Goal: Task Accomplishment & Management: Manage account settings

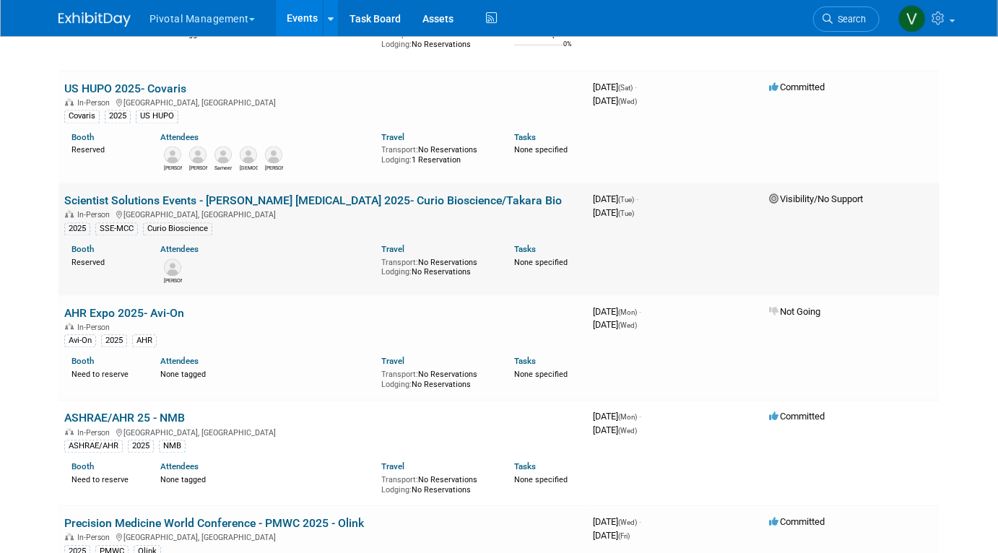
scroll to position [6241, 0]
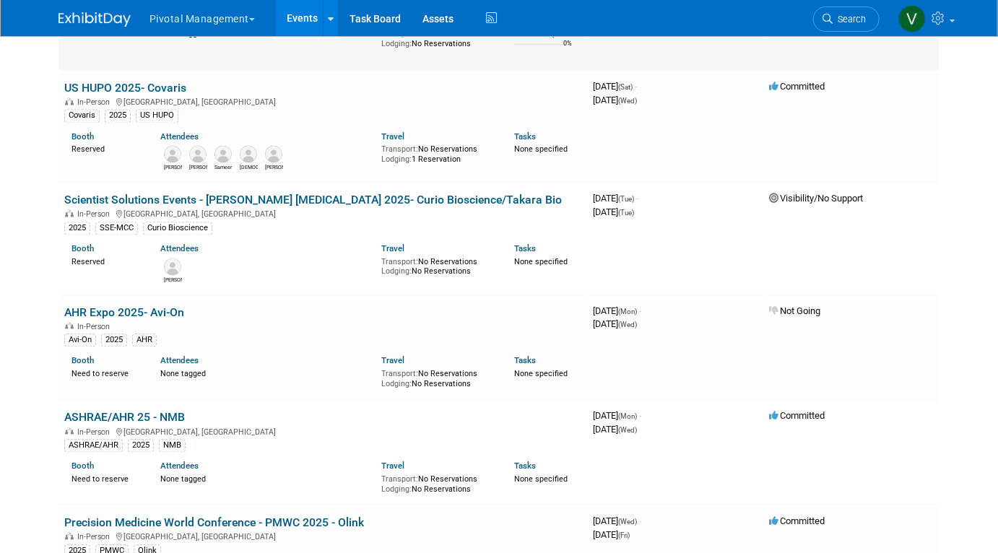
click at [385, 70] on td "AGBT 2025 - Olink In-Person Marco Island, FL 2025 AGBT Olink Booth Reserved Att…" at bounding box center [323, 12] width 529 height 116
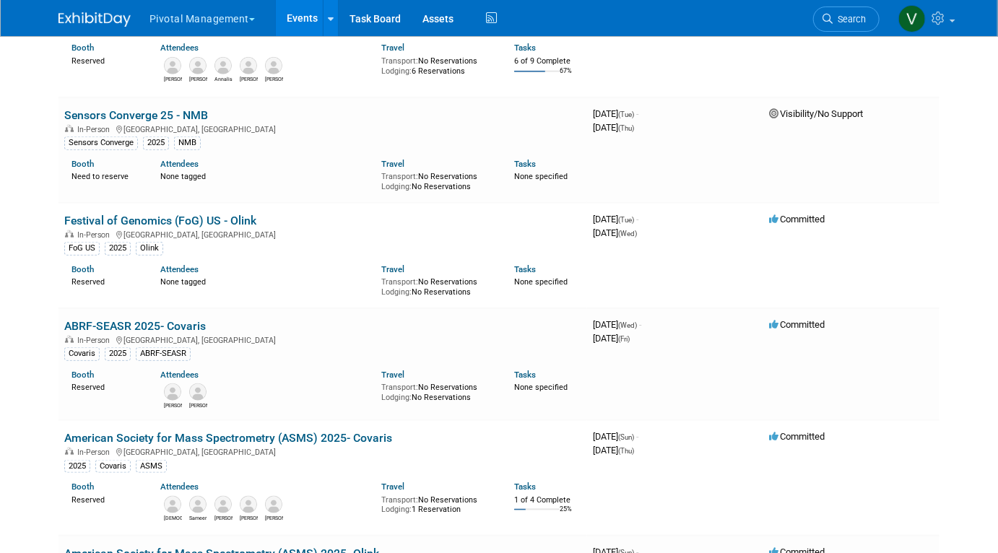
scroll to position [0, 0]
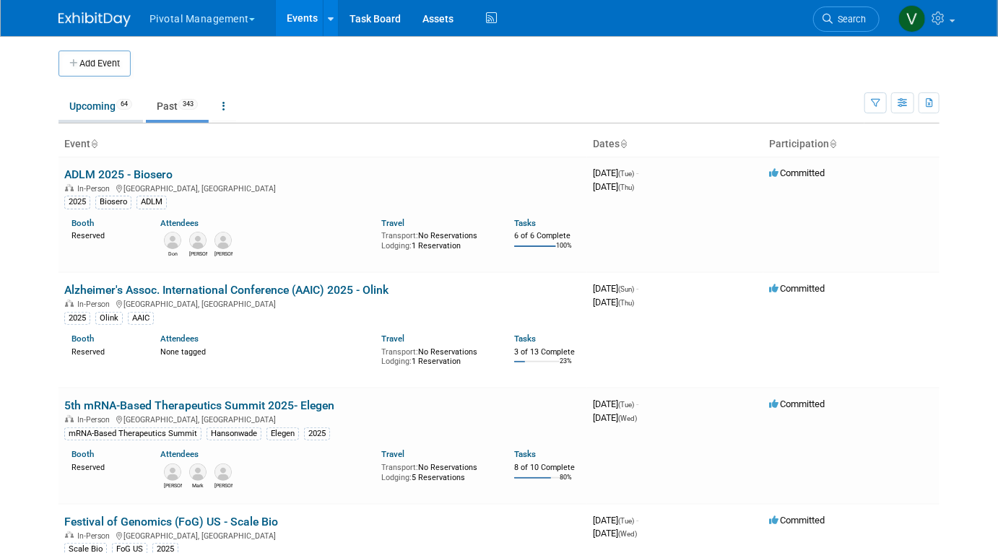
click at [97, 109] on link "Upcoming 64" at bounding box center [101, 105] width 85 height 27
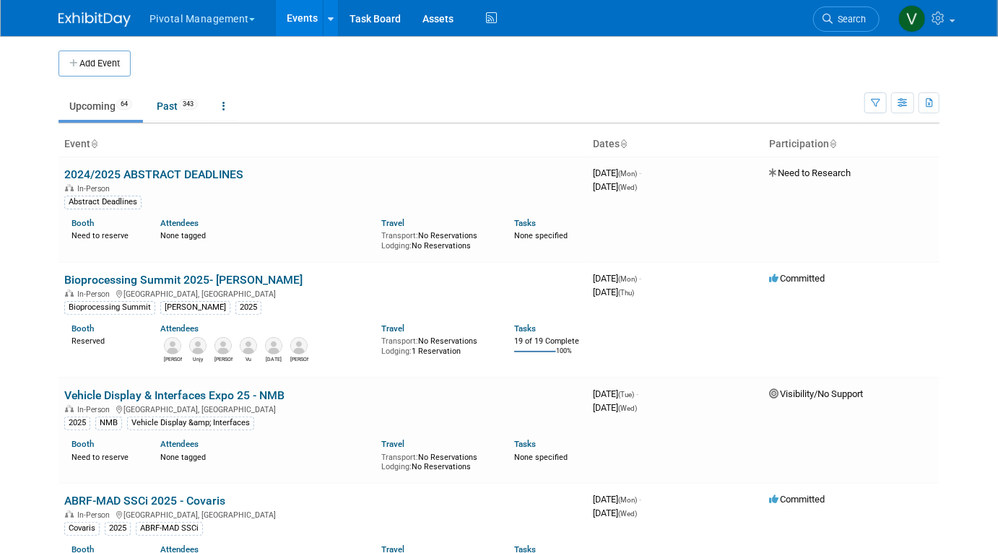
scroll to position [3362, 0]
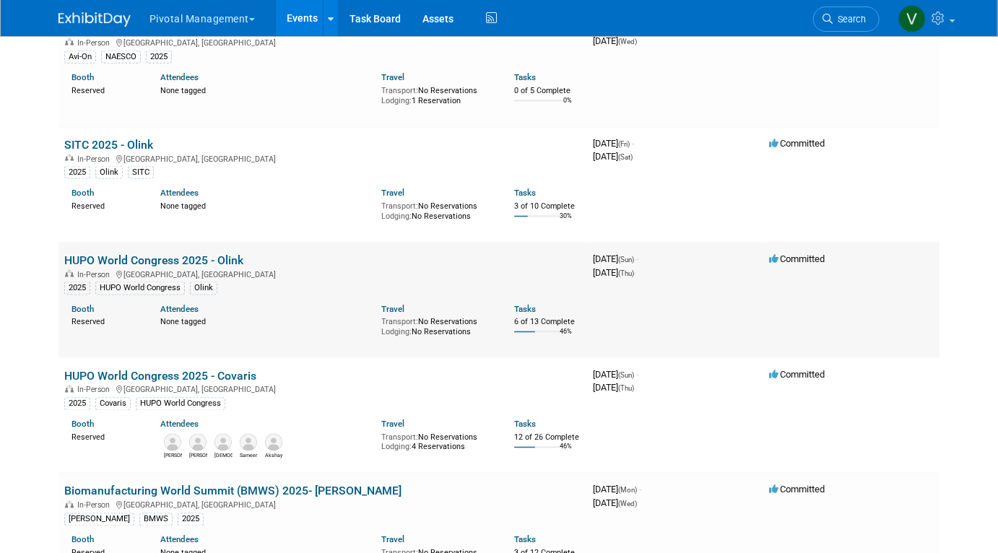
click at [184, 267] on link "HUPO World Congress 2025 - Olink" at bounding box center [153, 261] width 179 height 14
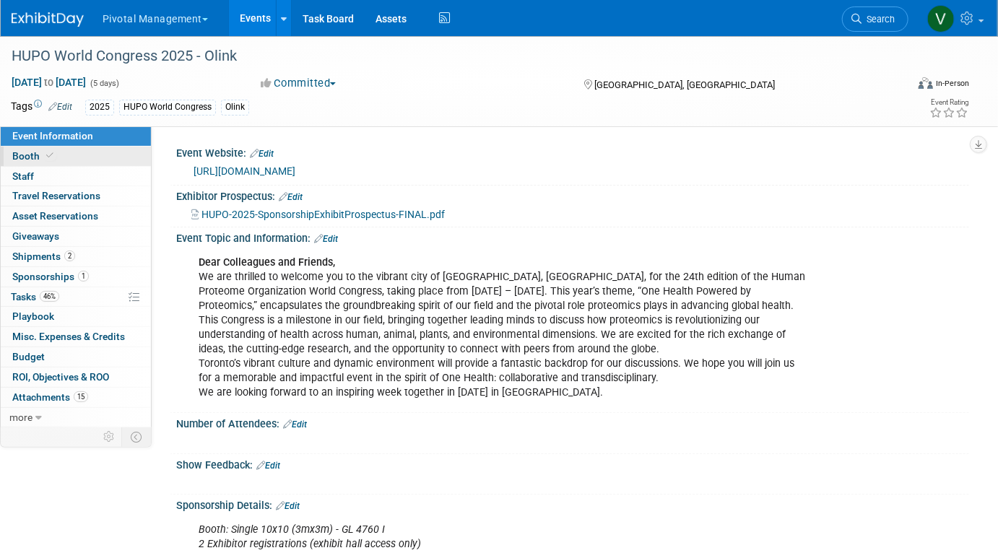
click at [49, 157] on icon at bounding box center [49, 156] width 7 height 8
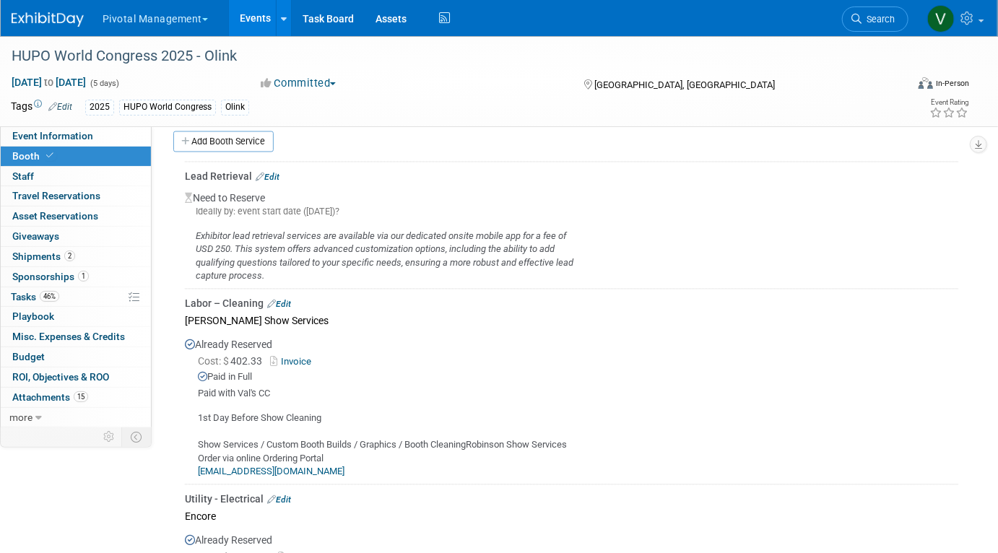
scroll to position [1095, 0]
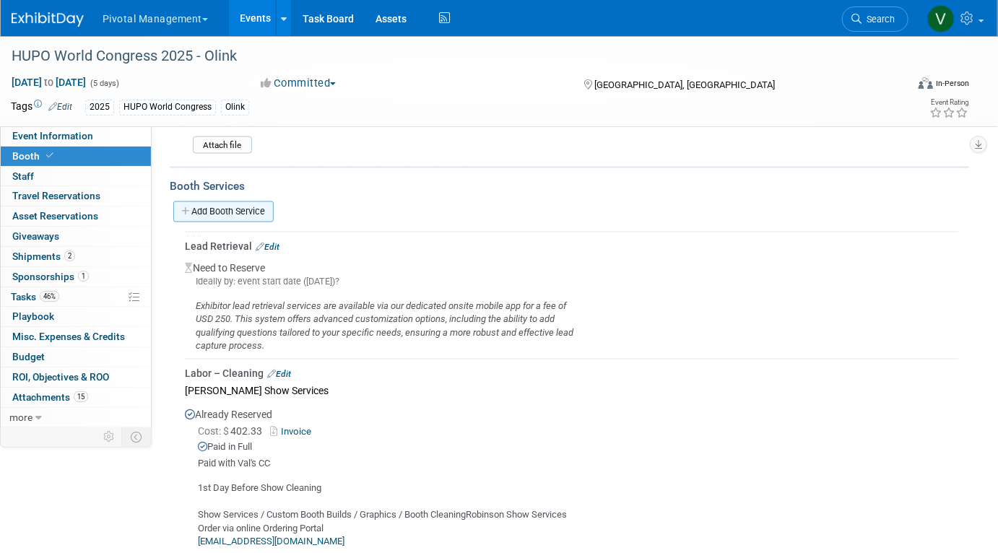
click at [258, 202] on link "Add Booth Service" at bounding box center [223, 212] width 100 height 21
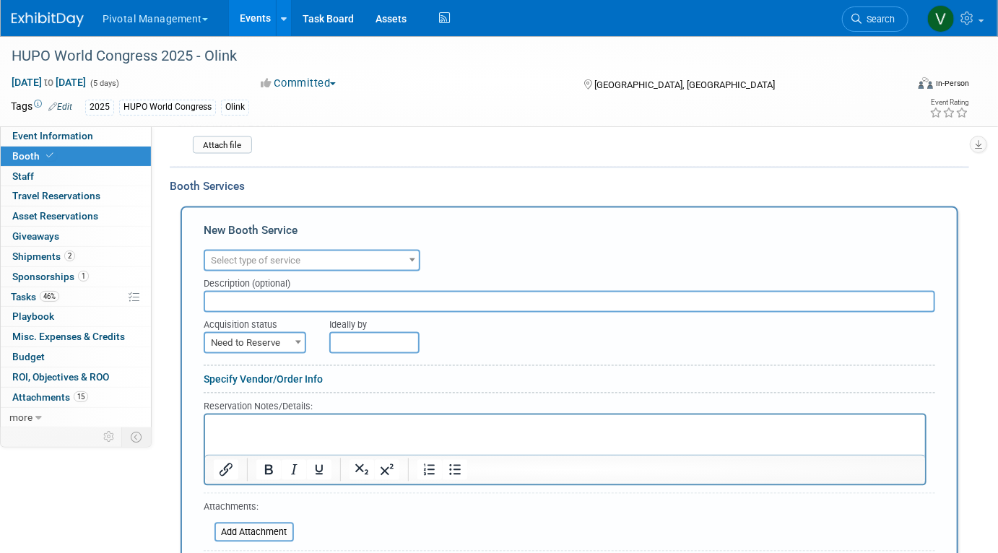
scroll to position [0, 0]
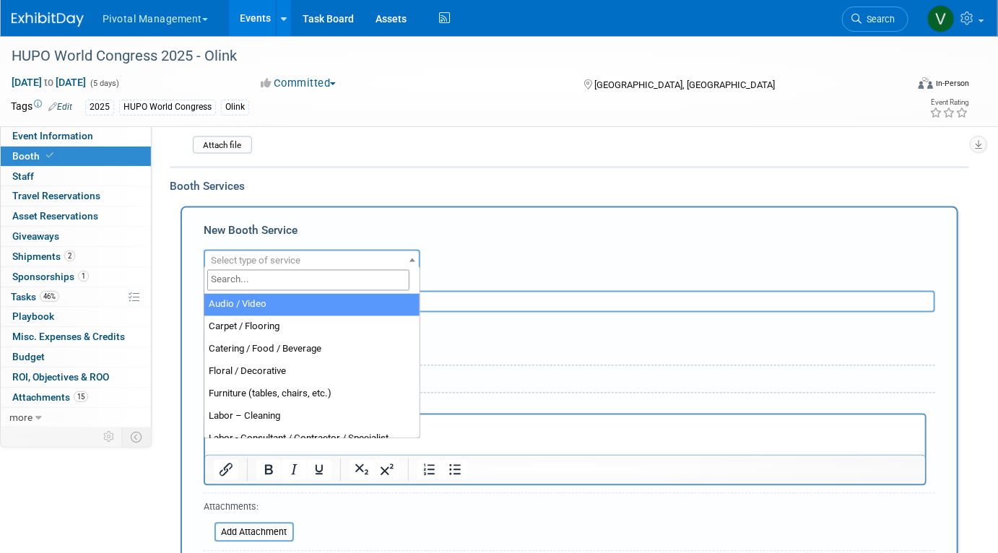
click at [266, 251] on span "Select type of service" at bounding box center [312, 261] width 214 height 20
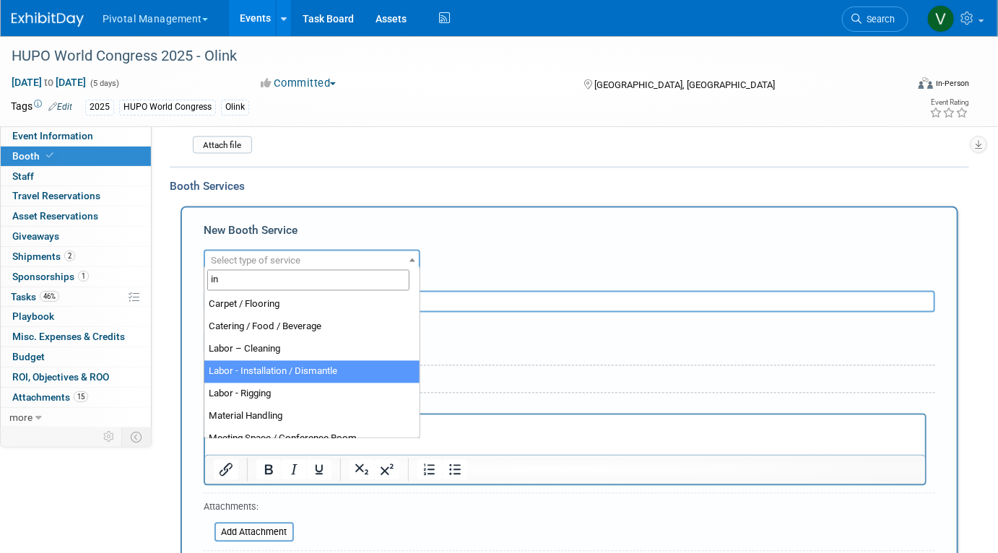
type input "in"
select select "11"
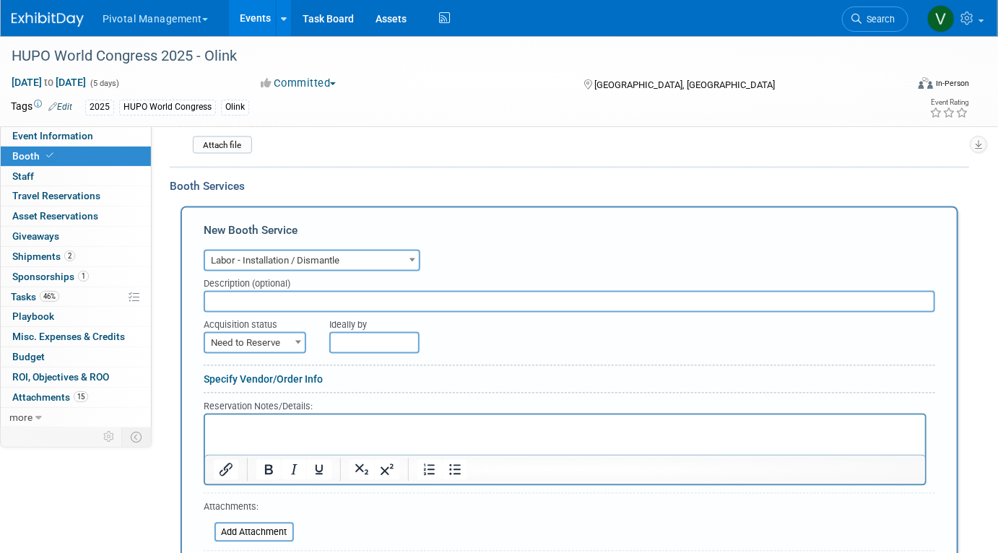
click at [283, 434] on html at bounding box center [564, 425] width 720 height 20
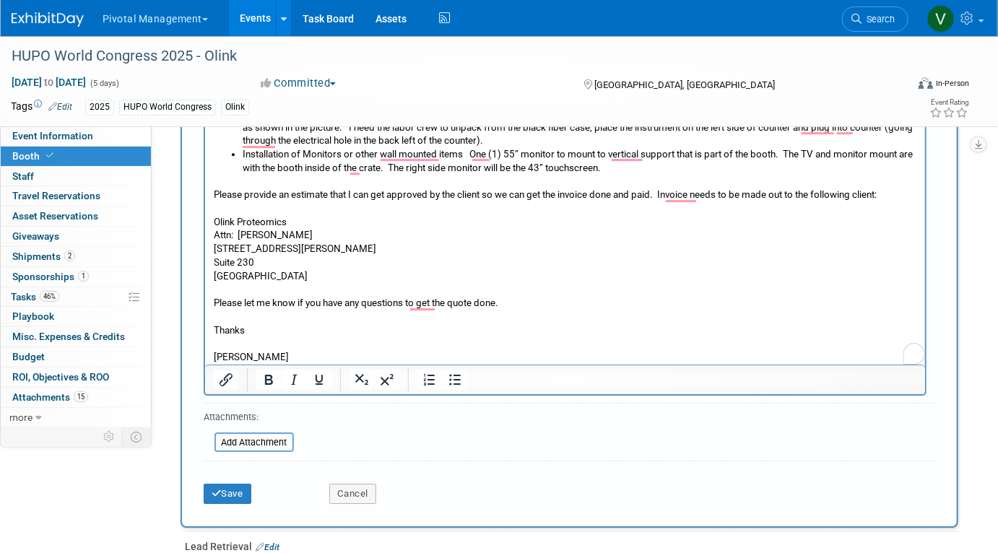
scroll to position [1985, 0]
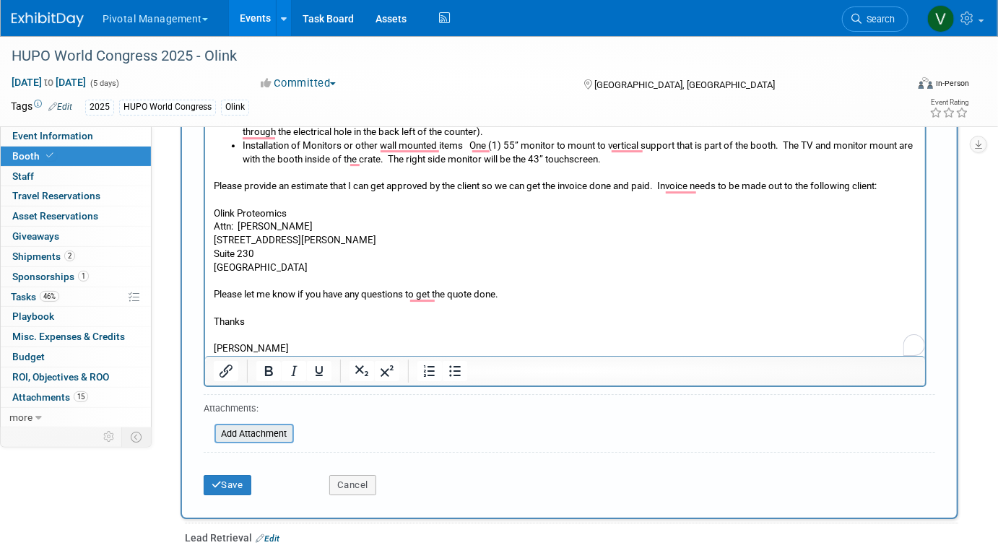
click at [277, 426] on input "file" at bounding box center [207, 434] width 172 height 17
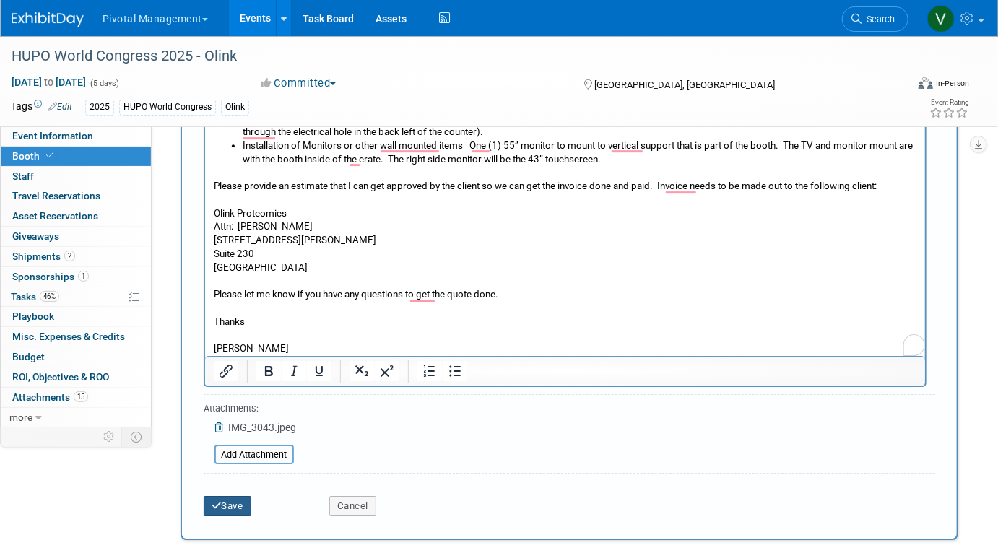
click at [220, 501] on icon "submit" at bounding box center [217, 505] width 10 height 9
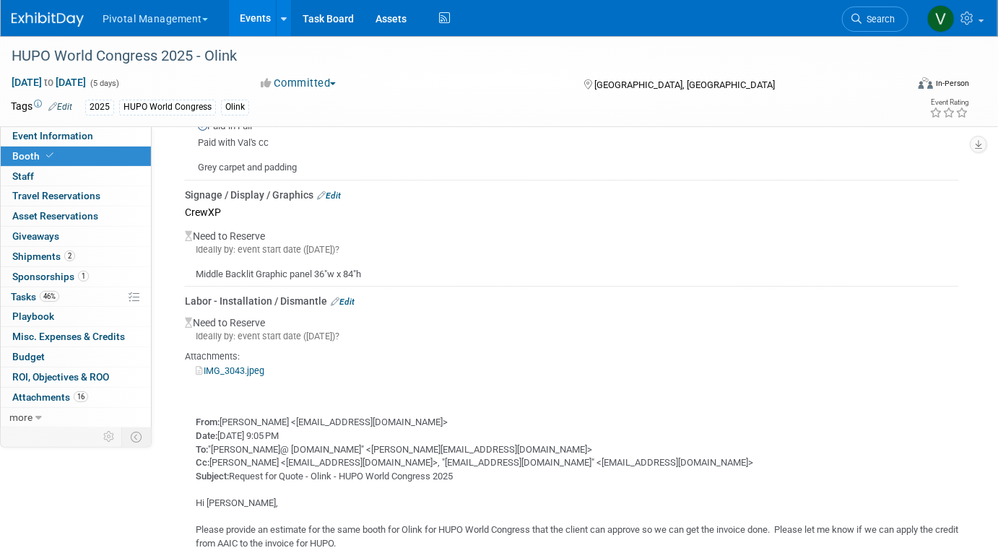
scroll to position [2094, 0]
drag, startPoint x: 350, startPoint y: 293, endPoint x: 359, endPoint y: 293, distance: 8.7
click at [350, 297] on link "Edit" at bounding box center [343, 302] width 24 height 10
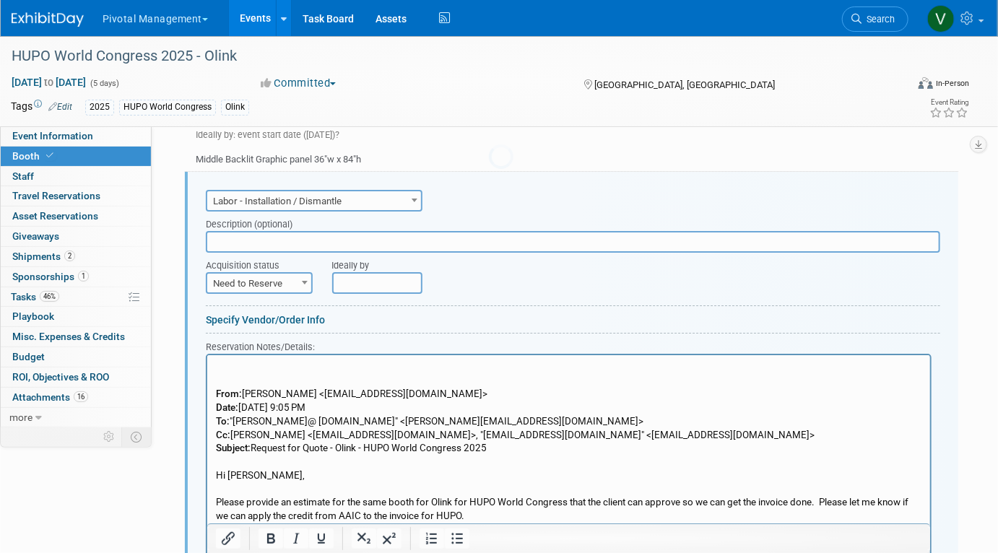
scroll to position [0, 0]
click at [320, 231] on input "text" at bounding box center [573, 241] width 735 height 22
type input "Gery Hunter"
click at [299, 277] on span at bounding box center [305, 281] width 14 height 19
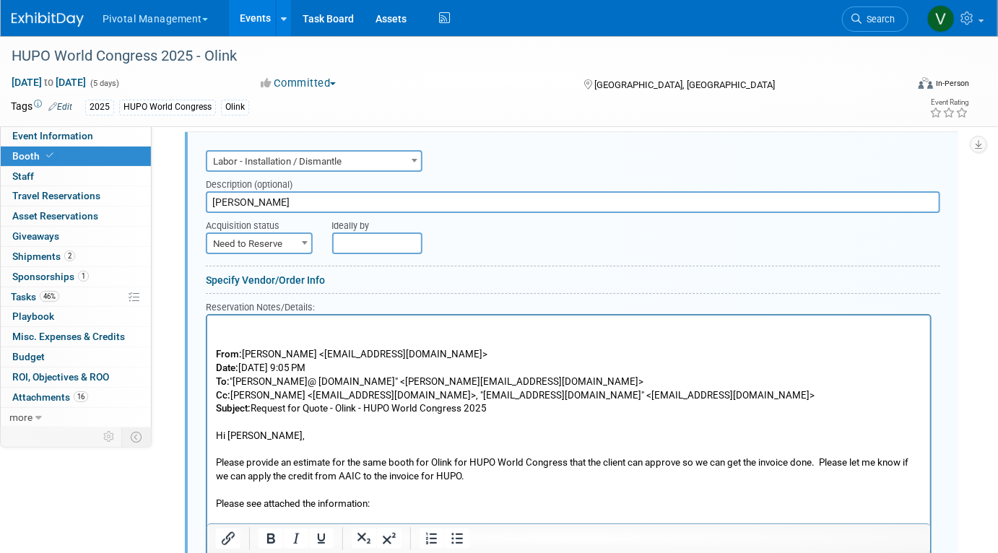
scroll to position [2250, 0]
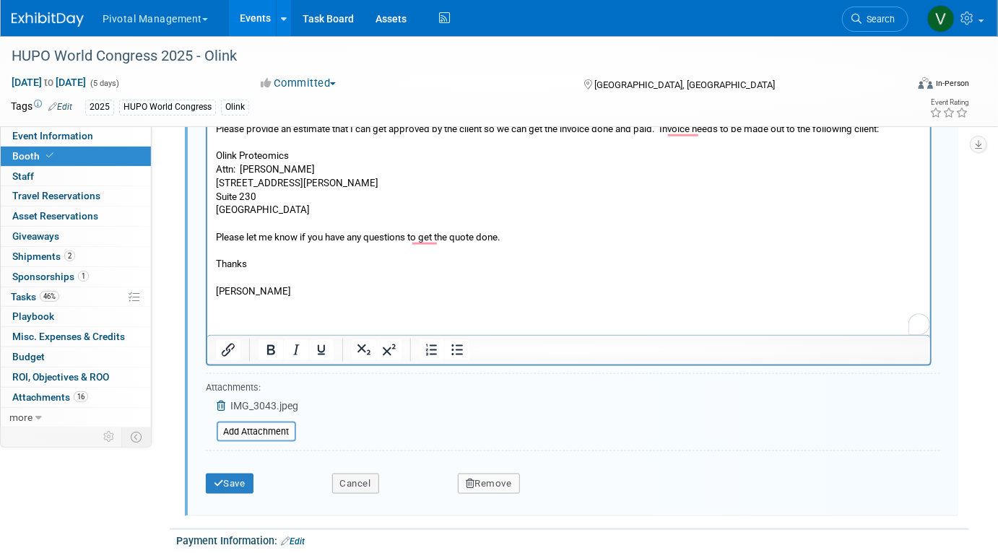
scroll to position [3116, 0]
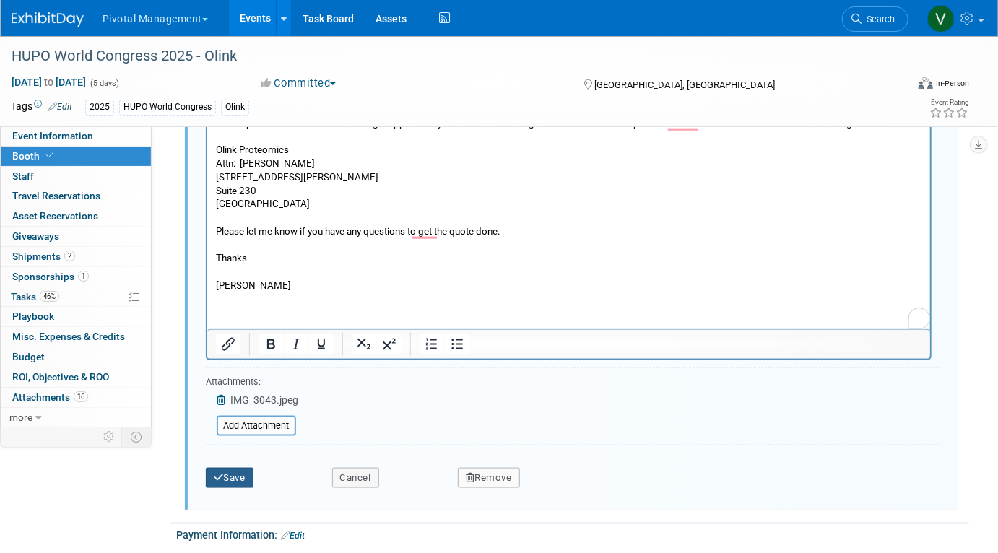
click at [233, 468] on button "Save" at bounding box center [230, 478] width 48 height 20
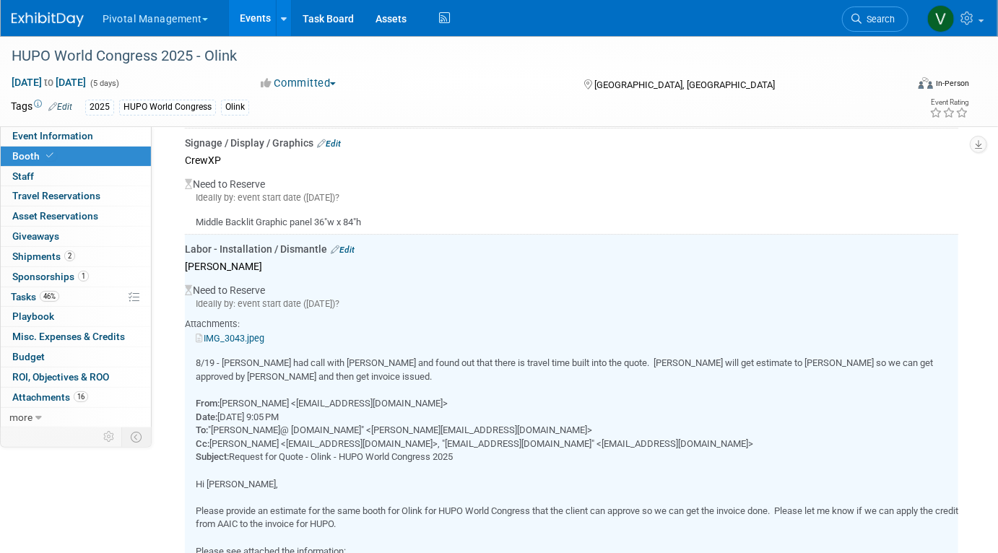
scroll to position [2141, 0]
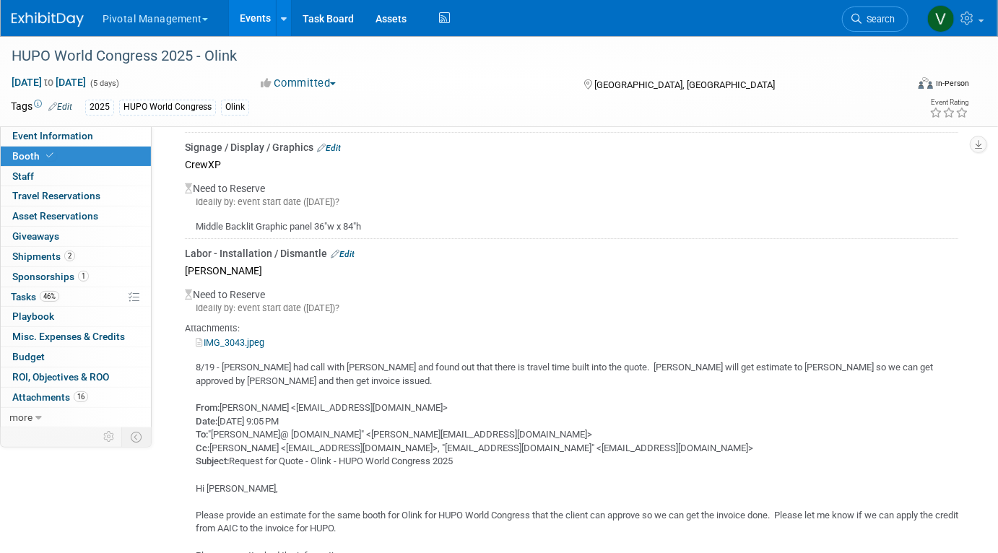
click at [255, 22] on link "Events" at bounding box center [255, 18] width 53 height 36
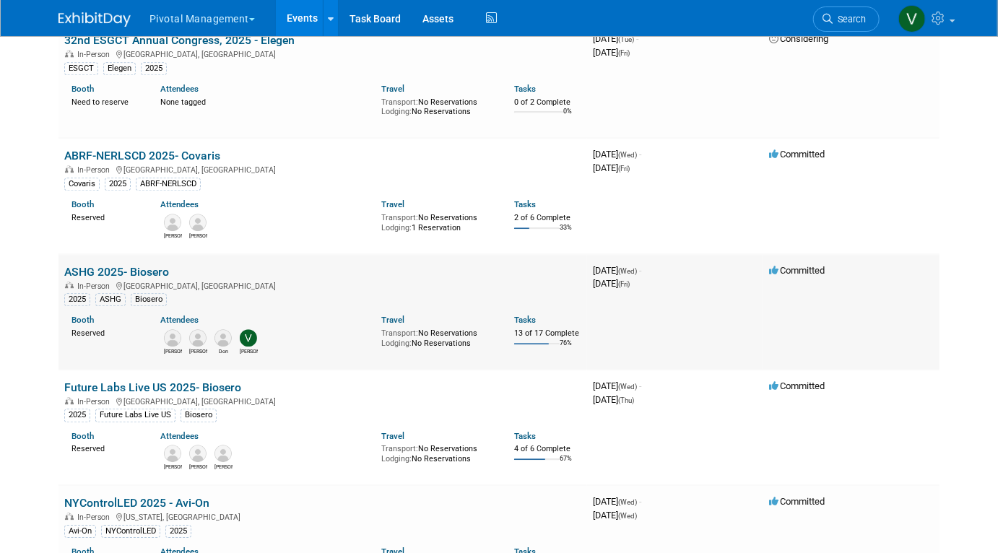
scroll to position [2062, 0]
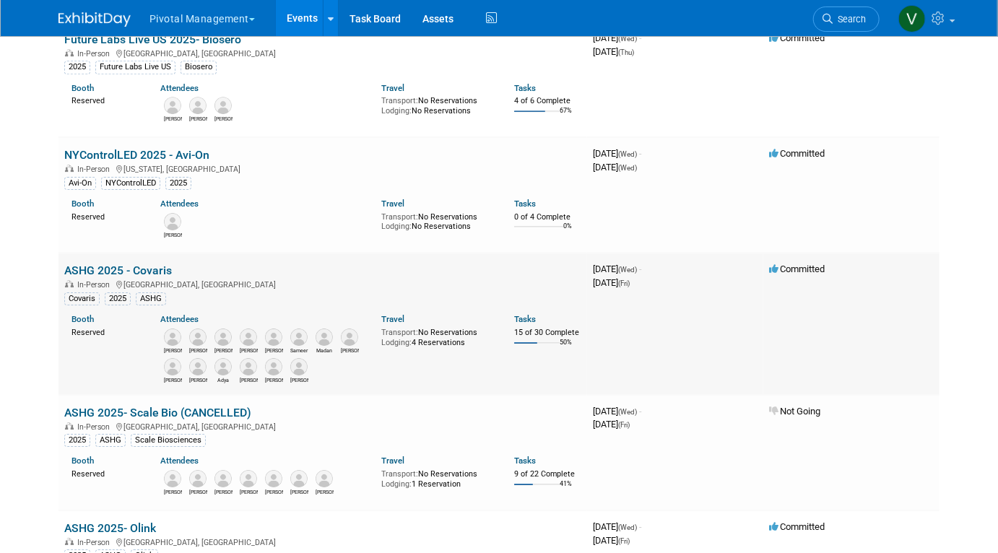
click at [134, 276] on link "ASHG 2025 - Covaris" at bounding box center [118, 271] width 108 height 14
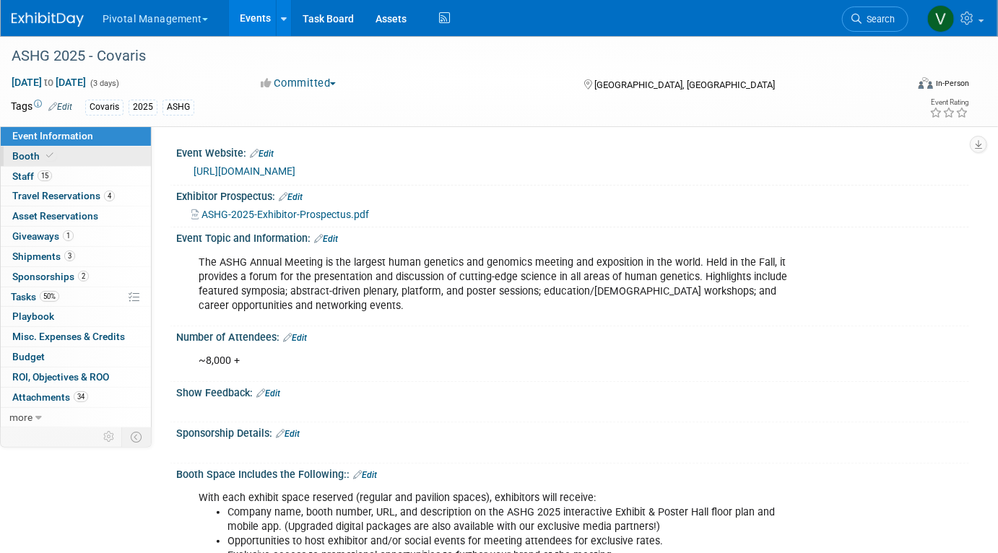
click at [79, 165] on link "Booth" at bounding box center [76, 157] width 150 height 20
select select "No"
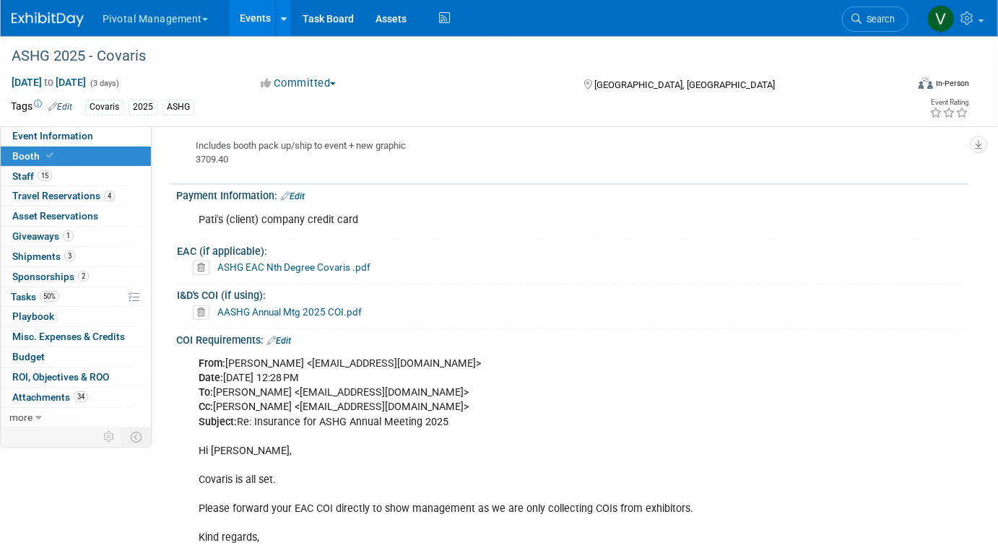
scroll to position [2991, 0]
click at [252, 20] on link "Events" at bounding box center [255, 18] width 53 height 36
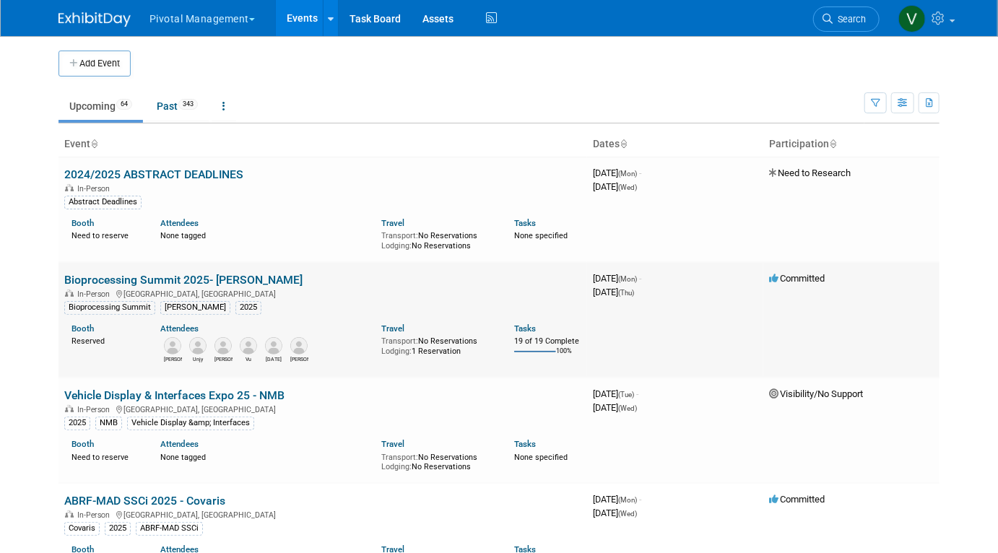
scroll to position [3710, 0]
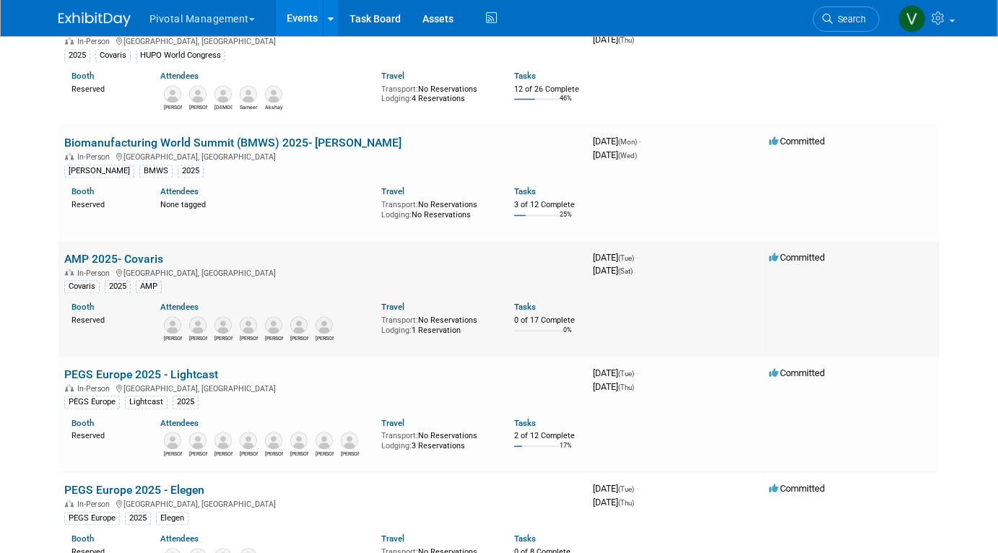
click at [144, 284] on td "AMP 2025- Covaris In-Person [GEOGRAPHIC_DATA], [GEOGRAPHIC_DATA] Covaris 2025 A…" at bounding box center [323, 300] width 529 height 116
click at [139, 267] on link "AMP 2025- Covaris" at bounding box center [113, 260] width 99 height 14
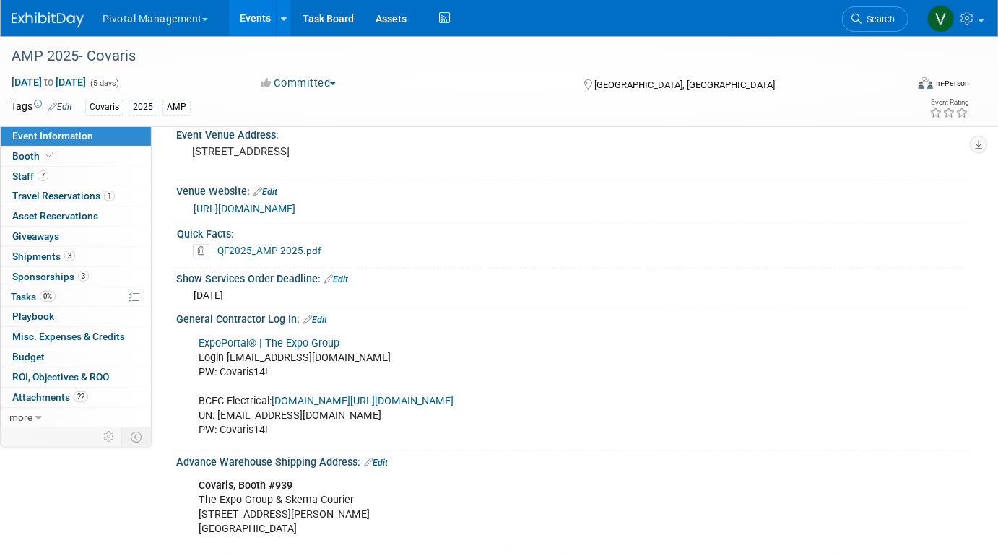
scroll to position [1451, 0]
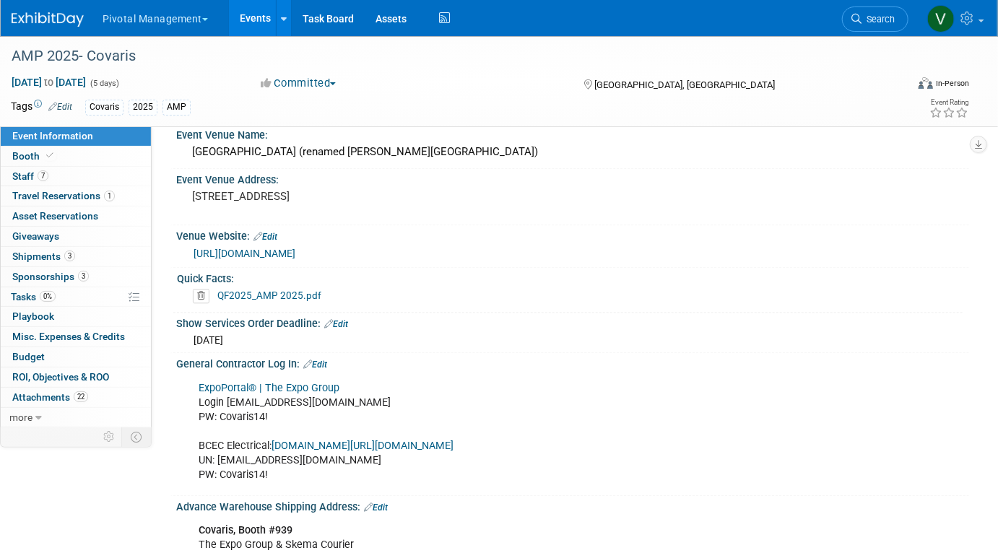
click at [300, 290] on link "QF2025_AMP 2025.pdf" at bounding box center [269, 296] width 104 height 12
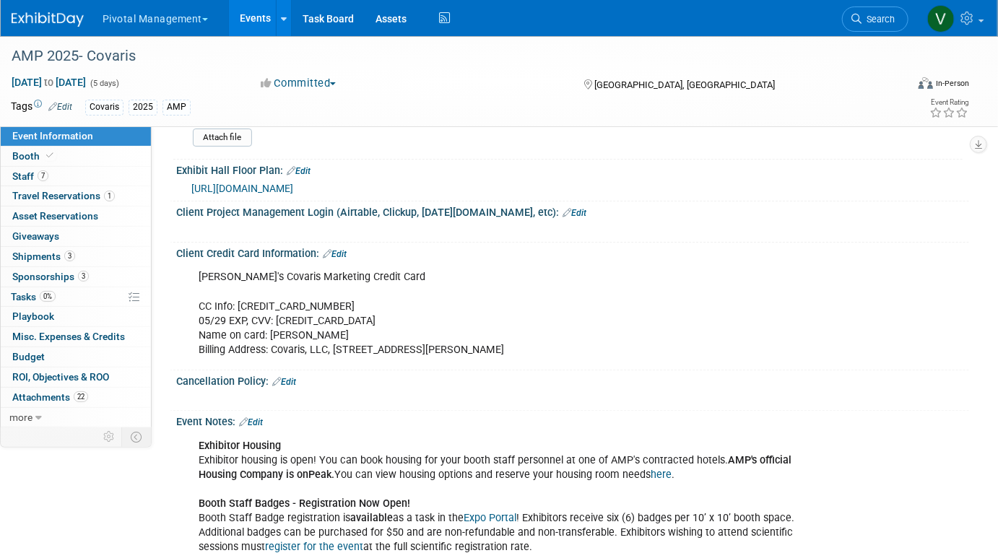
scroll to position [2354, 0]
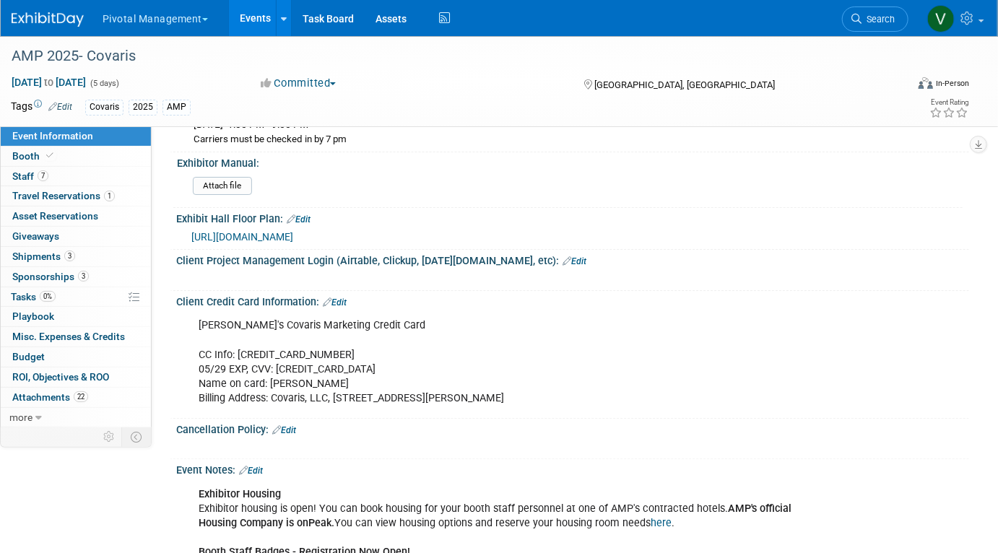
click at [279, 231] on span "https://www.conferenceharvester.com/floorplan/v2/index.asp?EventKey=EAFYOEGW" at bounding box center [242, 237] width 102 height 12
click at [131, 157] on link "Booth" at bounding box center [76, 157] width 150 height 20
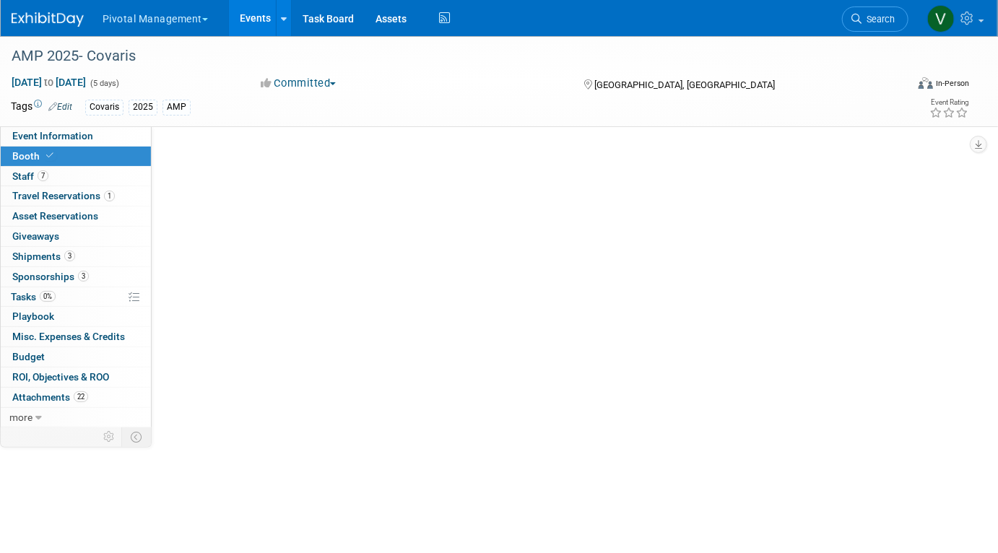
scroll to position [0, 0]
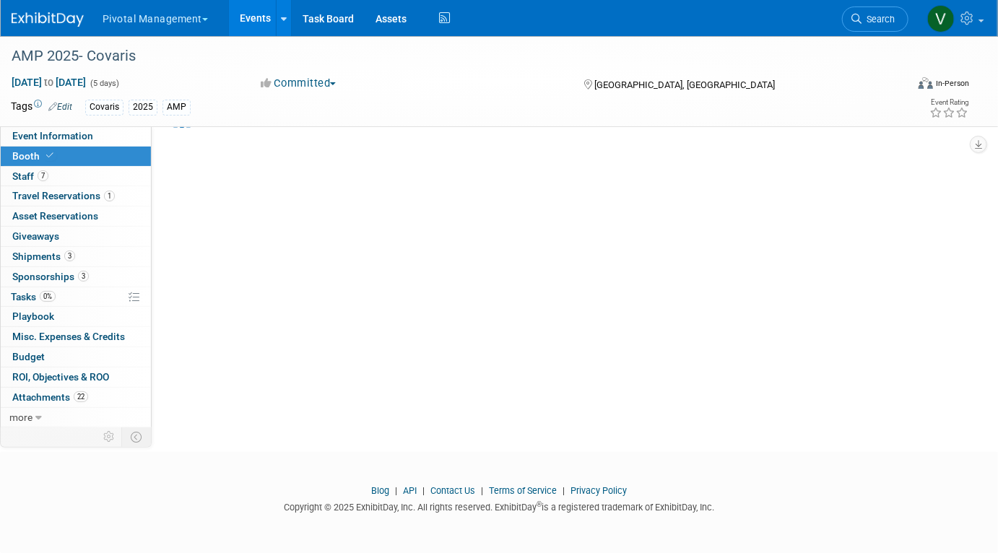
select select "Yes"
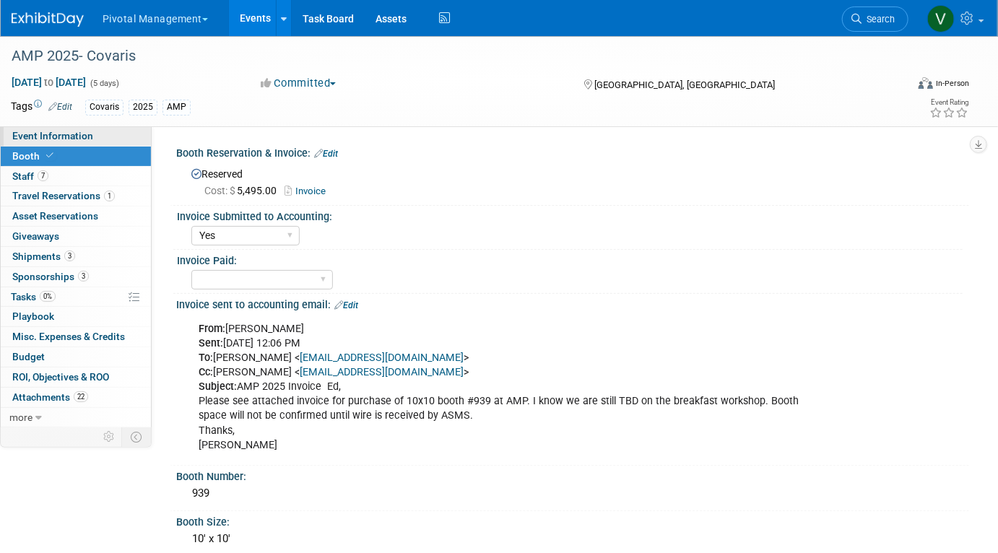
click at [78, 138] on span "Event Information" at bounding box center [52, 136] width 81 height 12
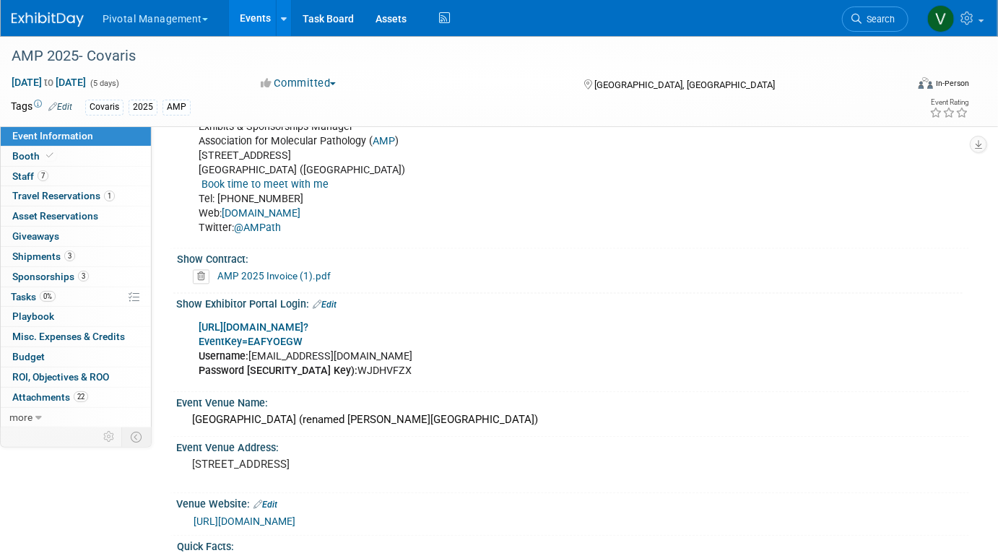
scroll to position [1357, 0]
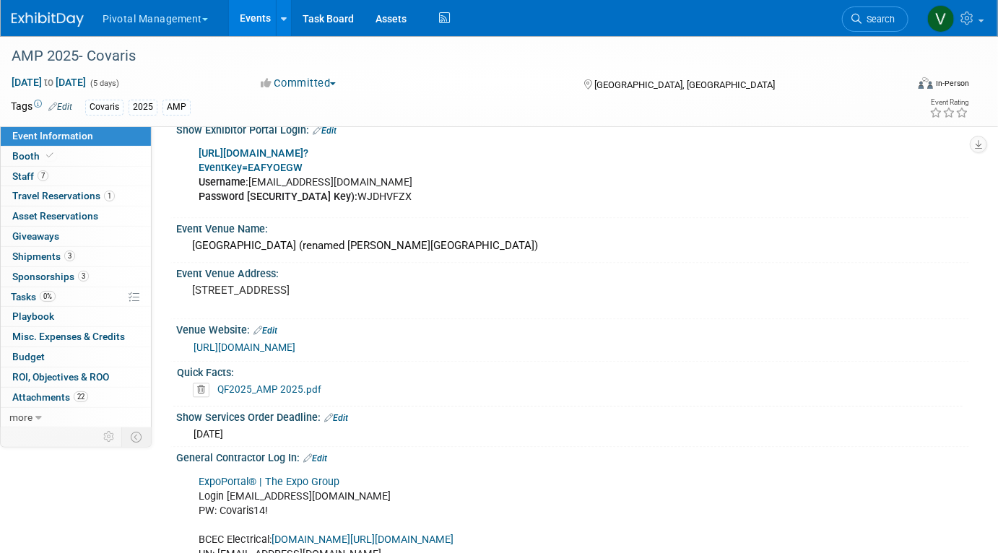
click at [267, 14] on link "Events" at bounding box center [255, 18] width 53 height 36
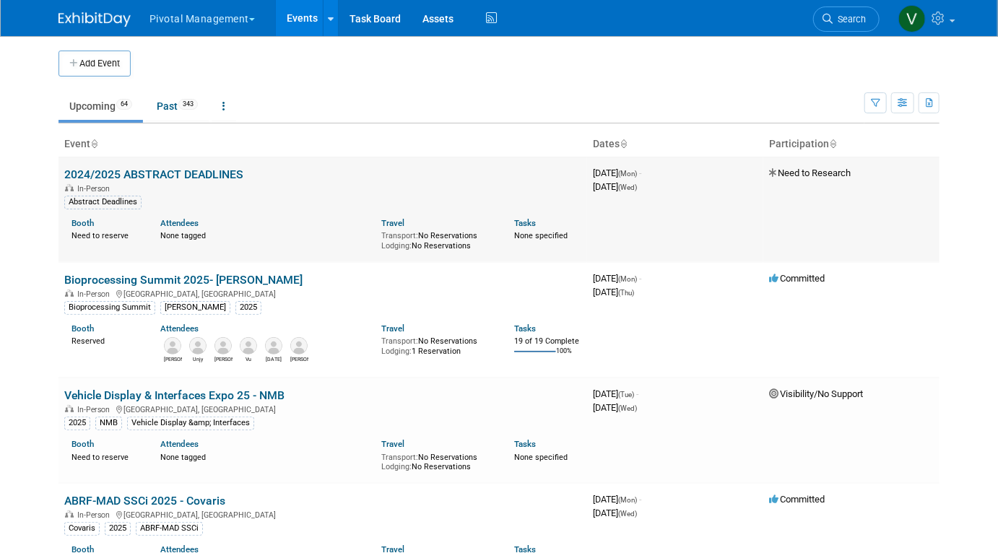
scroll to position [3362, 0]
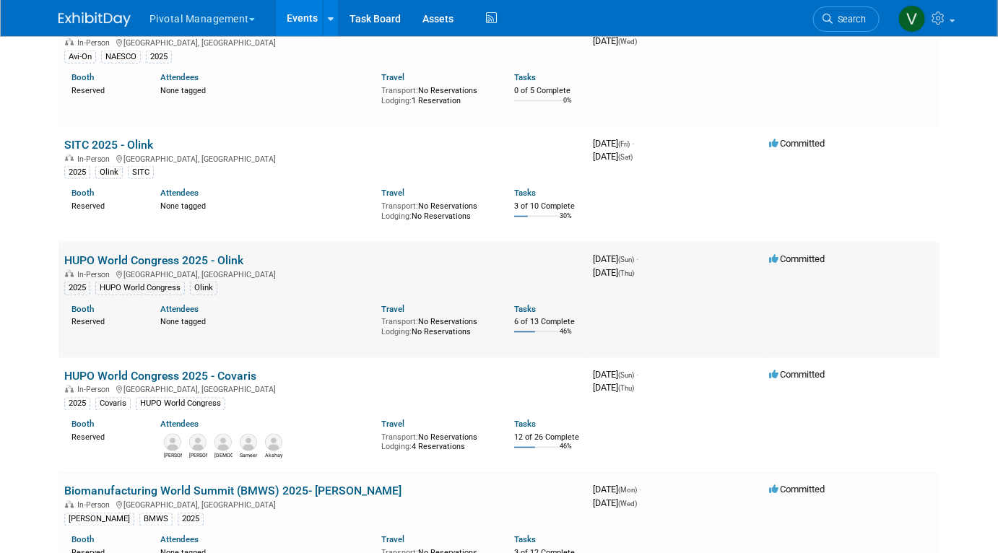
click at [203, 267] on link "HUPO World Congress 2025 - Olink" at bounding box center [153, 261] width 179 height 14
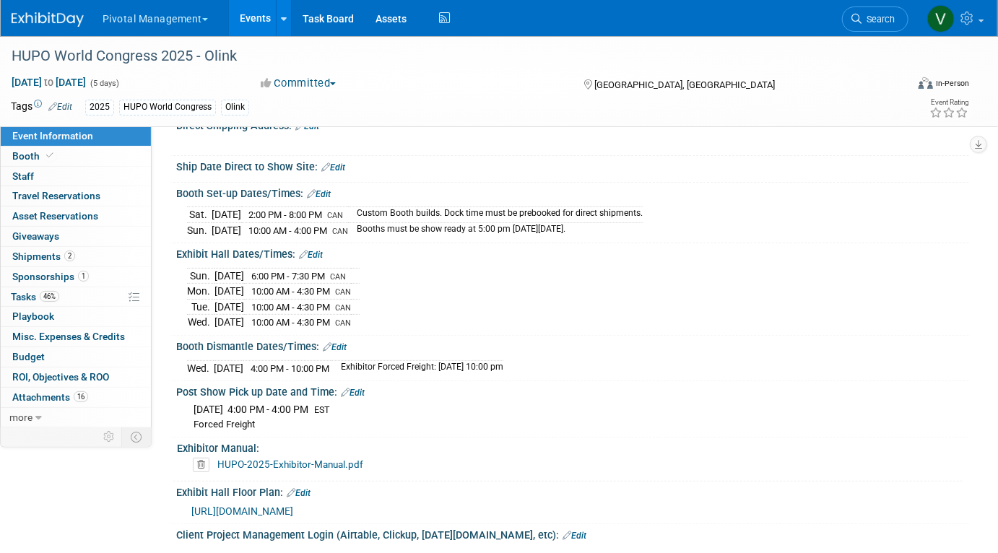
scroll to position [2524, 0]
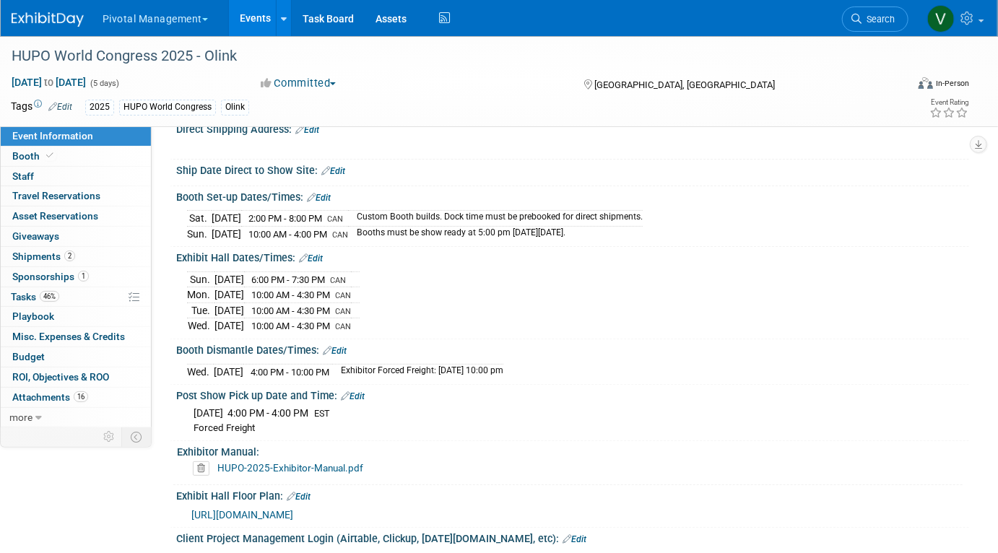
click at [240, 17] on link "Events" at bounding box center [255, 18] width 53 height 36
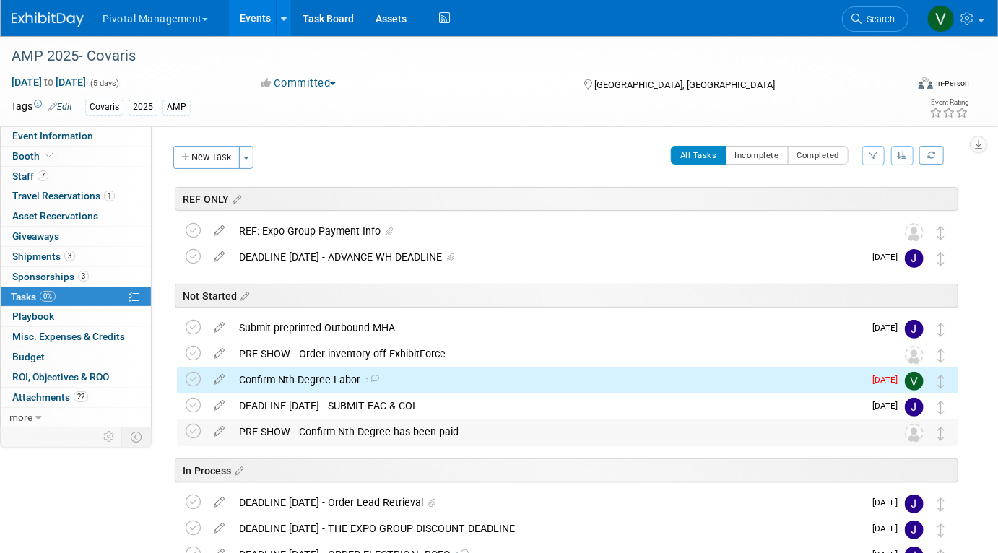
scroll to position [131, 0]
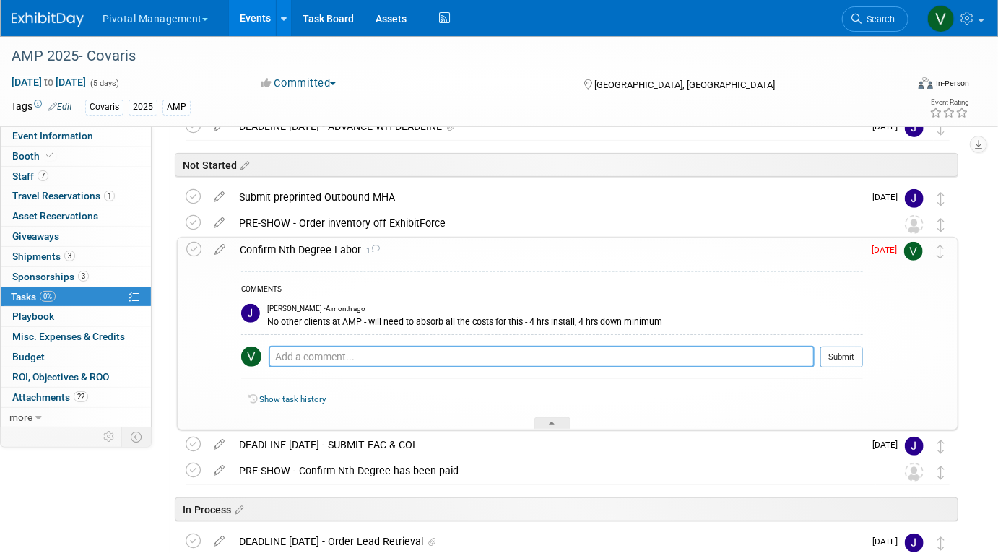
click at [322, 361] on textarea at bounding box center [542, 357] width 546 height 22
type textarea "8/19 Emailed Melanie labor order"
click at [840, 363] on button "Submit" at bounding box center [842, 358] width 43 height 22
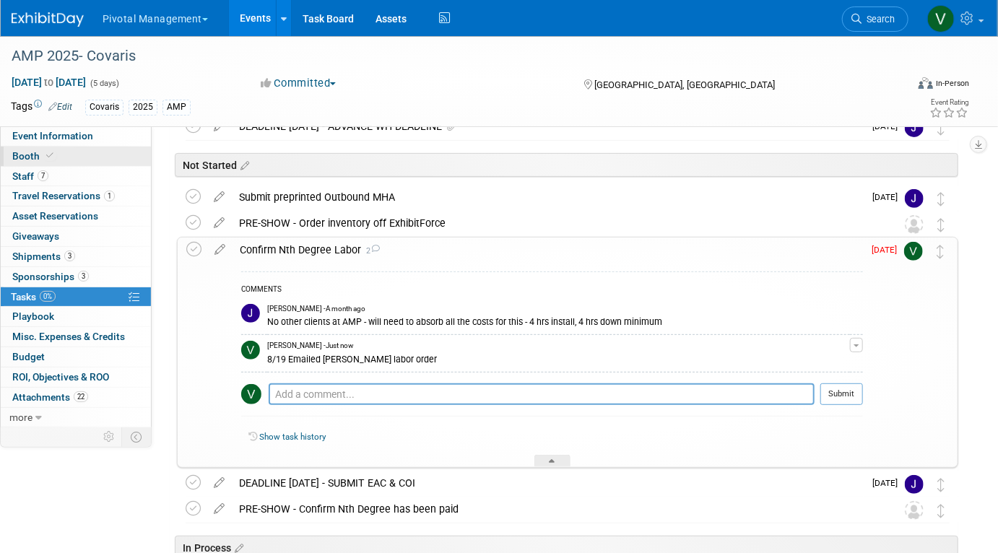
click at [46, 157] on icon at bounding box center [49, 156] width 7 height 8
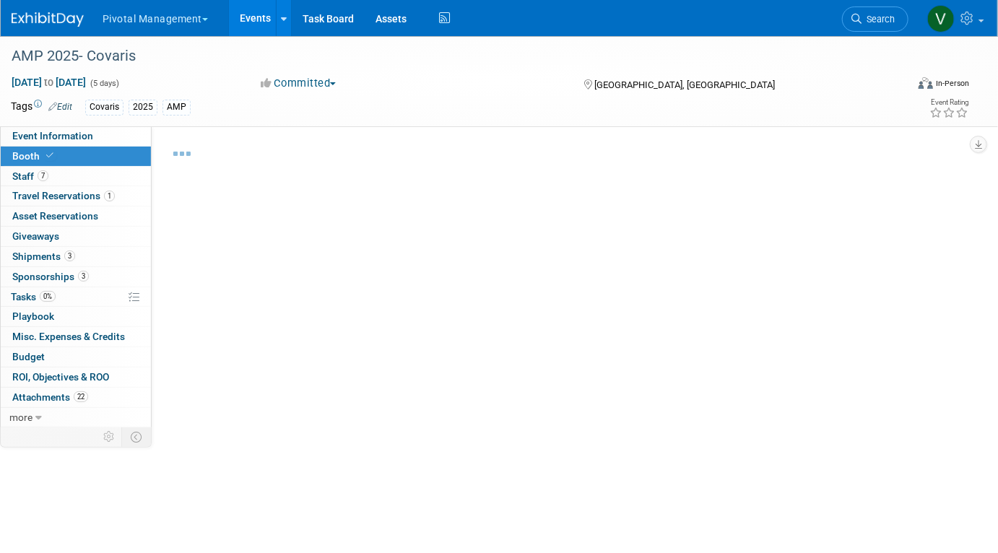
select select "Yes"
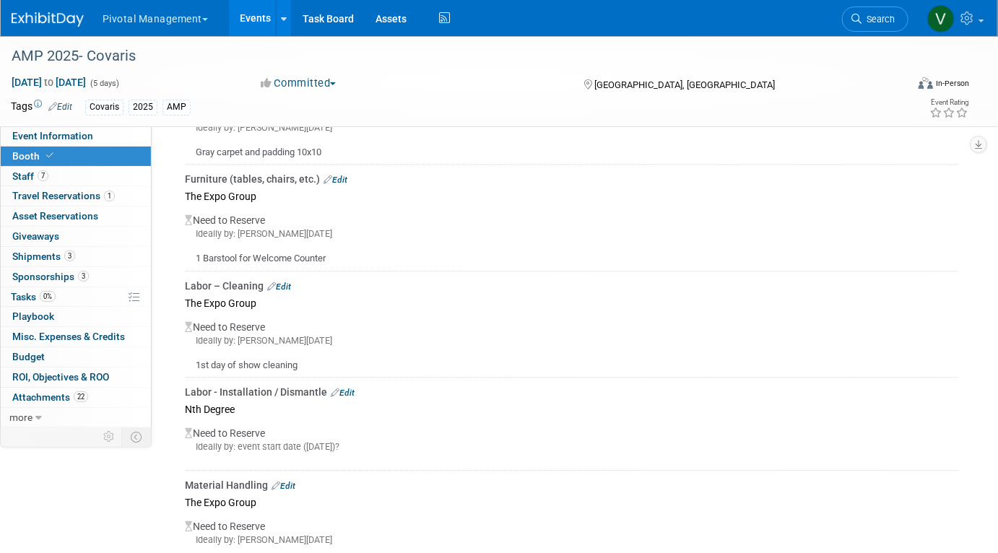
scroll to position [1604, 0]
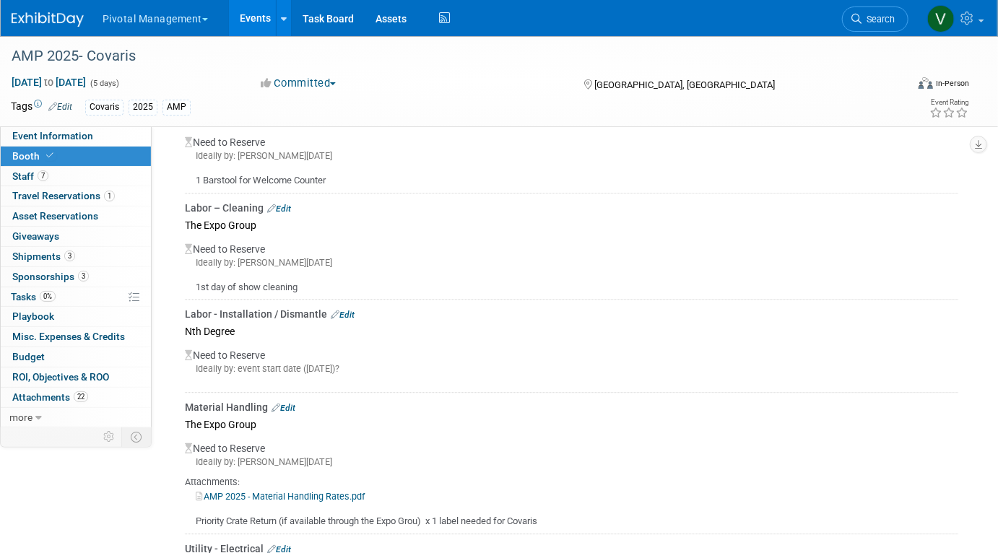
click at [346, 310] on link "Edit" at bounding box center [343, 315] width 24 height 10
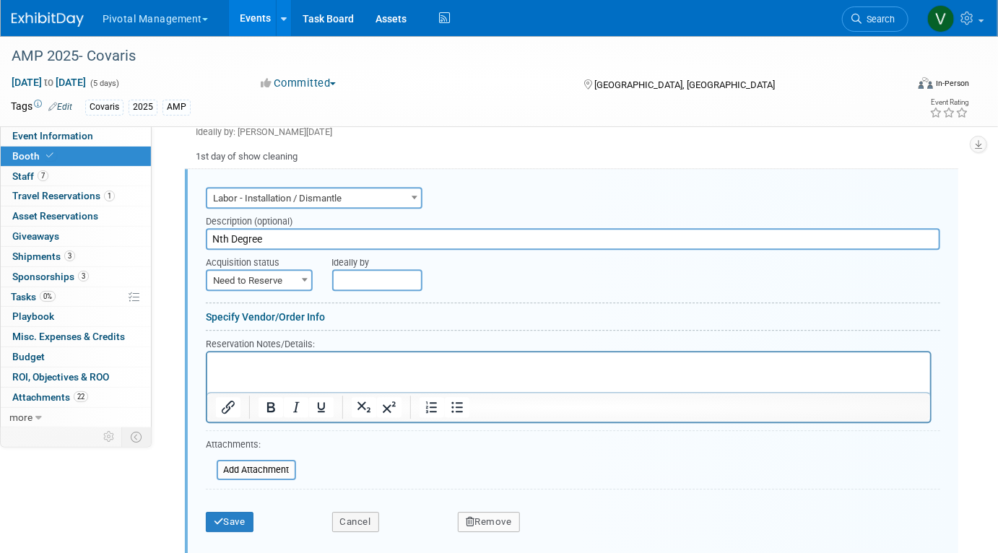
scroll to position [0, 0]
click at [330, 365] on p "Rich Text Area. Press ALT-0 for help." at bounding box center [568, 365] width 707 height 14
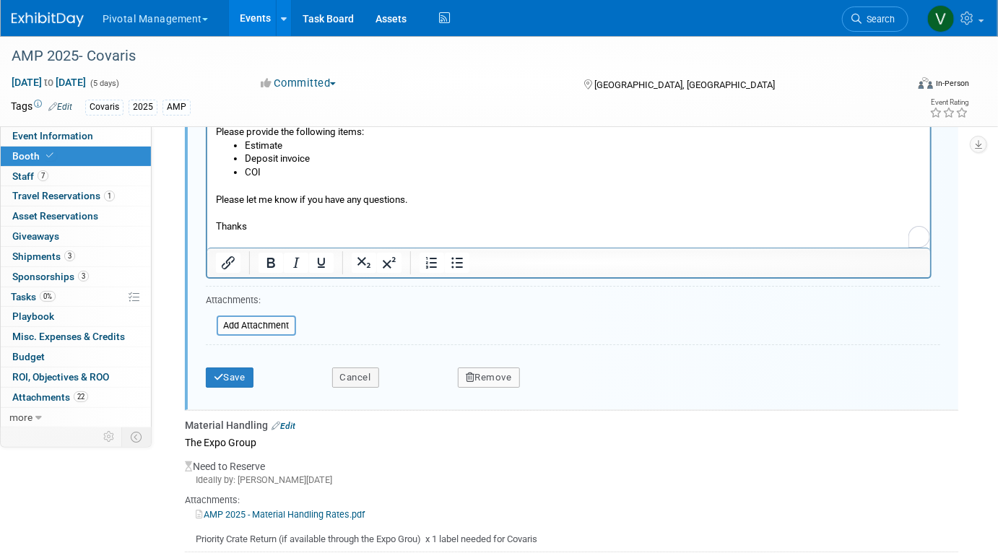
scroll to position [2180, 0]
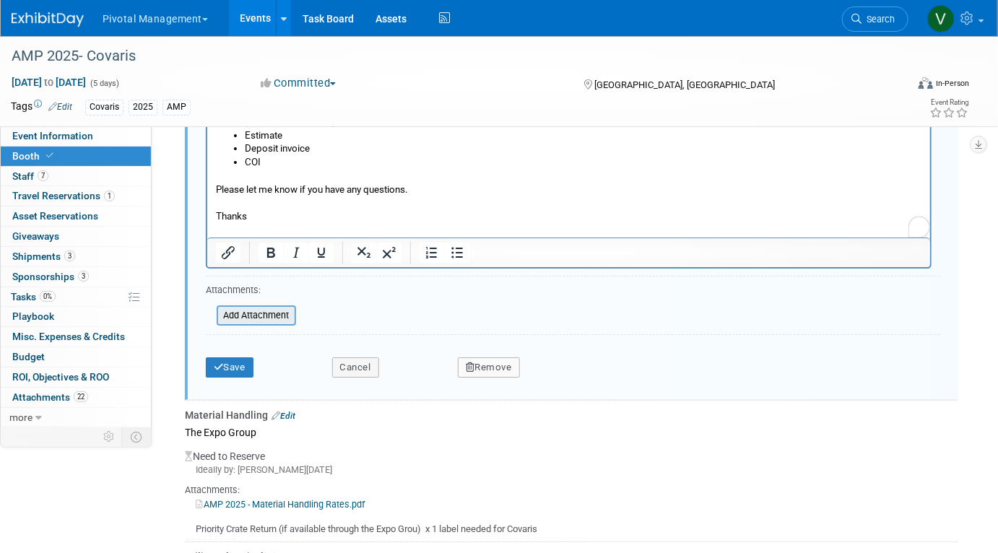
click at [264, 307] on input "file" at bounding box center [209, 315] width 172 height 17
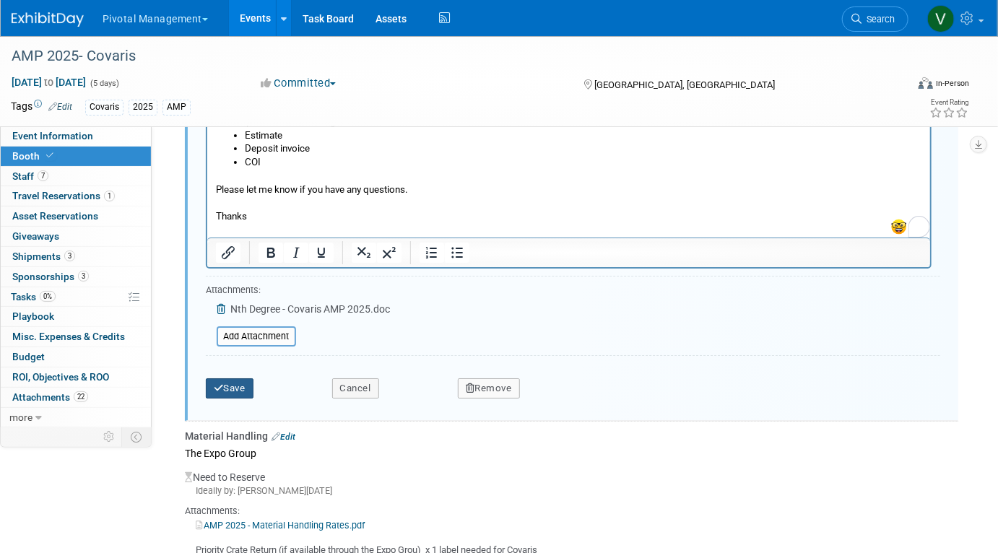
click at [232, 389] on button "Save" at bounding box center [230, 389] width 48 height 20
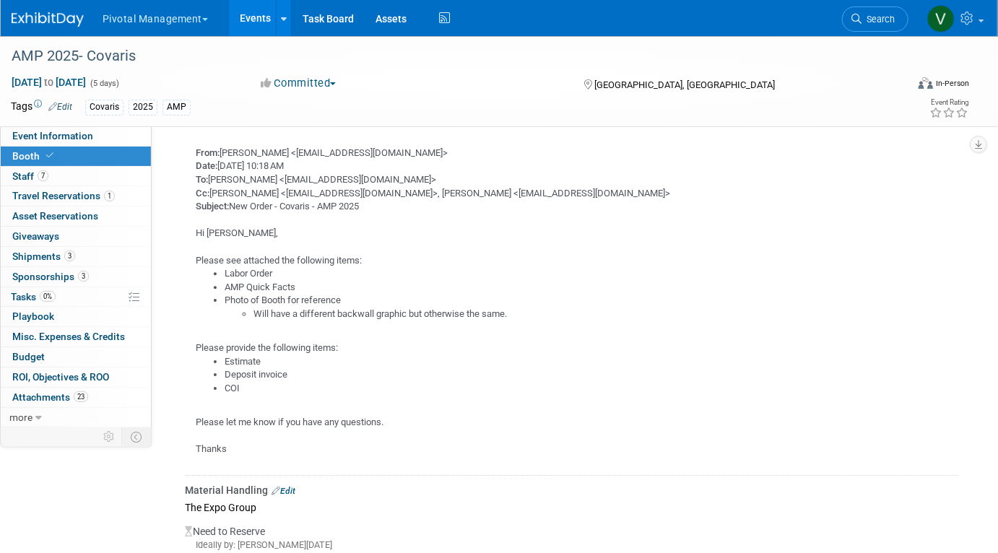
scroll to position [1900, 0]
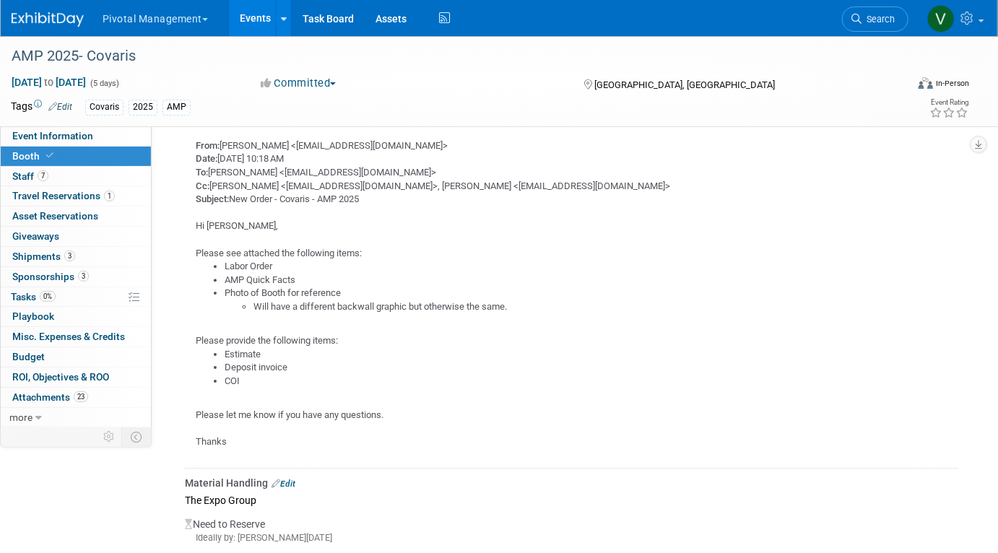
click at [248, 16] on link "Events" at bounding box center [255, 18] width 53 height 36
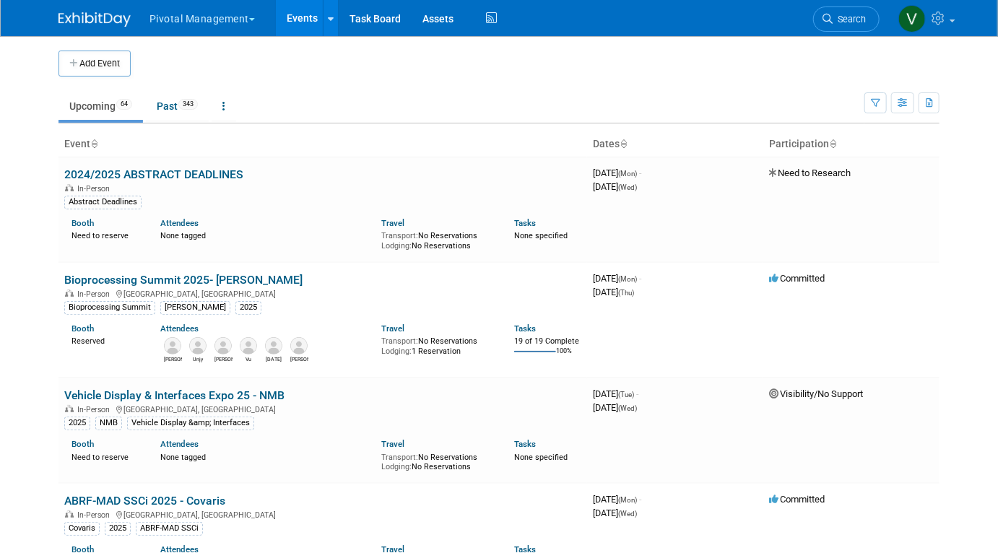
scroll to position [4164, 0]
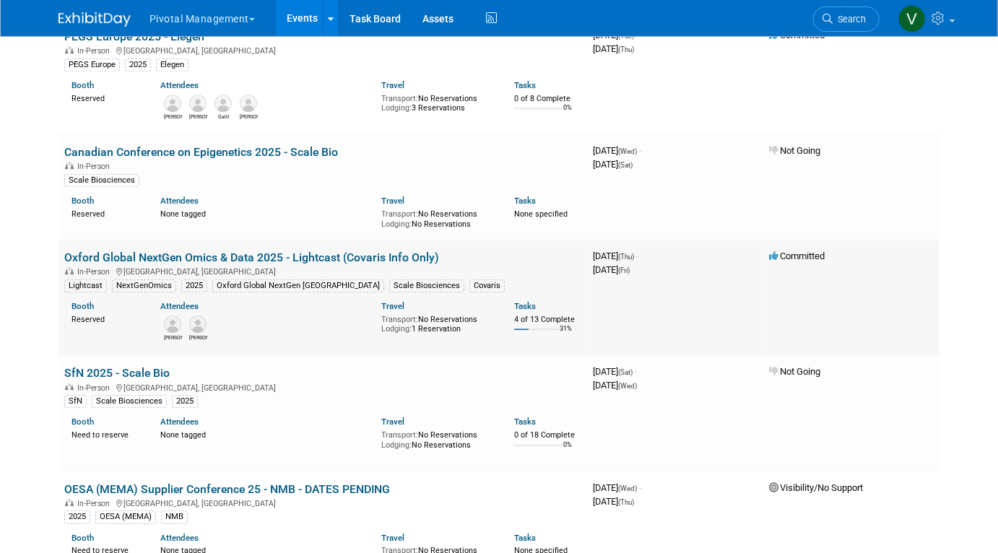
click at [108, 264] on link "Oxford Global NextGen Omics & Data 2025 - Lightcast (Covaris Info Only)" at bounding box center [251, 258] width 375 height 14
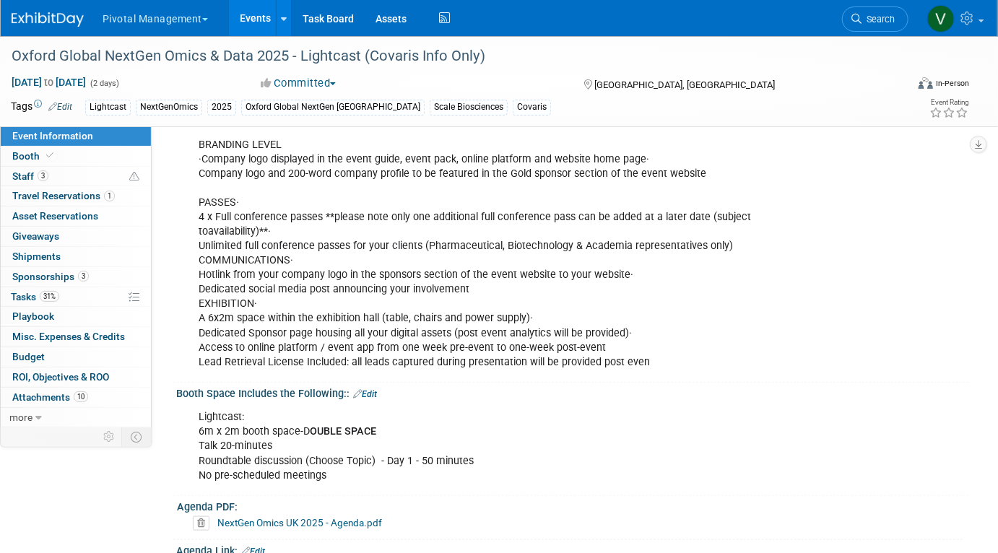
scroll to position [475, 0]
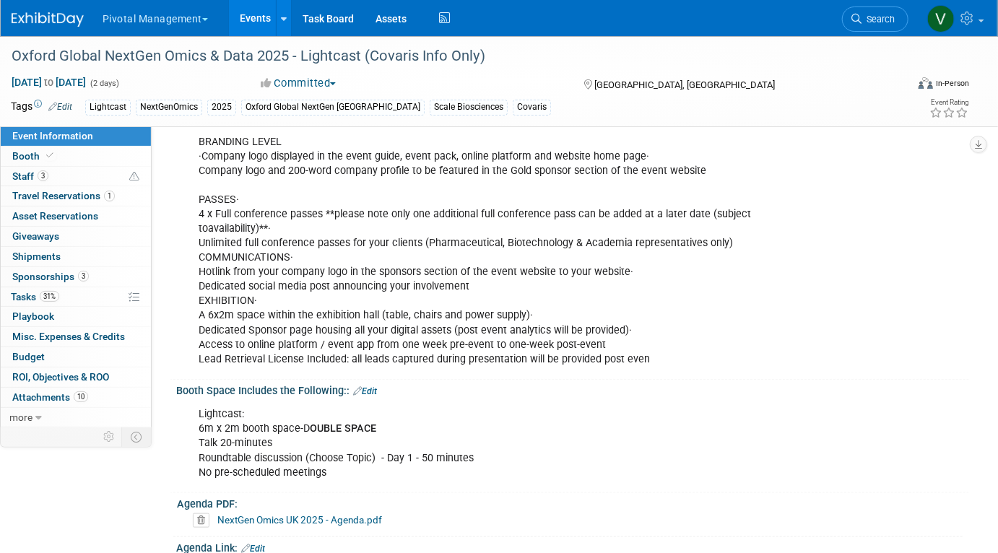
click at [369, 387] on link "Edit" at bounding box center [365, 392] width 24 height 10
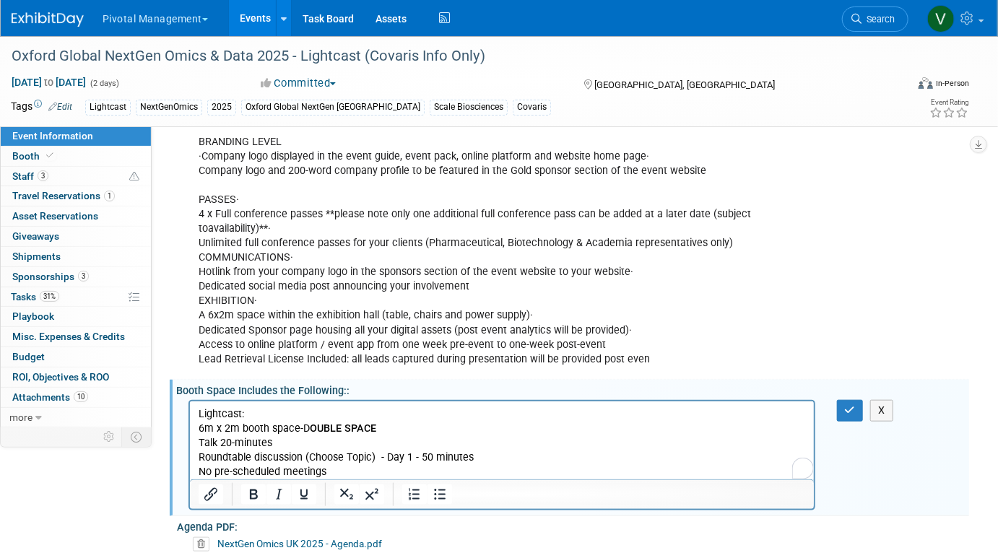
scroll to position [0, 0]
click at [390, 477] on p "Lightcast: 6m x 2m booth space-D OUBLE SPACE Talk 20-minutes Roundtable discuss…" at bounding box center [502, 443] width 608 height 72
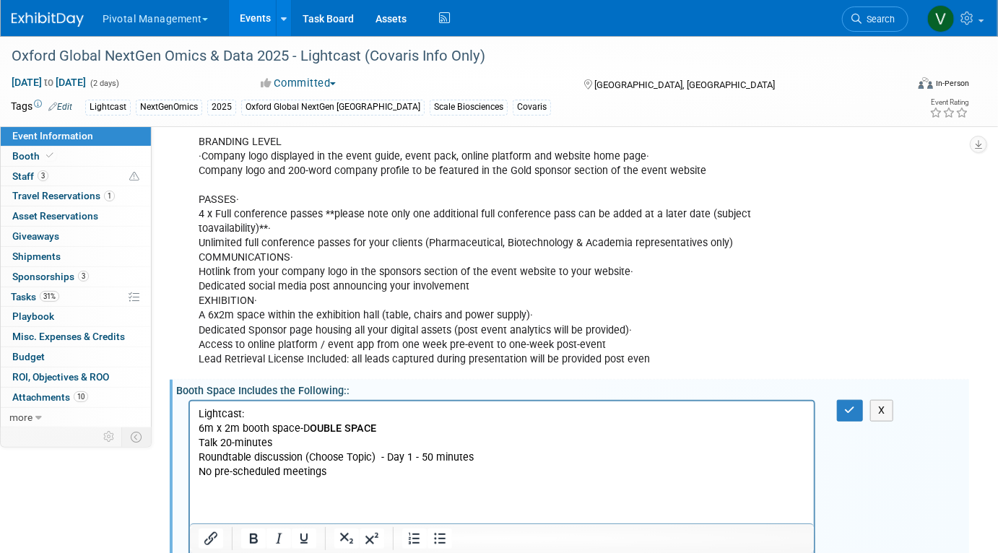
scroll to position [488, 0]
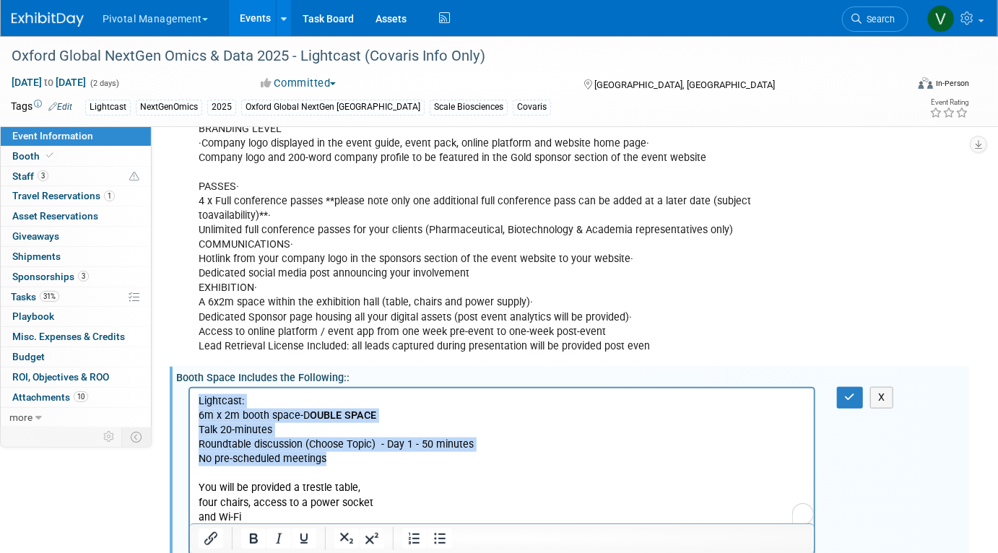
drag, startPoint x: 198, startPoint y: 400, endPoint x: 372, endPoint y: 459, distance: 183.9
click at [372, 459] on p "Lightcast: 6m x 2m booth space-D OUBLE SPACE Talk 20-minutes Roundtable discuss…" at bounding box center [502, 437] width 608 height 87
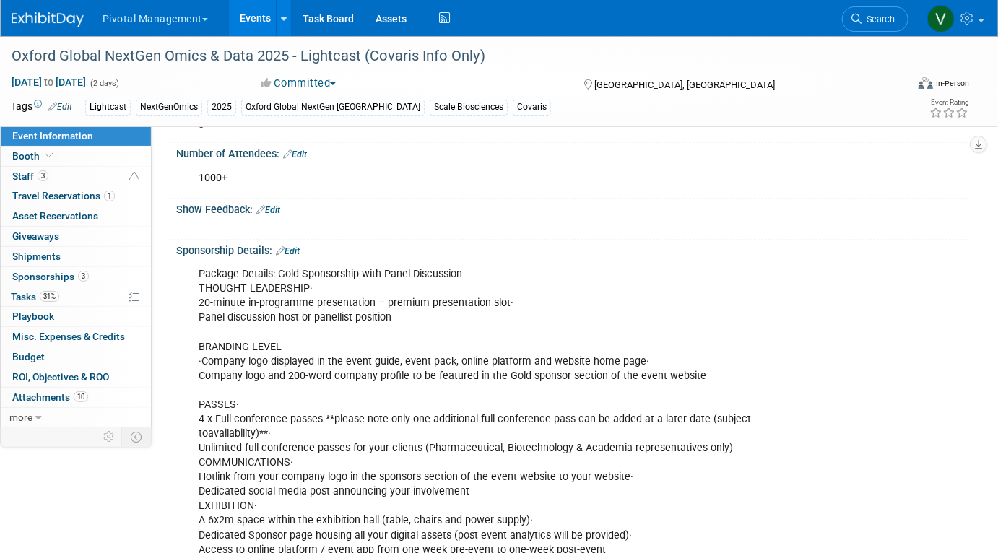
scroll to position [251, 0]
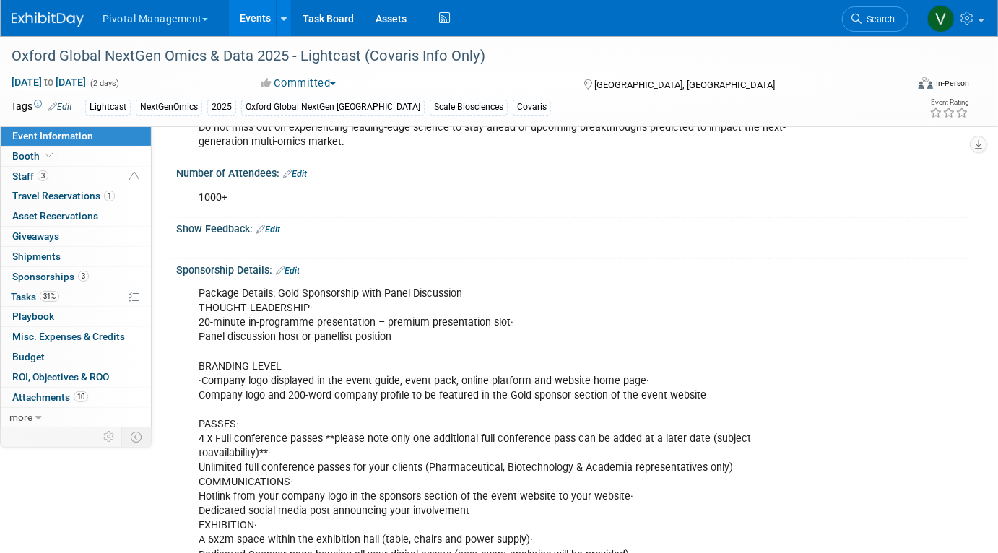
click at [298, 267] on link "Edit" at bounding box center [288, 271] width 24 height 10
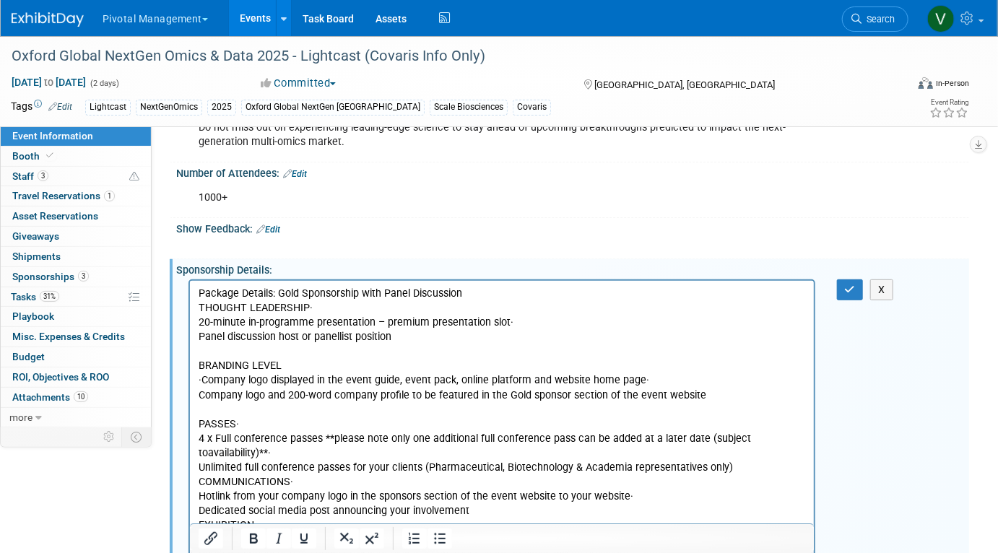
scroll to position [0, 0]
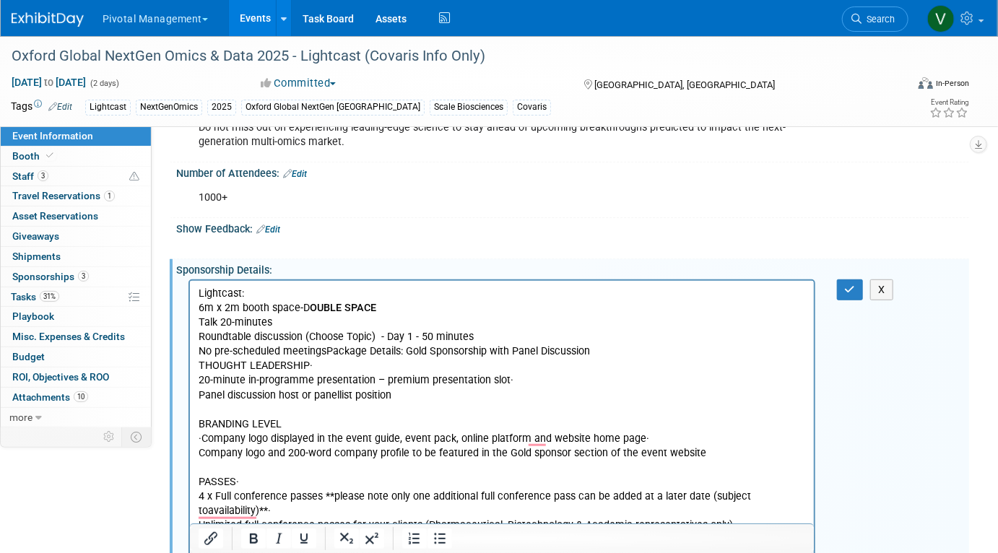
click at [325, 349] on p "Lightcast: 6m x 2m booth space-D OUBLE SPACE Talk 20-minutes Roundtable discuss…" at bounding box center [502, 467] width 608 height 363
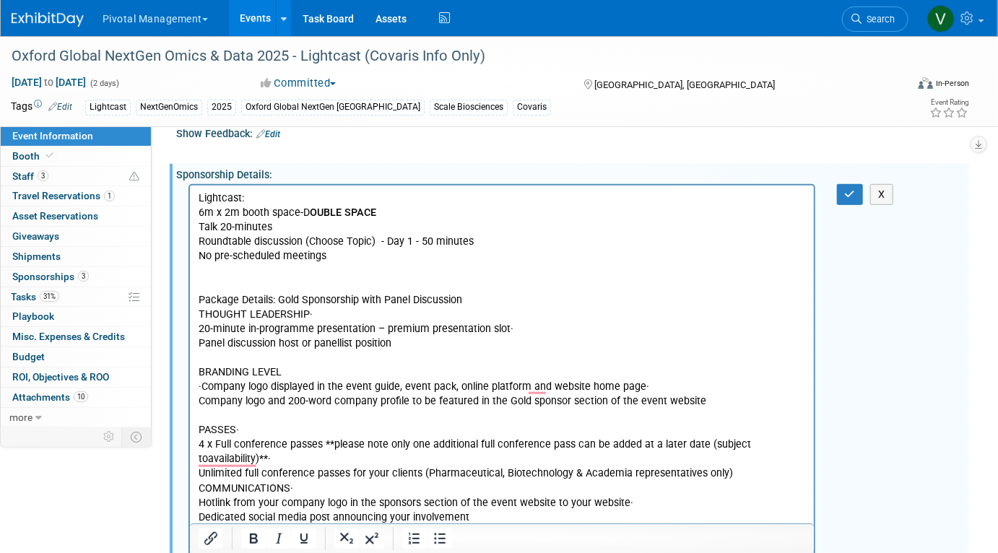
scroll to position [353, 0]
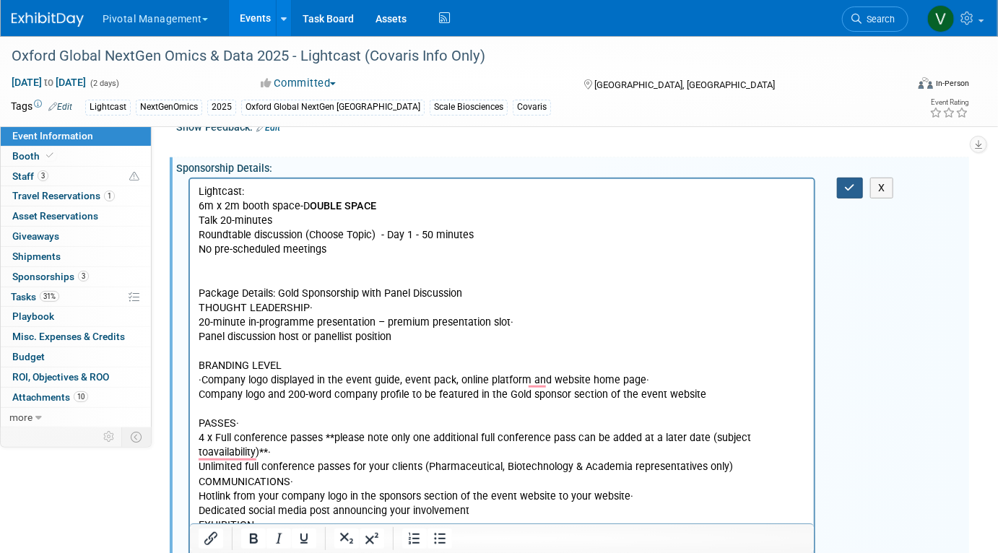
click at [850, 189] on icon "button" at bounding box center [850, 188] width 11 height 10
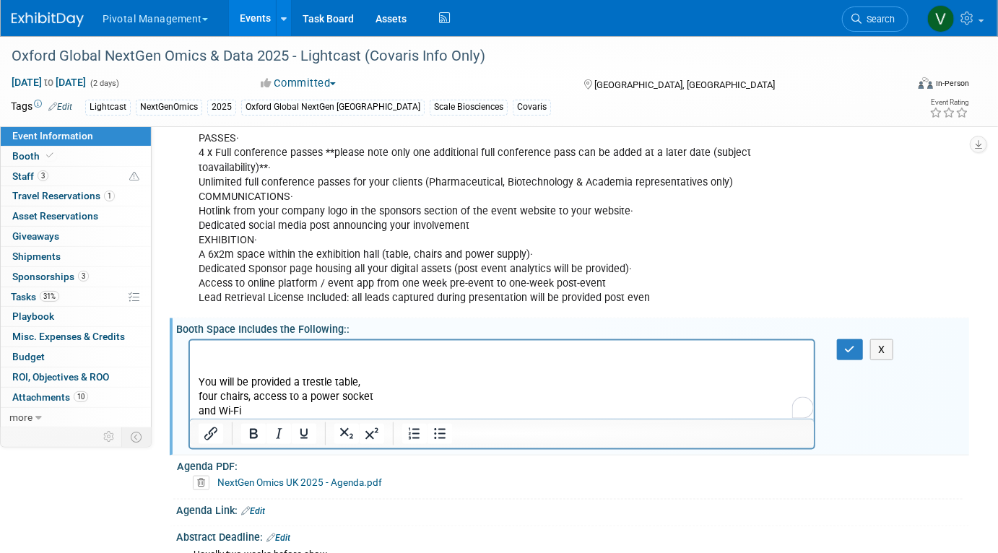
scroll to position [691, 0]
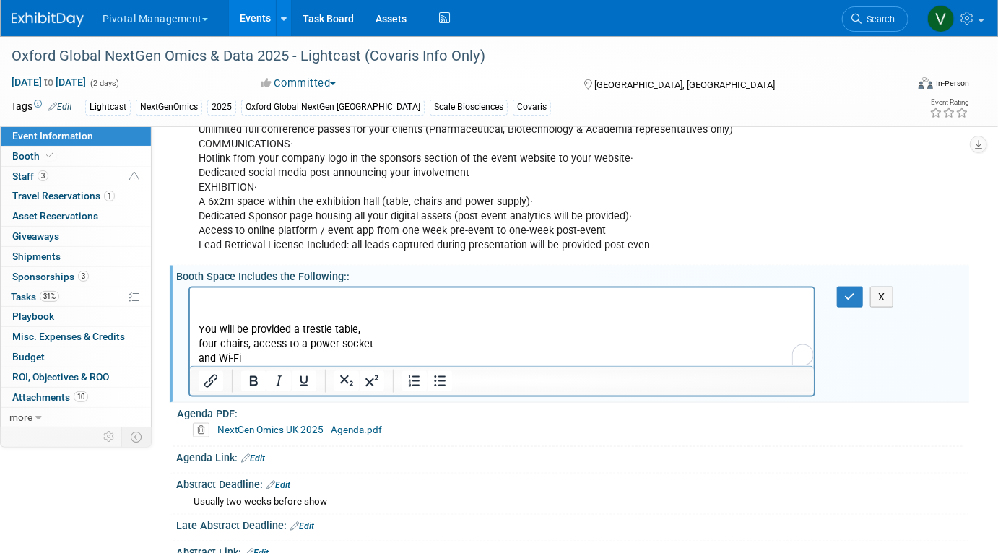
click at [267, 306] on p "To enrich screen reader interactions, please activate Accessibility in Grammarl…" at bounding box center [502, 307] width 608 height 29
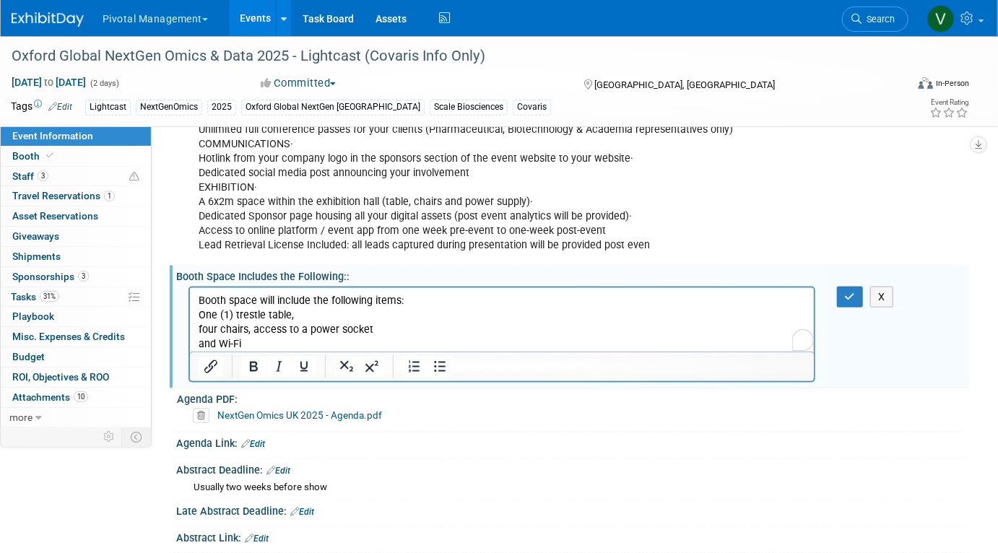
click at [304, 320] on p "Booth space will include the following items: One (1) trestle table," at bounding box center [502, 307] width 608 height 29
click at [251, 328] on p "Four chairs, access to a power socket" at bounding box center [502, 329] width 608 height 14
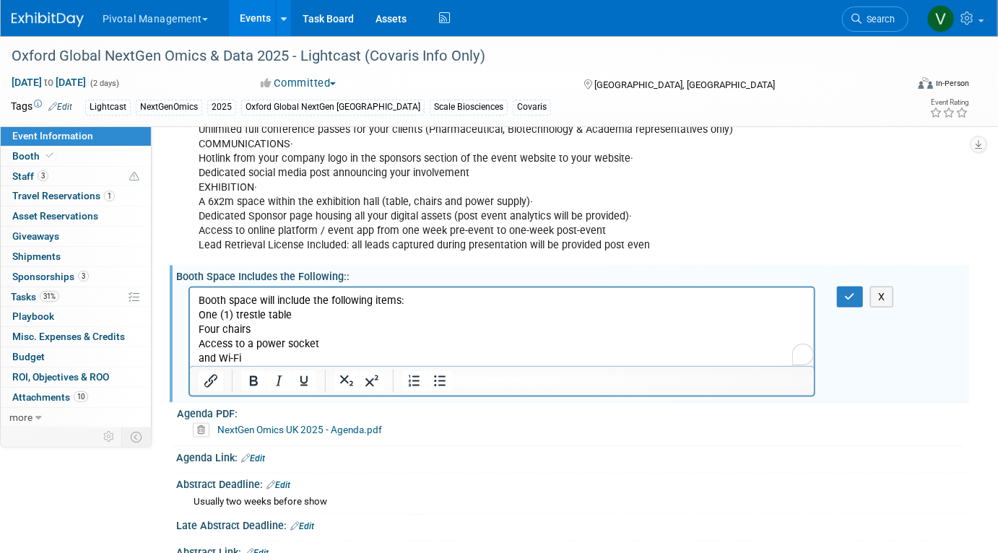
click at [326, 344] on p "Four chairs Access to a power socket" at bounding box center [502, 336] width 608 height 29
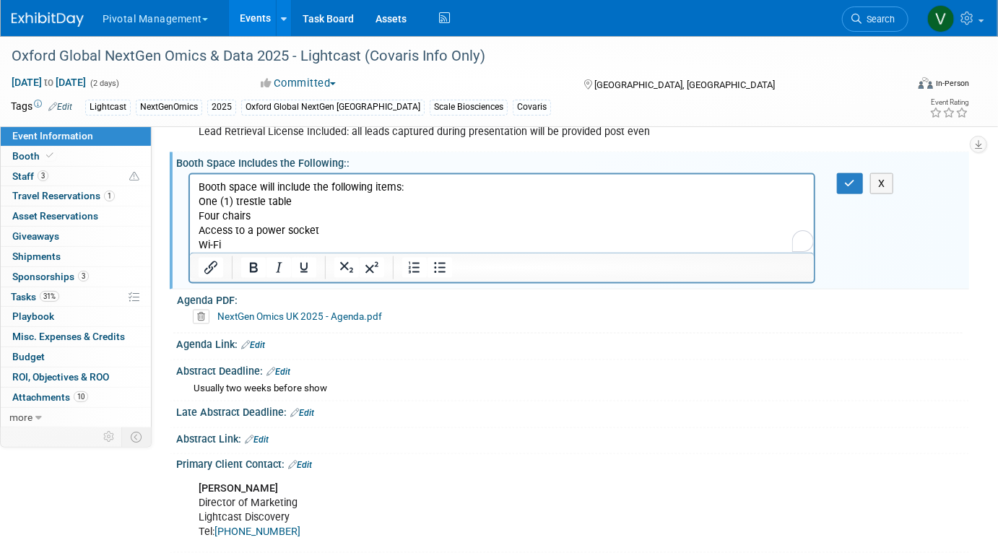
scroll to position [803, 0]
click at [852, 186] on icon "button" at bounding box center [850, 184] width 11 height 10
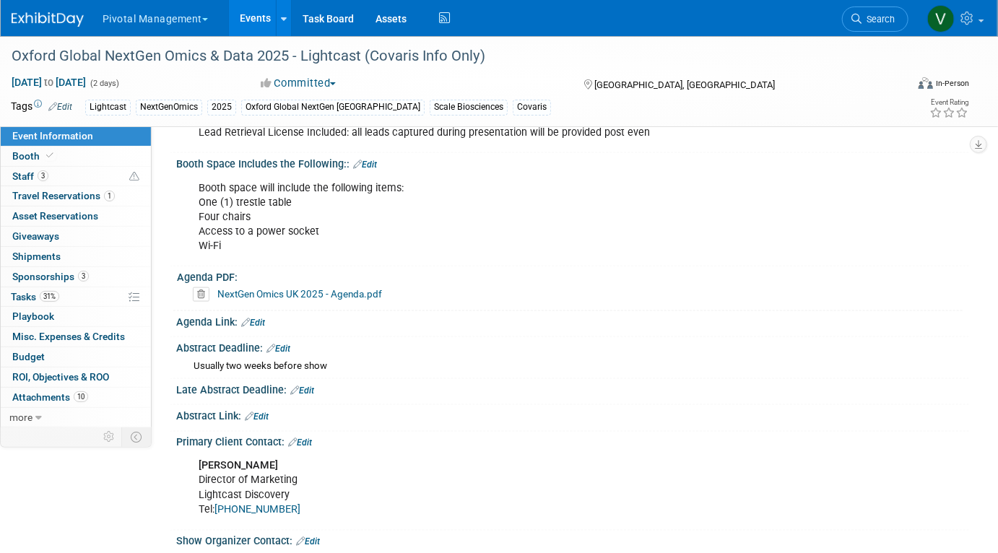
click at [363, 292] on link "NextGen Omics UK 2025 - Agenda.pdf" at bounding box center [299, 294] width 165 height 12
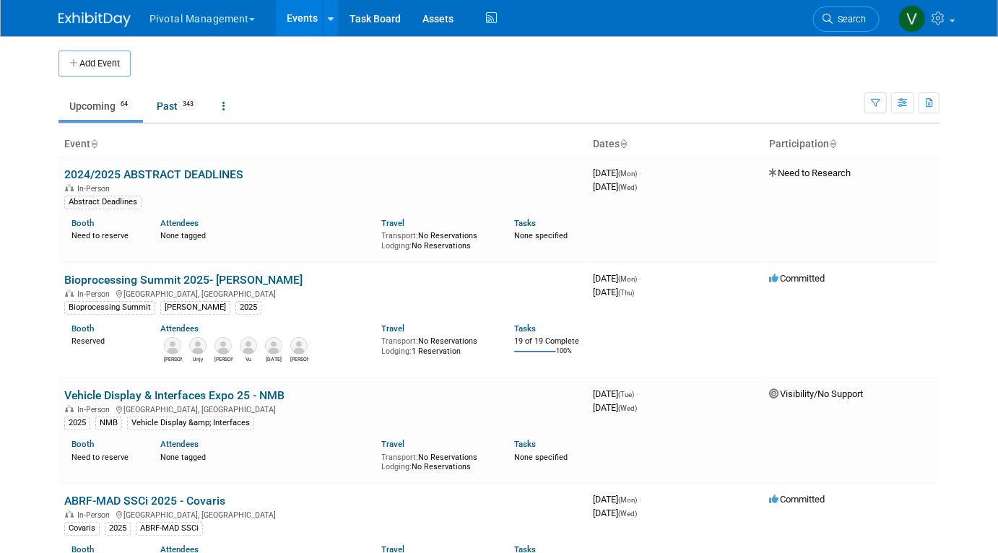
scroll to position [4164, 0]
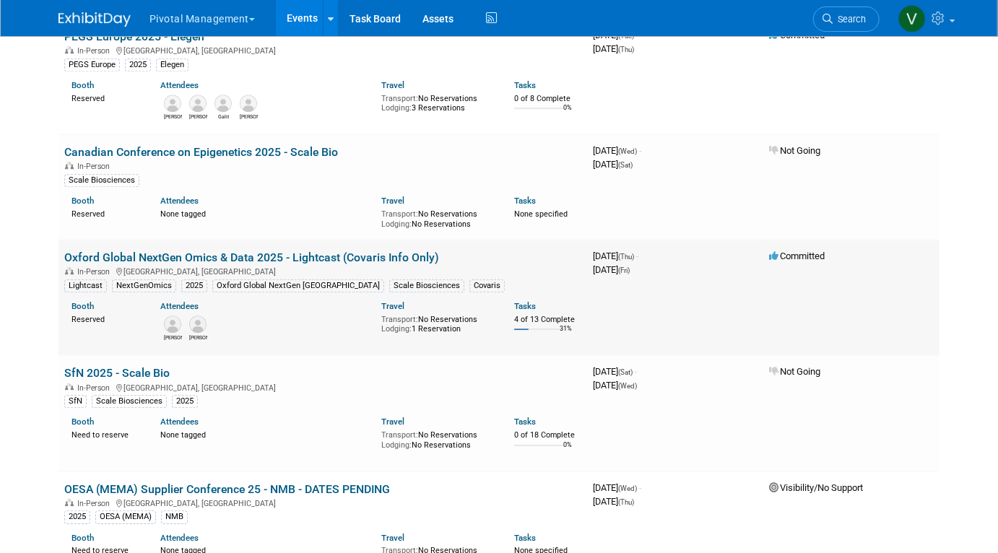
click at [207, 269] on td "Oxford Global NextGen Omics & Data 2025 - Lightcast (Covaris Info Only) In-Pers…" at bounding box center [323, 298] width 529 height 116
click at [206, 264] on link "Oxford Global NextGen Omics & Data 2025 - Lightcast (Covaris Info Only)" at bounding box center [251, 258] width 375 height 14
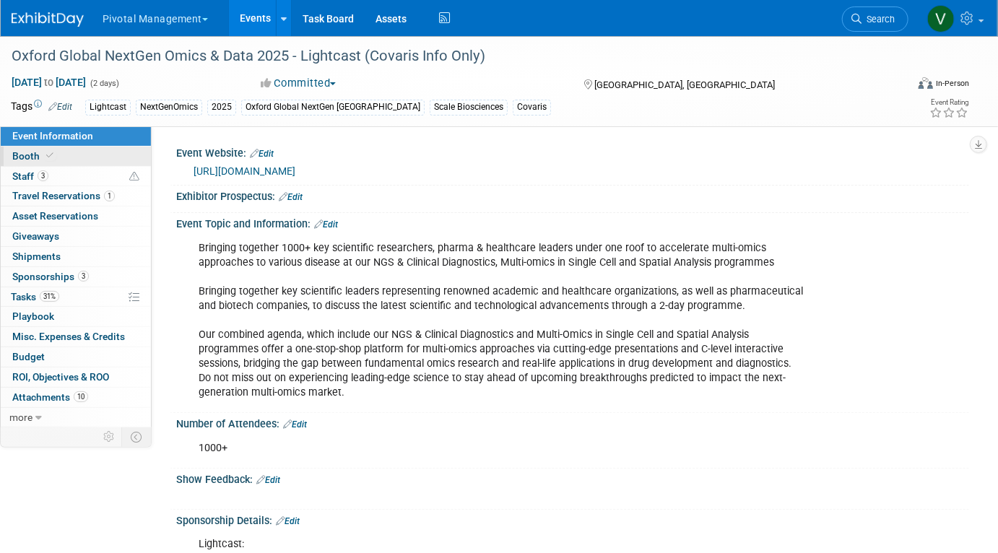
click at [67, 152] on link "Booth" at bounding box center [76, 157] width 150 height 20
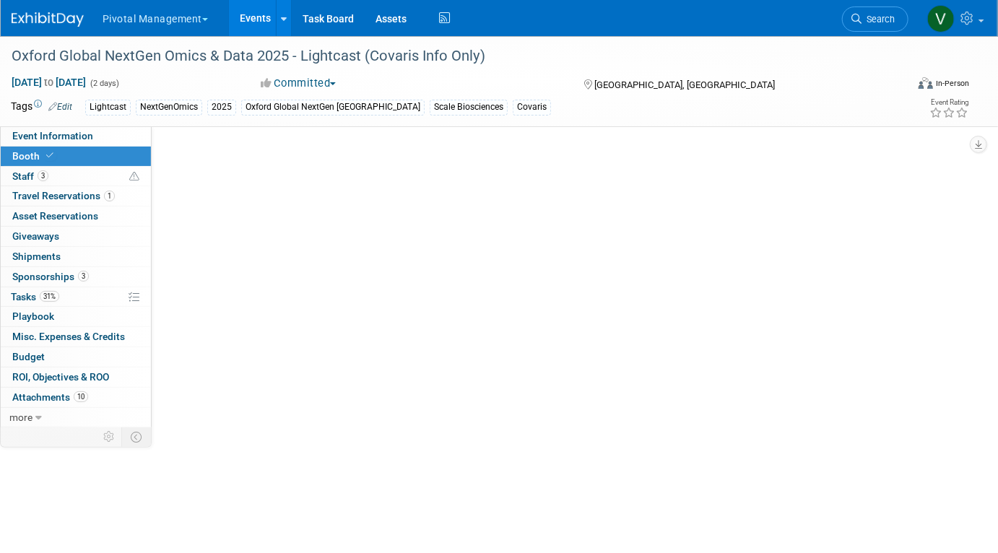
select select "Yes"
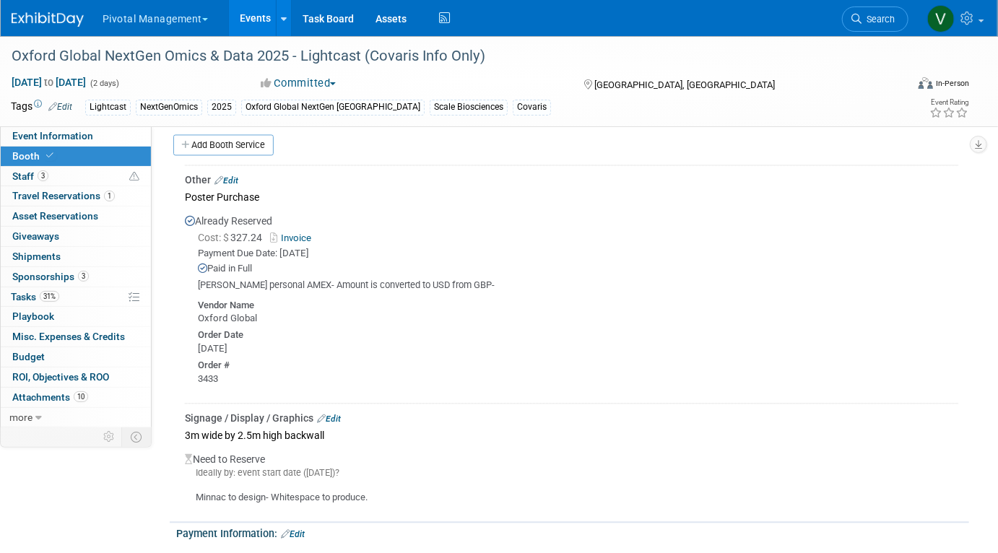
scroll to position [1196, 0]
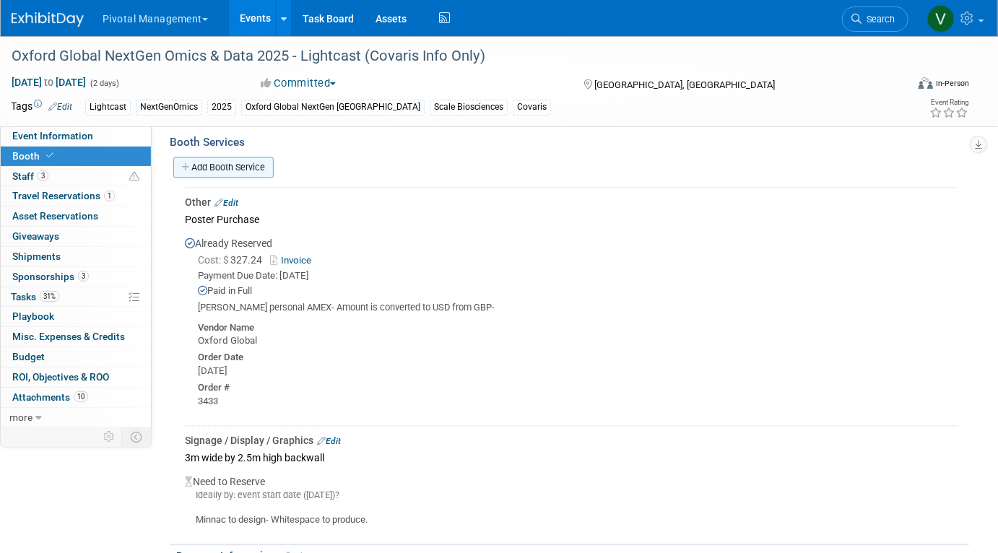
click at [251, 163] on link "Add Booth Service" at bounding box center [223, 167] width 100 height 21
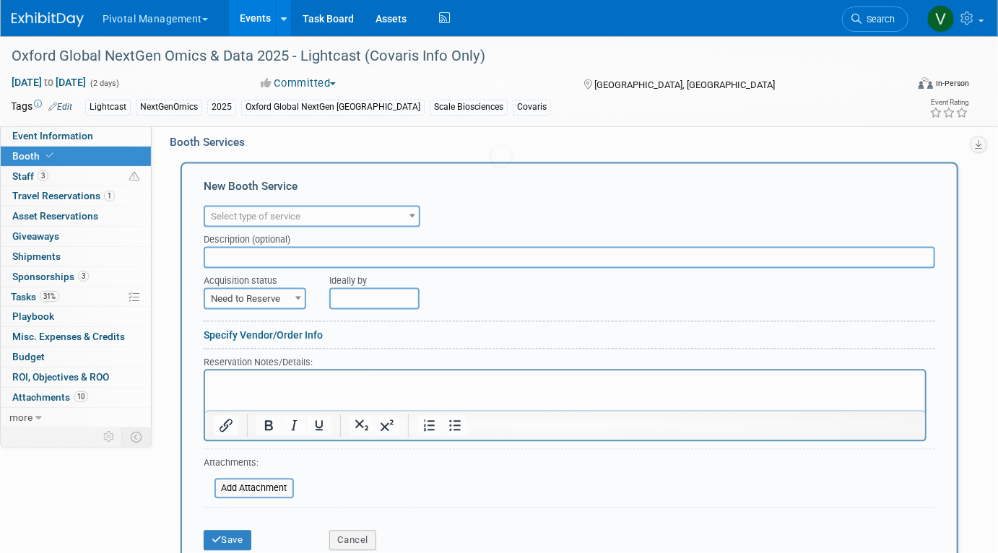
scroll to position [0, 0]
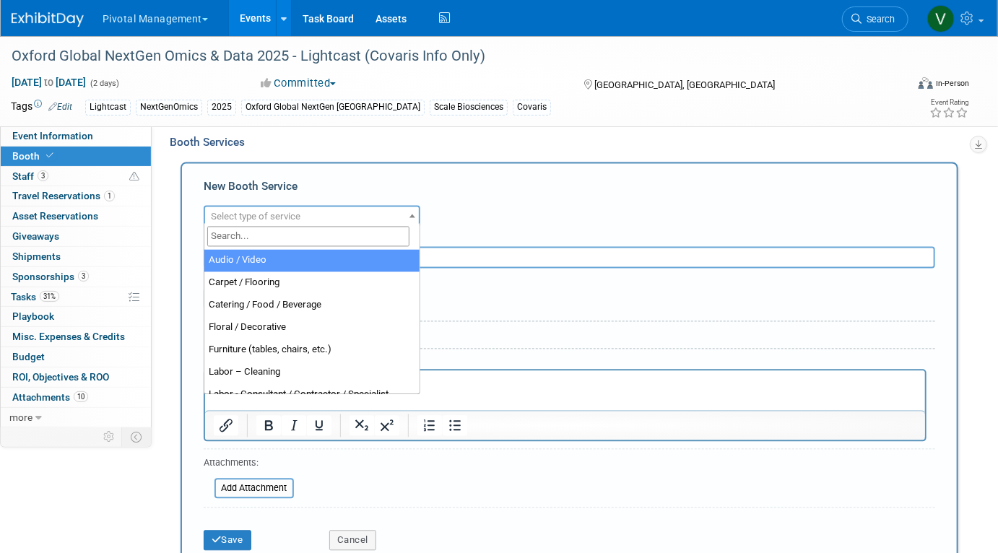
click at [258, 212] on span "Select type of service" at bounding box center [256, 217] width 90 height 11
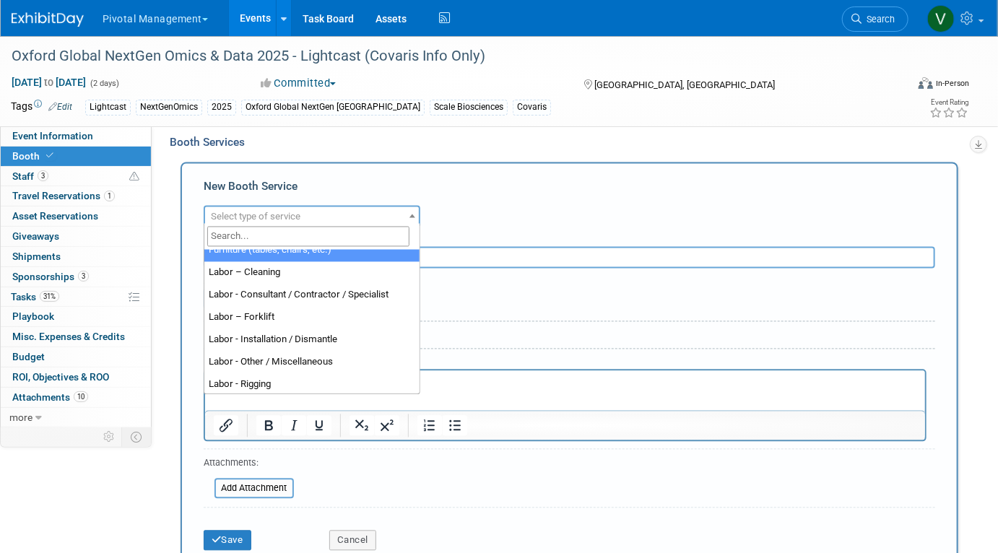
scroll to position [105, 0]
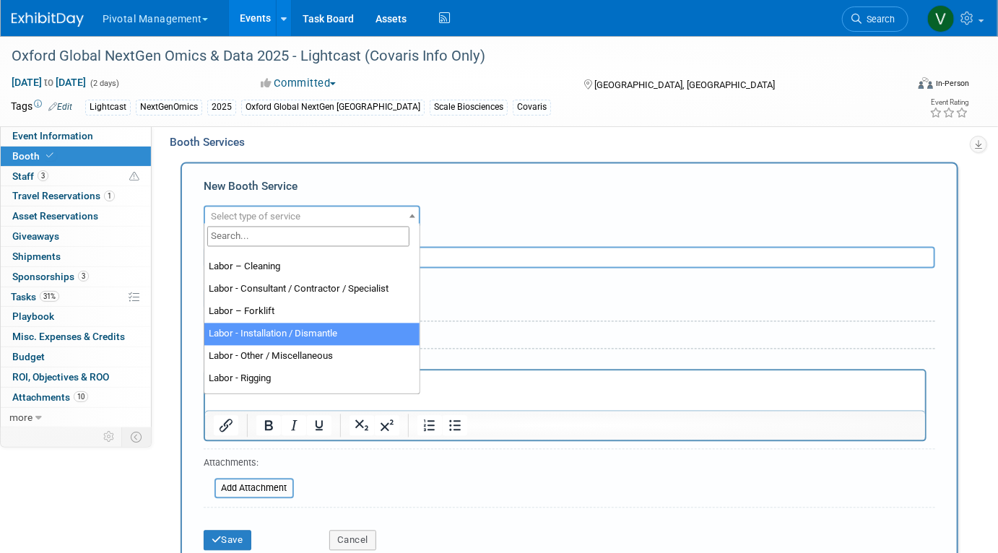
select select "11"
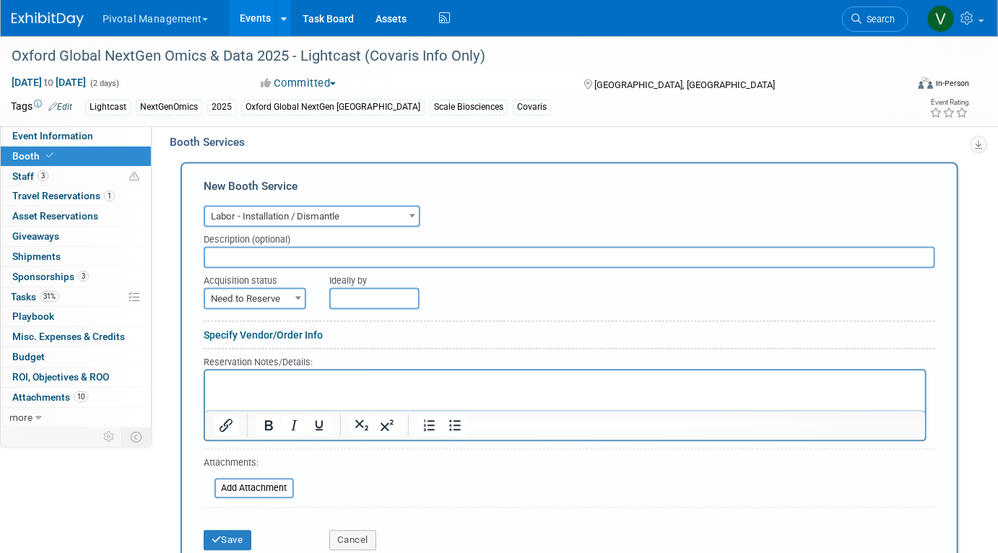
click at [241, 390] on html at bounding box center [564, 381] width 720 height 20
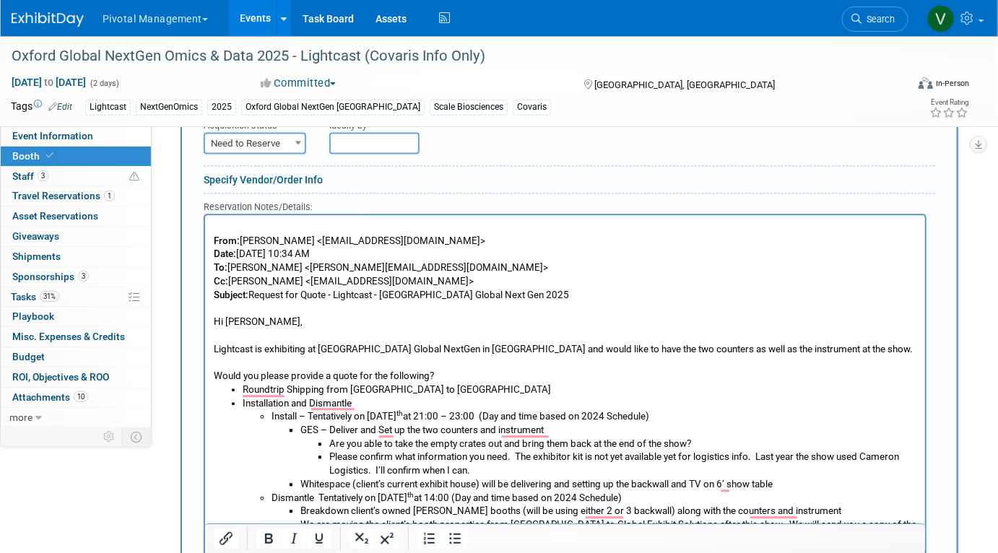
scroll to position [1247, 0]
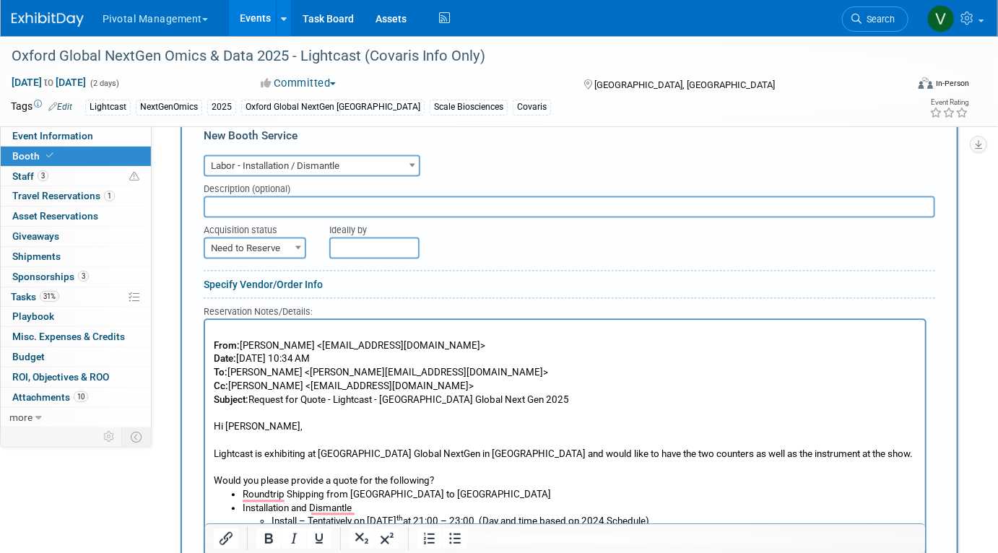
click at [271, 202] on input "text" at bounding box center [570, 208] width 732 height 22
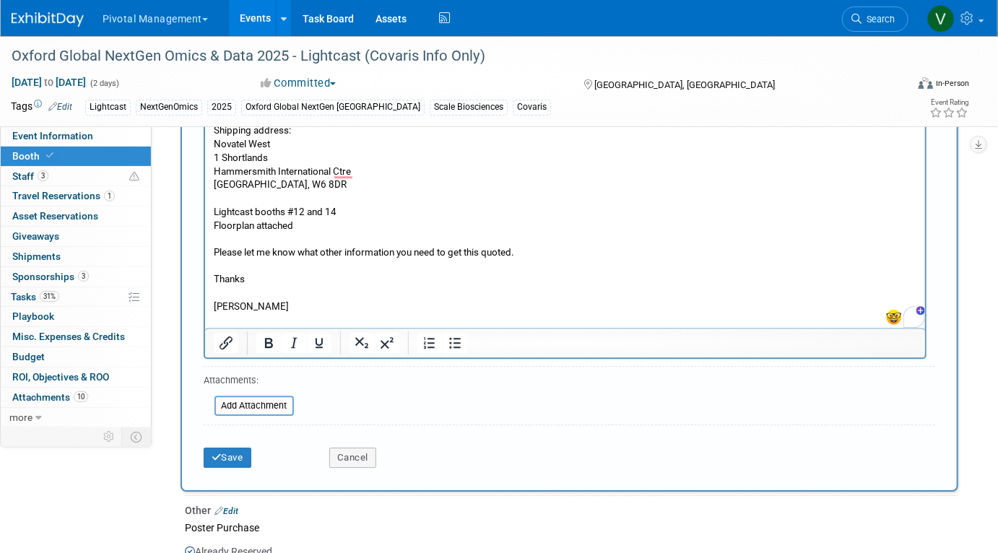
scroll to position [1790, 0]
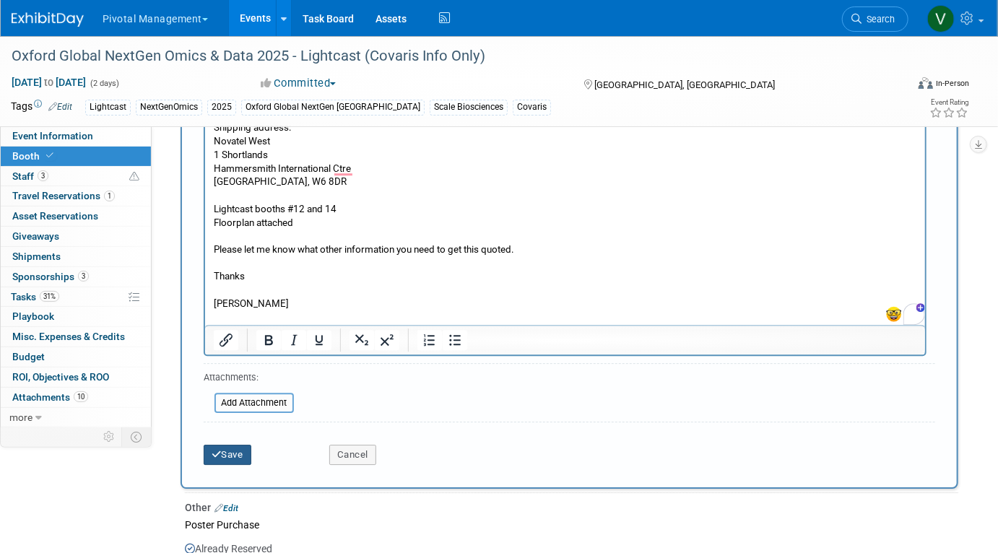
type input "Nigel Estimate for Shipping and Labor"
click at [235, 446] on button "Save" at bounding box center [228, 455] width 48 height 20
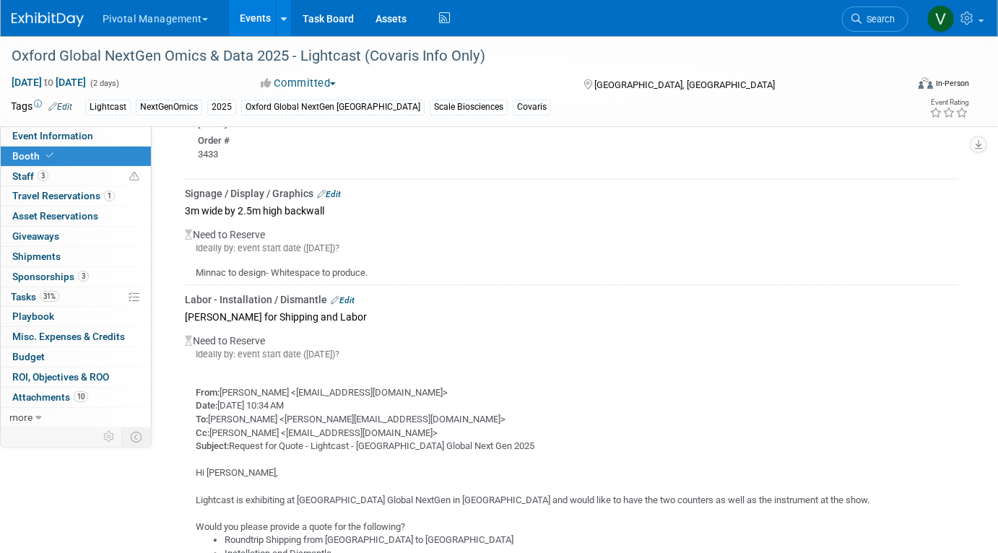
scroll to position [1439, 0]
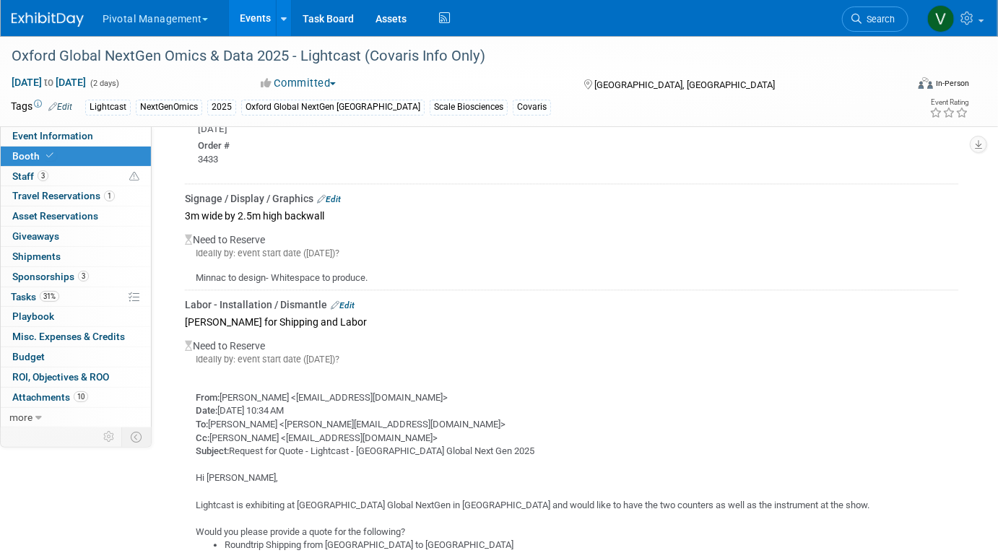
click at [350, 301] on link "Edit" at bounding box center [343, 306] width 24 height 10
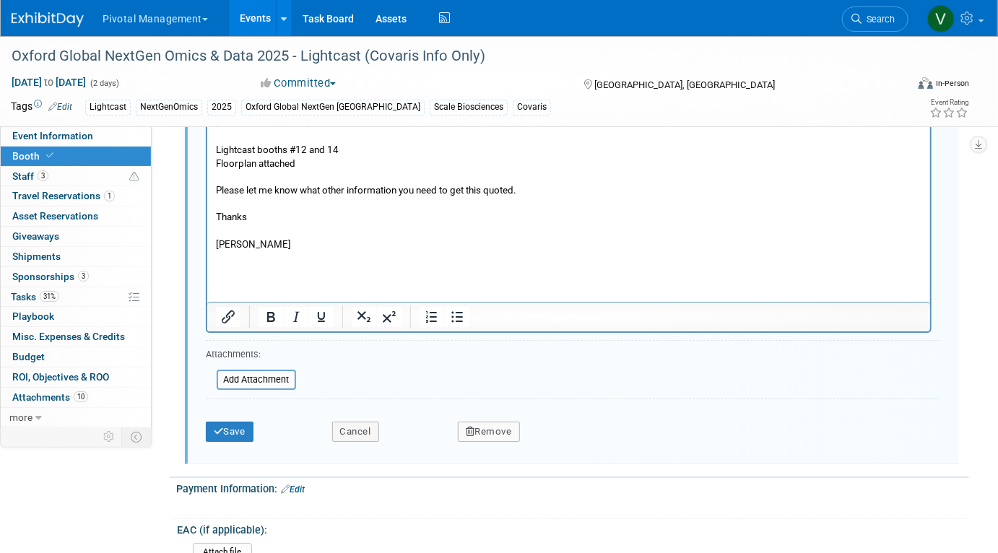
scroll to position [2201, 0]
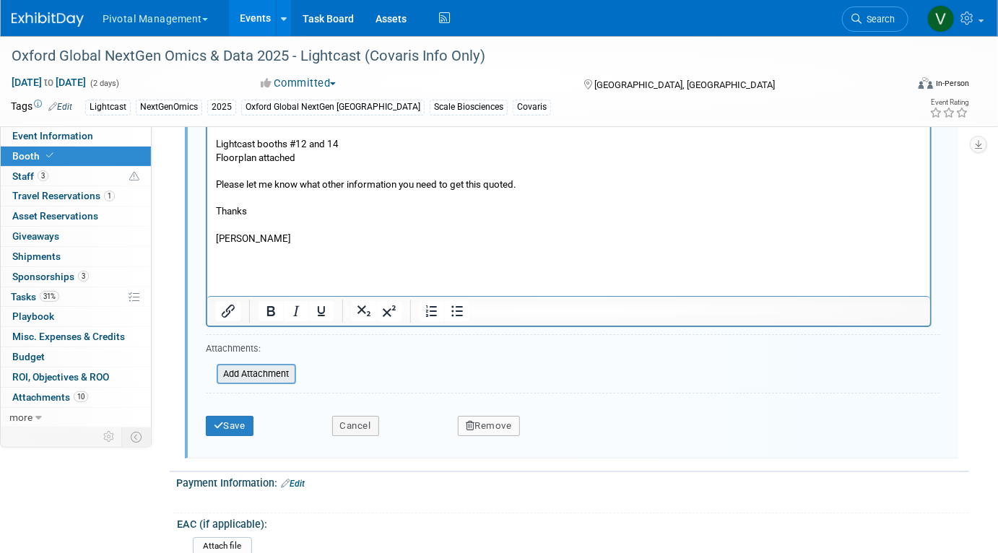
click at [277, 366] on input "file" at bounding box center [209, 374] width 172 height 17
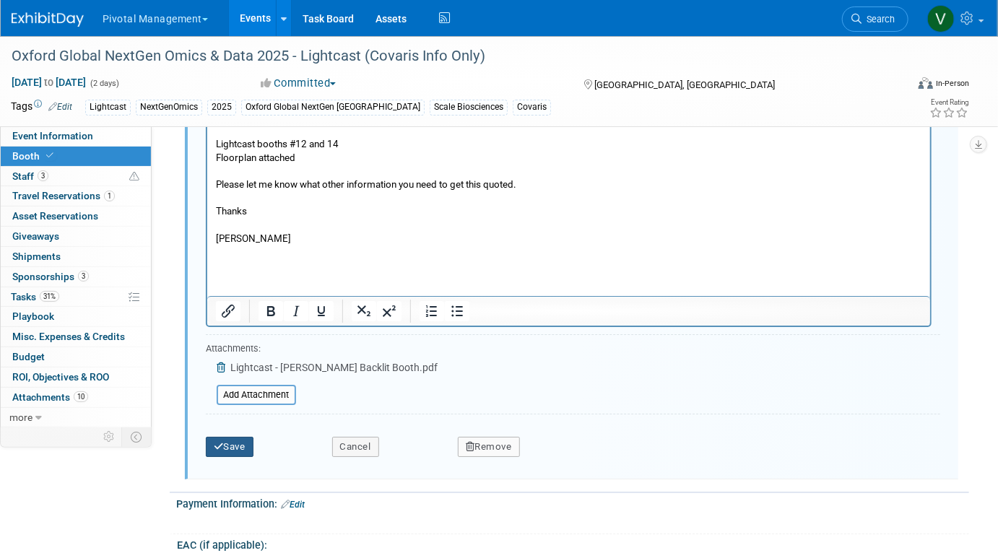
click at [230, 437] on button "Save" at bounding box center [230, 447] width 48 height 20
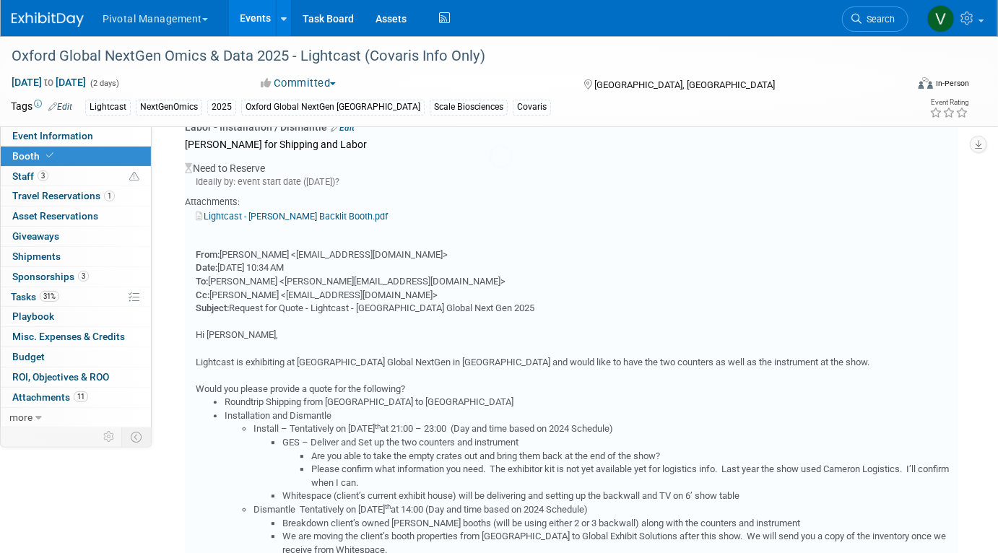
scroll to position [1560, 0]
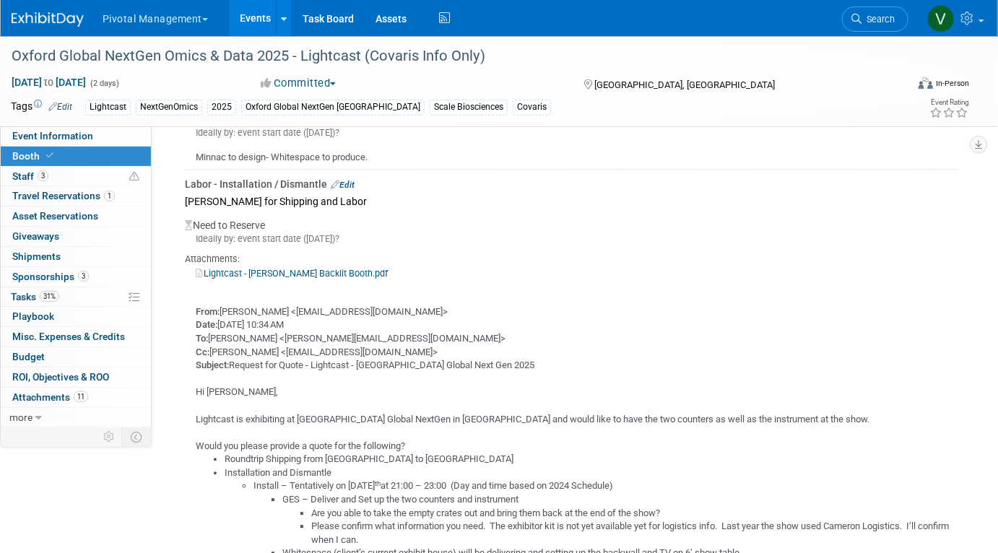
click at [256, 20] on link "Events" at bounding box center [255, 18] width 53 height 36
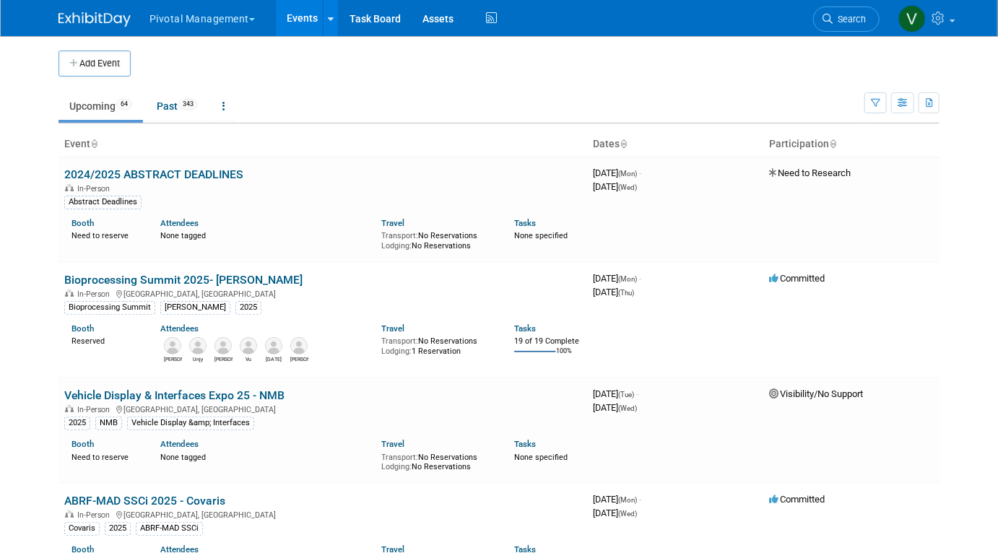
scroll to position [3362, 0]
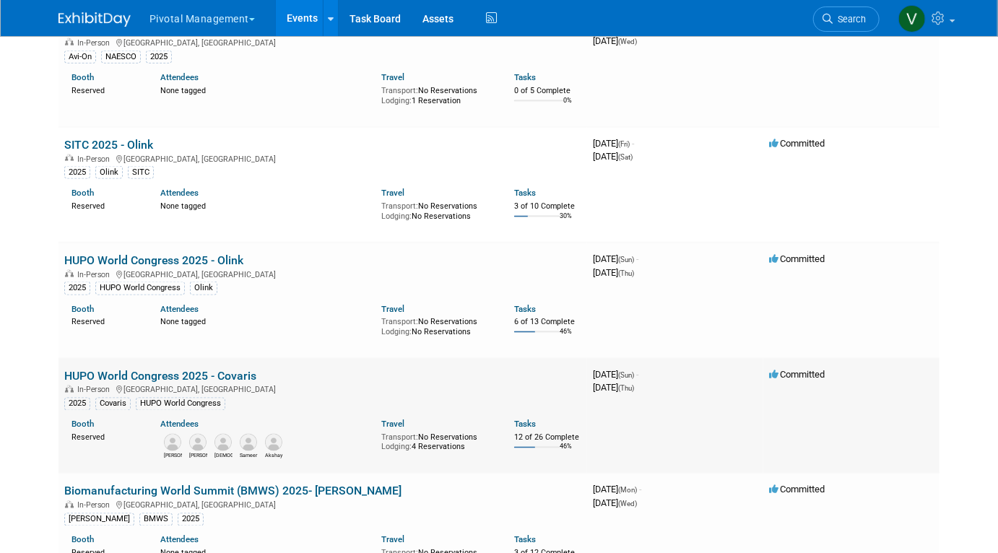
click at [128, 383] on link "HUPO World Congress 2025 - Covaris" at bounding box center [160, 376] width 192 height 14
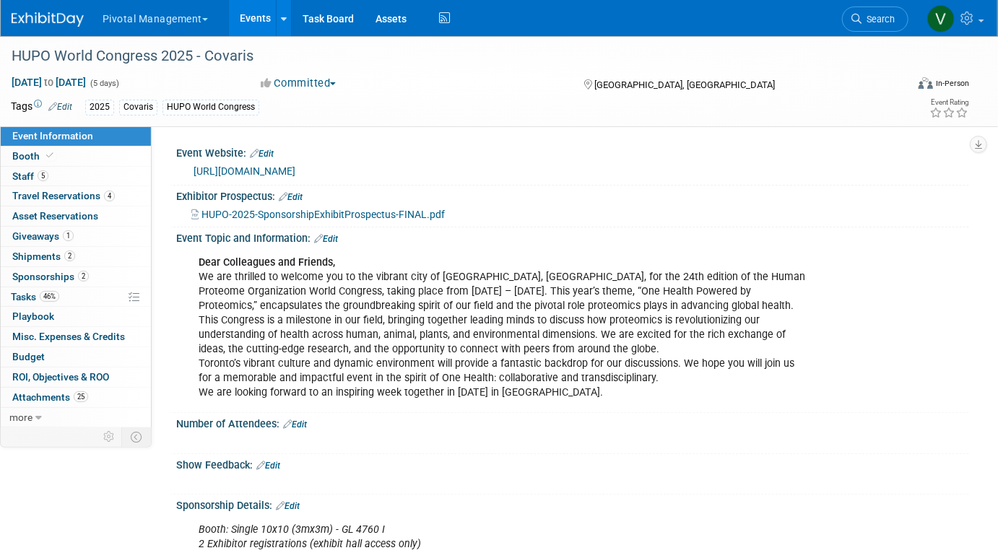
click at [244, 214] on span "HUPO-2025-SponsorshipExhibitProspectus-FINAL.pdf" at bounding box center [323, 215] width 243 height 12
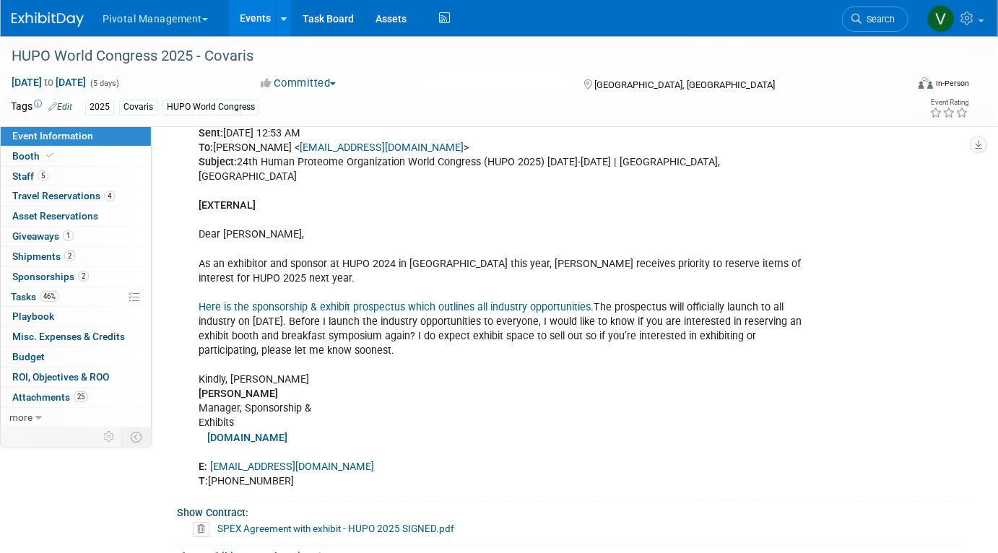
scroll to position [1811, 0]
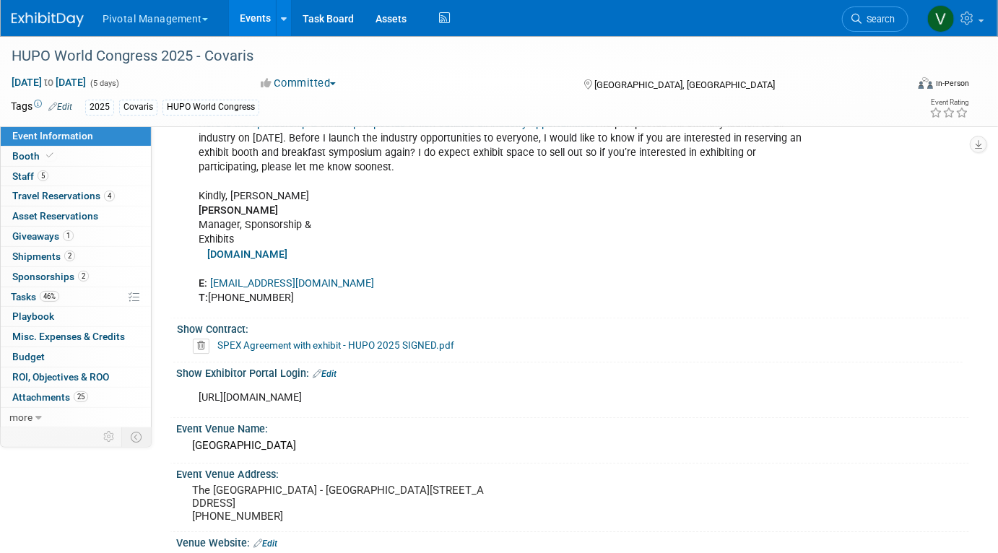
click at [257, 340] on link "SPEX Agreement with exhibit - HUPO 2025 SIGNED.pdf" at bounding box center [335, 346] width 237 height 12
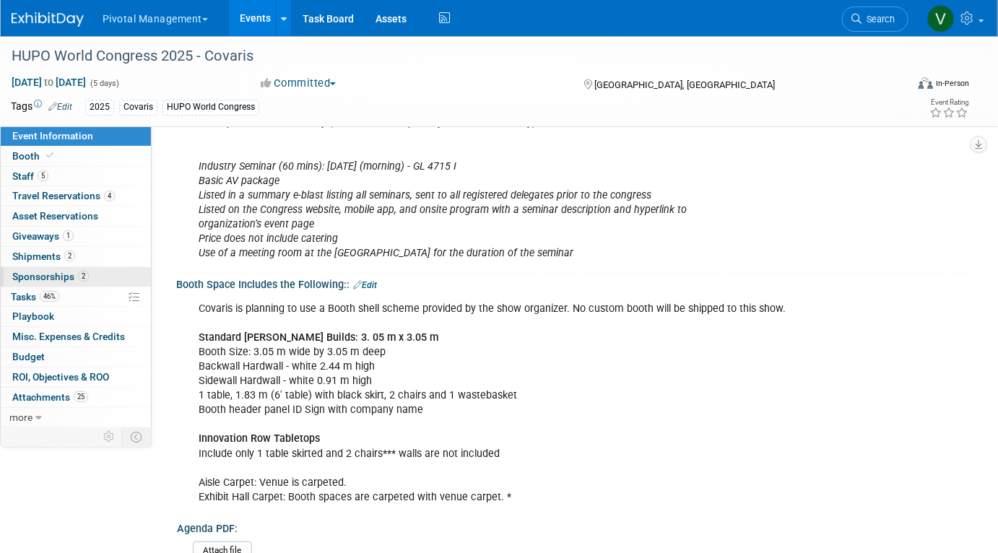
scroll to position [491, 0]
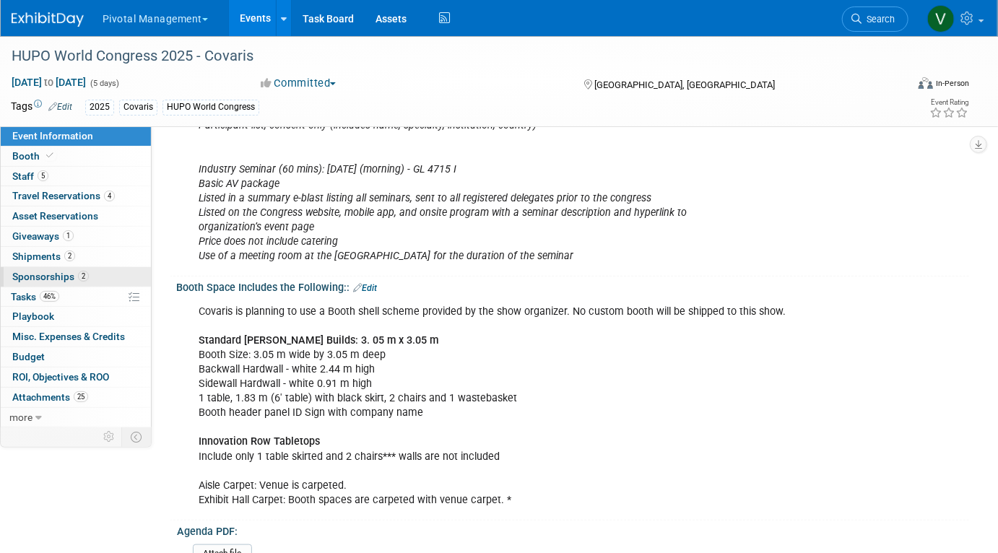
click at [66, 277] on span "Sponsorships 2" at bounding box center [50, 277] width 77 height 12
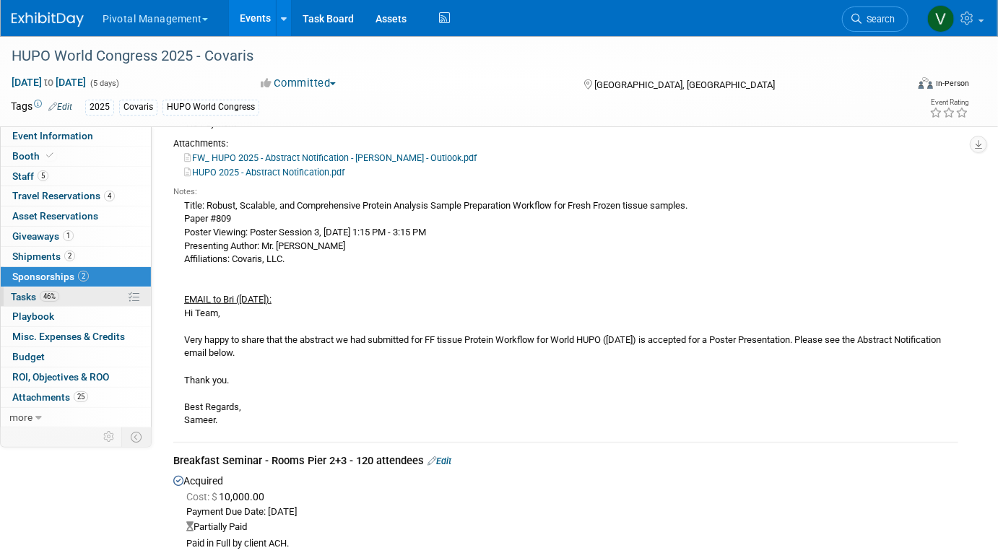
scroll to position [0, 0]
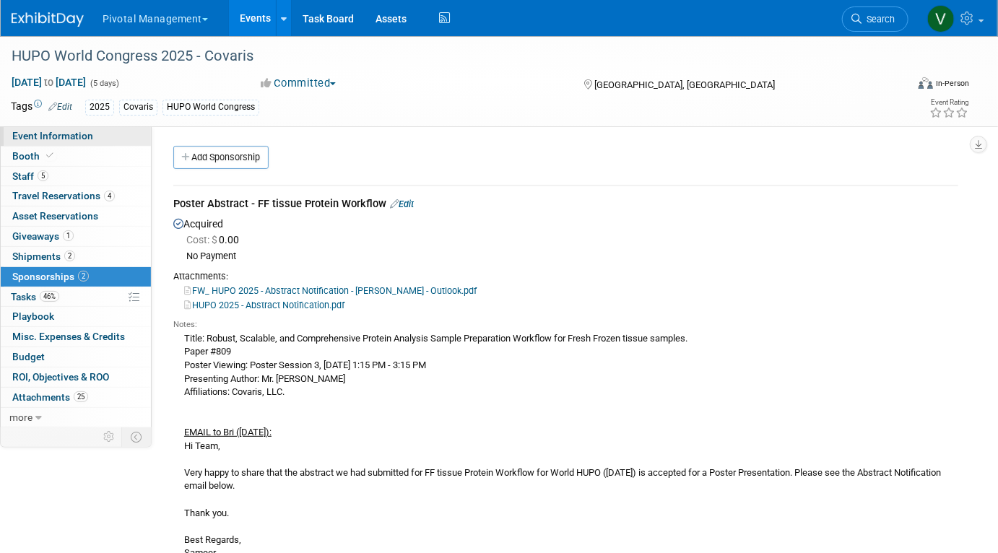
click at [74, 138] on span "Event Information" at bounding box center [52, 136] width 81 height 12
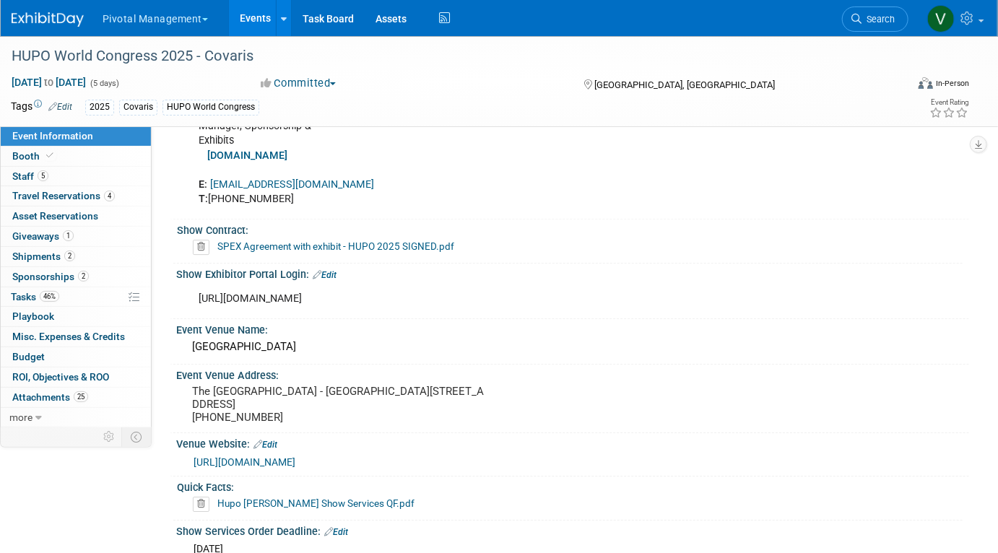
scroll to position [1904, 0]
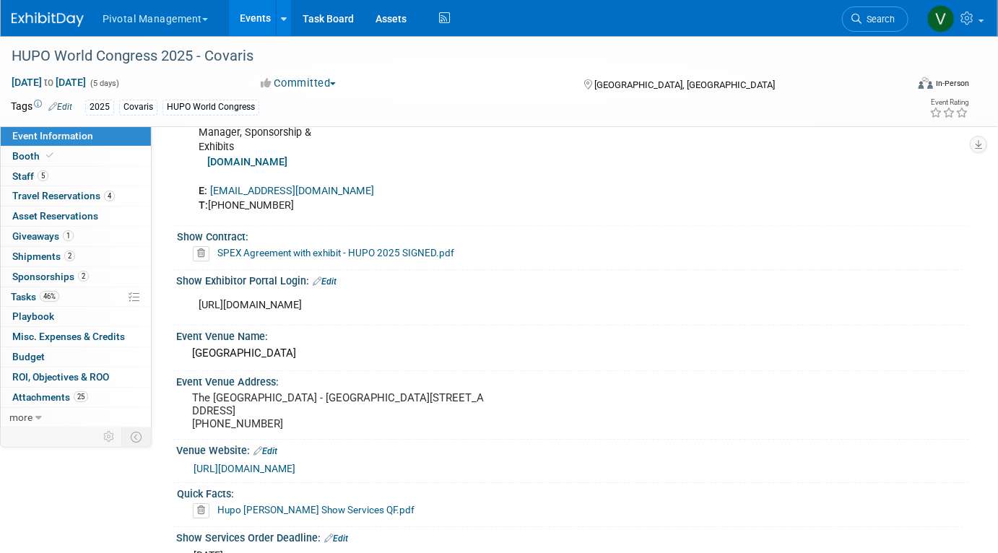
click at [379, 247] on link "SPEX Agreement with exhibit - HUPO 2025 SIGNED.pdf" at bounding box center [335, 253] width 237 height 12
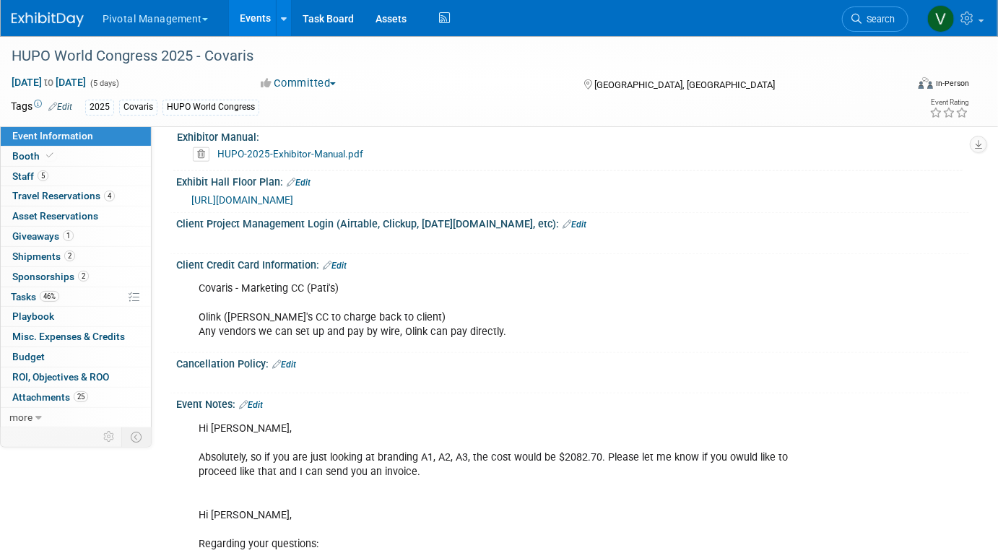
scroll to position [3114, 0]
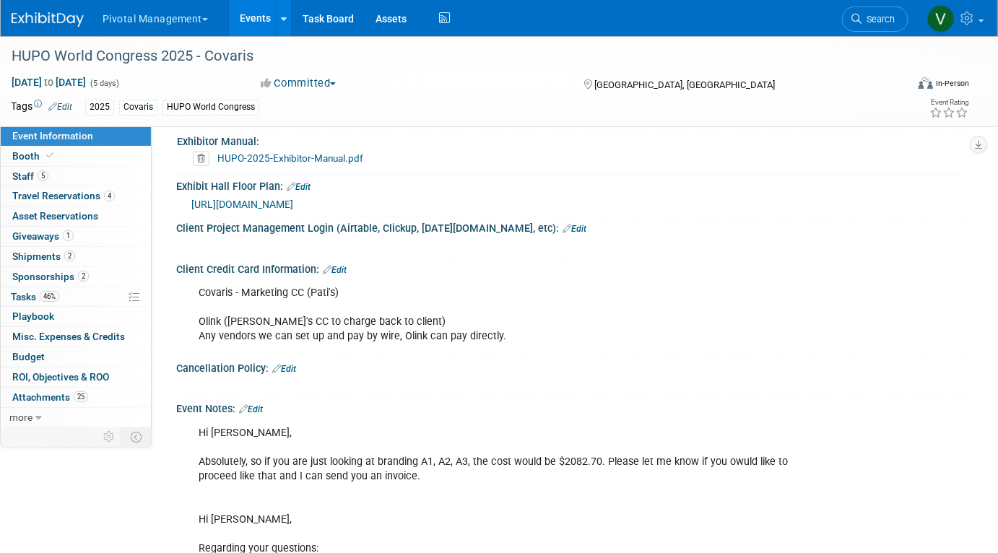
click at [289, 370] on link "Edit" at bounding box center [284, 369] width 24 height 10
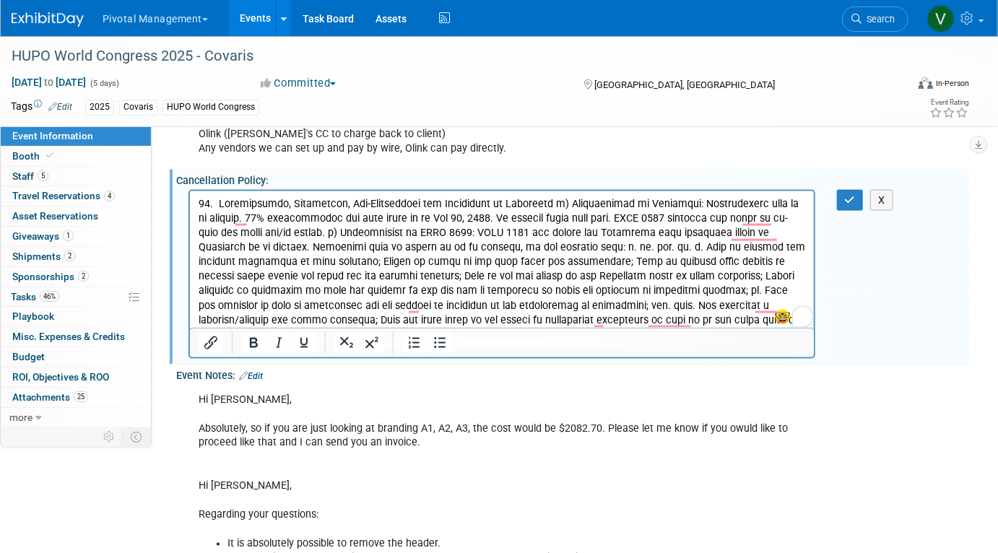
scroll to position [3308, 0]
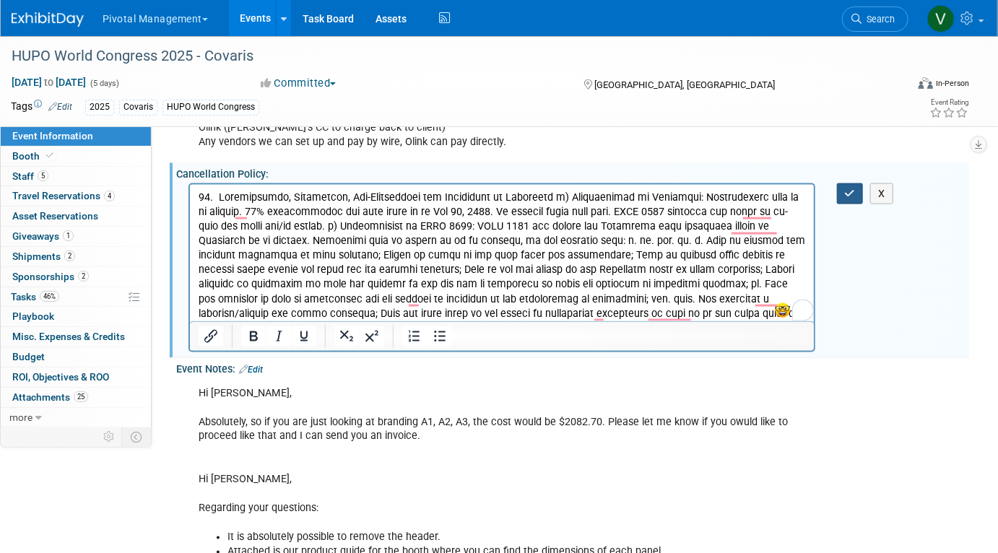
click at [847, 196] on icon "button" at bounding box center [850, 194] width 11 height 10
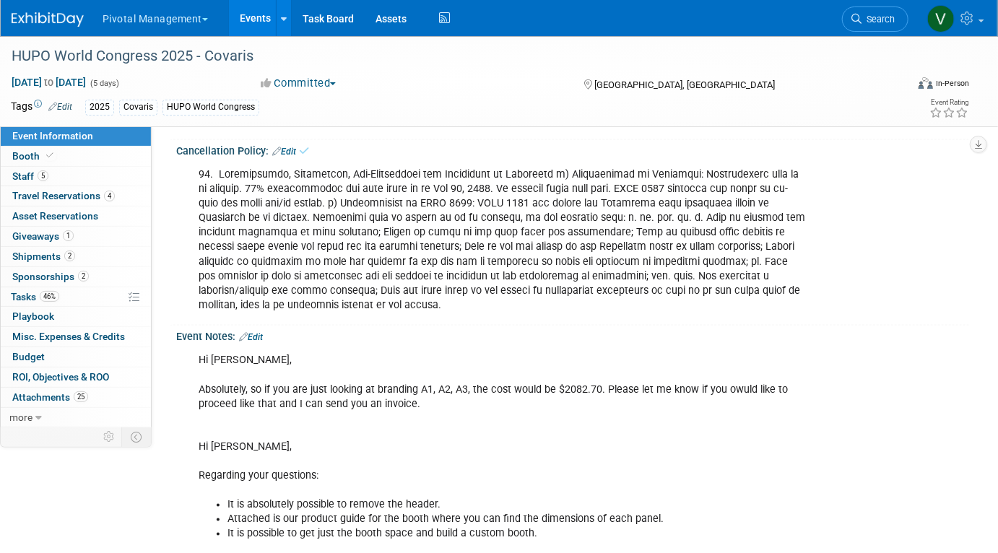
scroll to position [3333, 0]
click at [259, 22] on link "Events" at bounding box center [255, 18] width 53 height 36
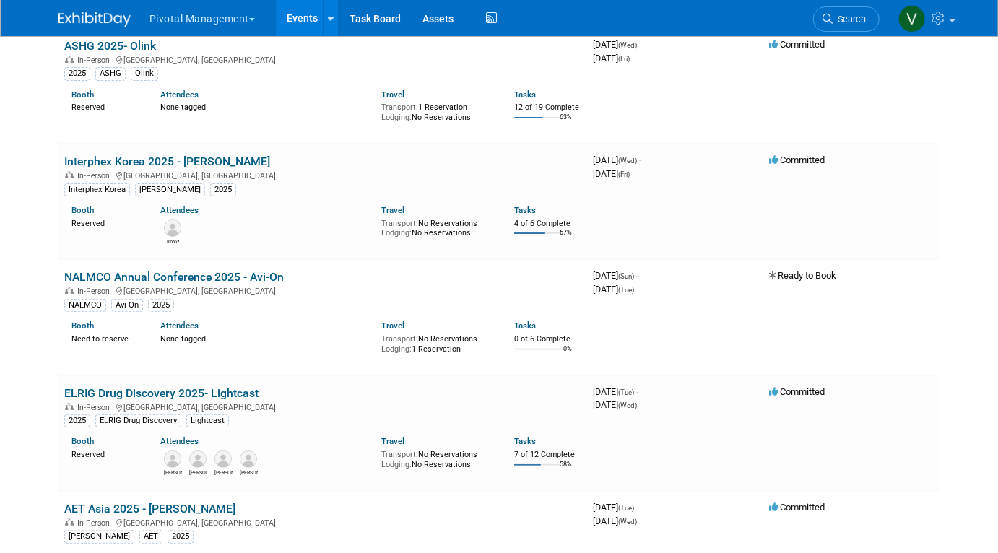
scroll to position [2090, 0]
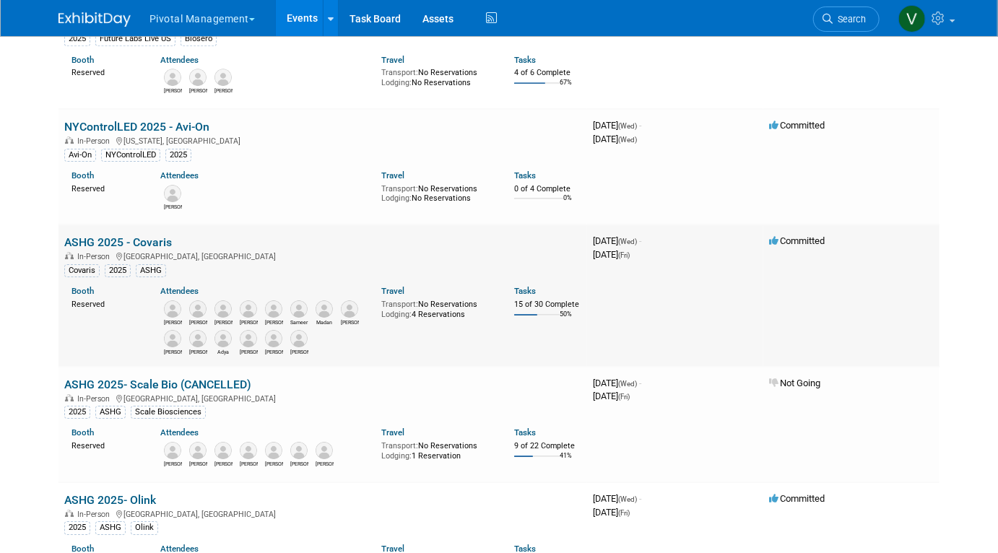
click at [116, 246] on link "ASHG 2025 - Covaris" at bounding box center [118, 243] width 108 height 14
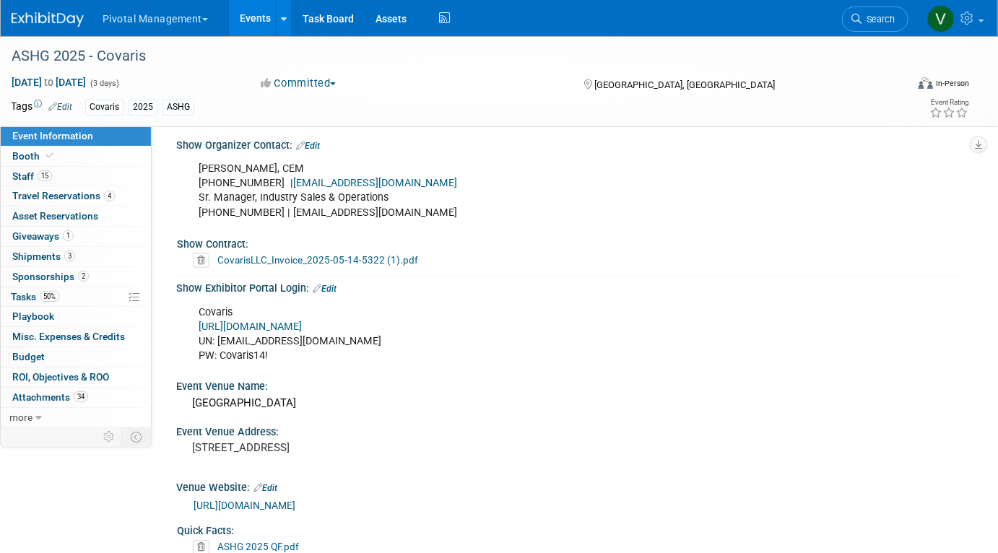
scroll to position [881, 0]
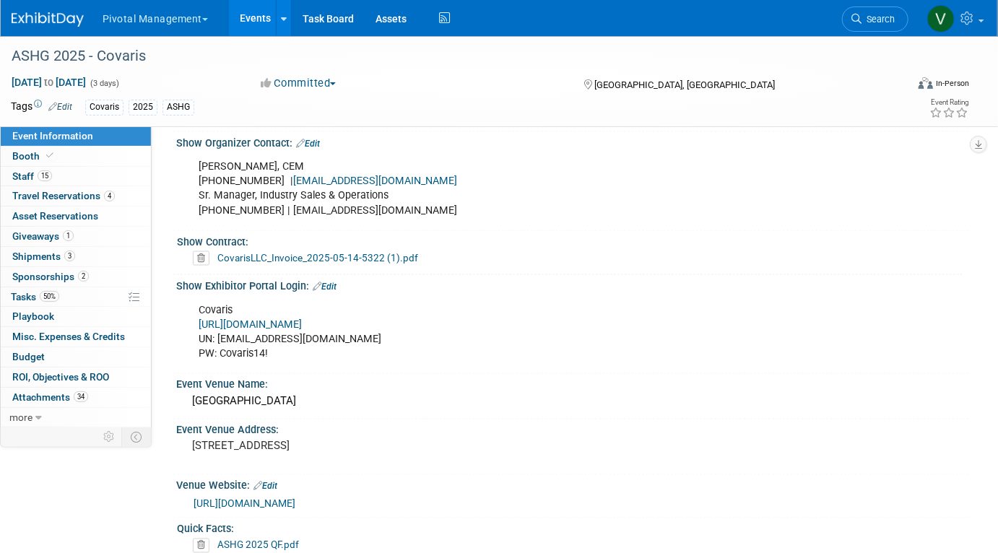
click at [280, 321] on link "[URL][DOMAIN_NAME]" at bounding box center [250, 325] width 103 height 12
click at [79, 282] on link "2 Sponsorships 2" at bounding box center [76, 277] width 150 height 20
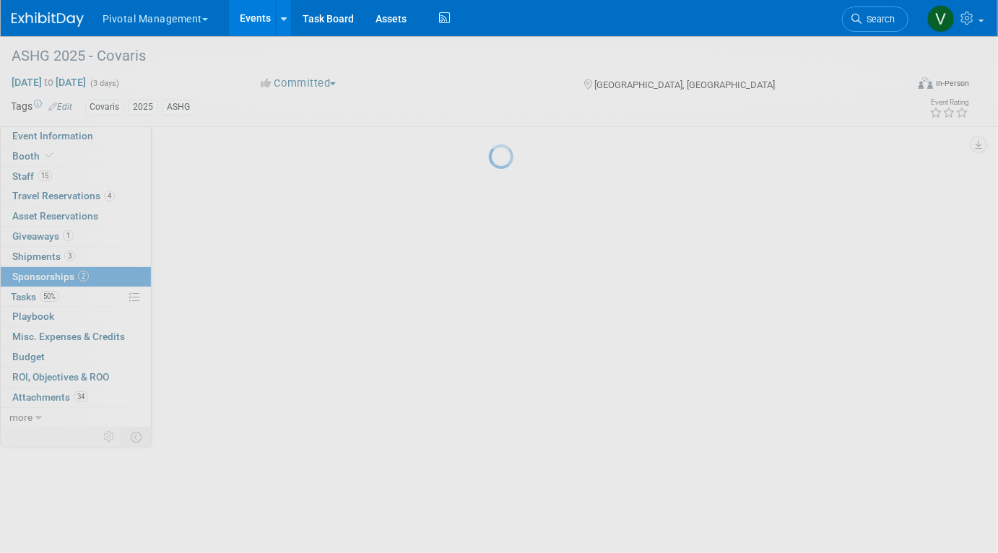
scroll to position [0, 0]
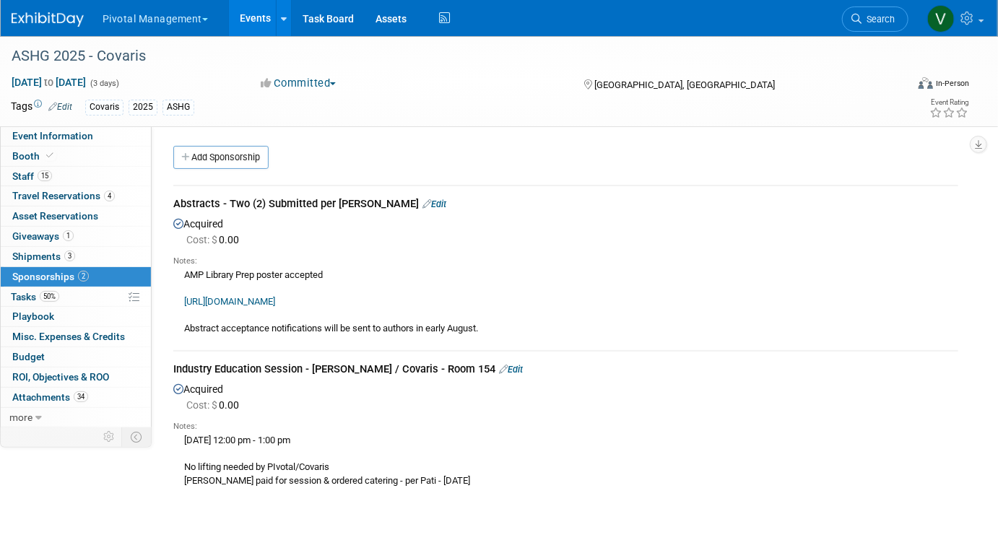
click at [423, 201] on link "Edit" at bounding box center [435, 204] width 24 height 11
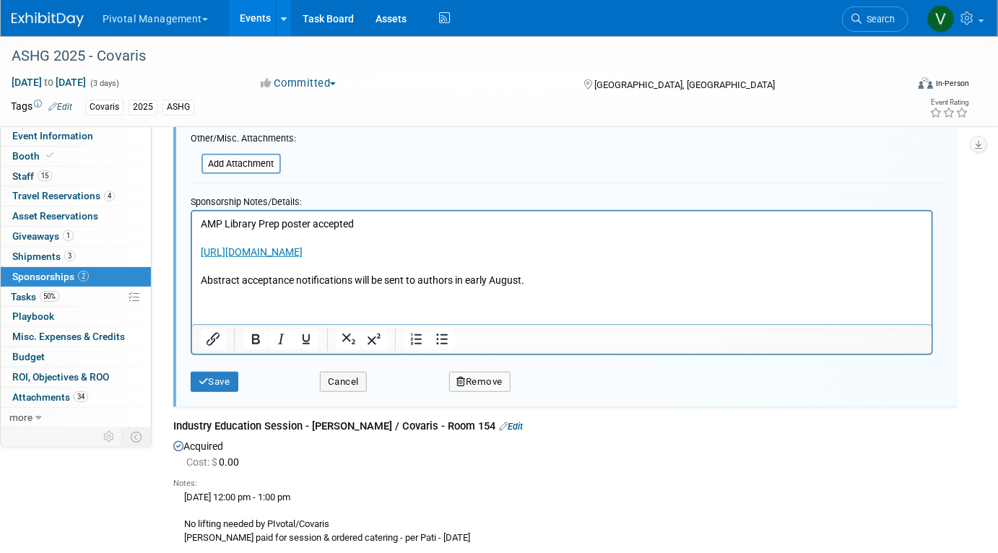
scroll to position [403, 0]
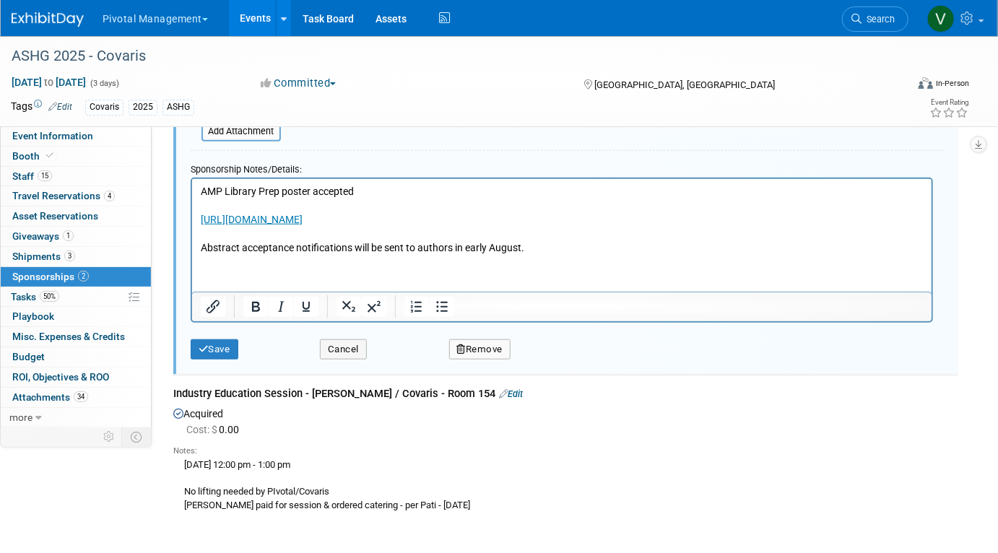
click at [199, 189] on html "AMP Library Prep poster accepted https://www.ashg.org/meetings/2025meeting/pres…" at bounding box center [561, 216] width 740 height 77
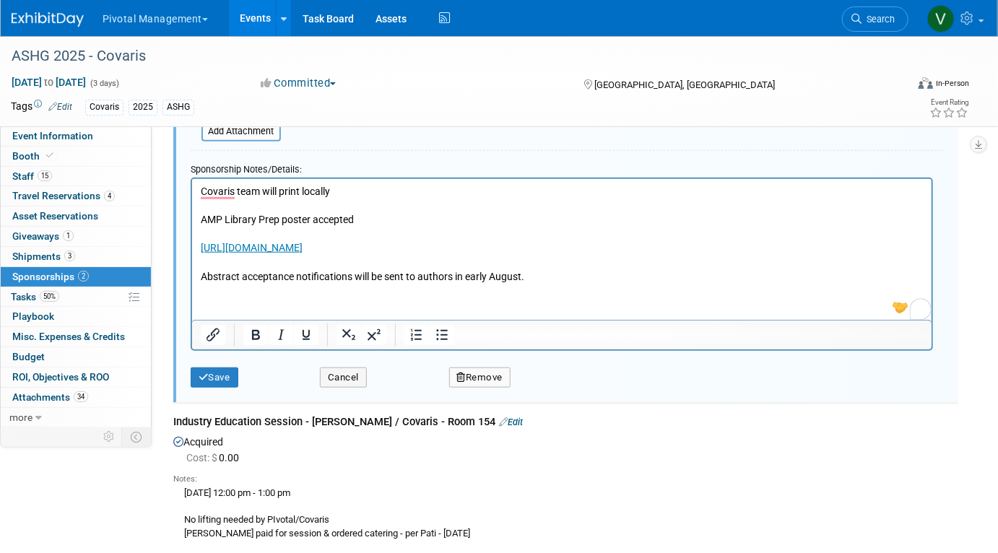
click at [228, 366] on div "Save" at bounding box center [244, 373] width 129 height 30
click at [228, 379] on button "Save" at bounding box center [215, 378] width 48 height 20
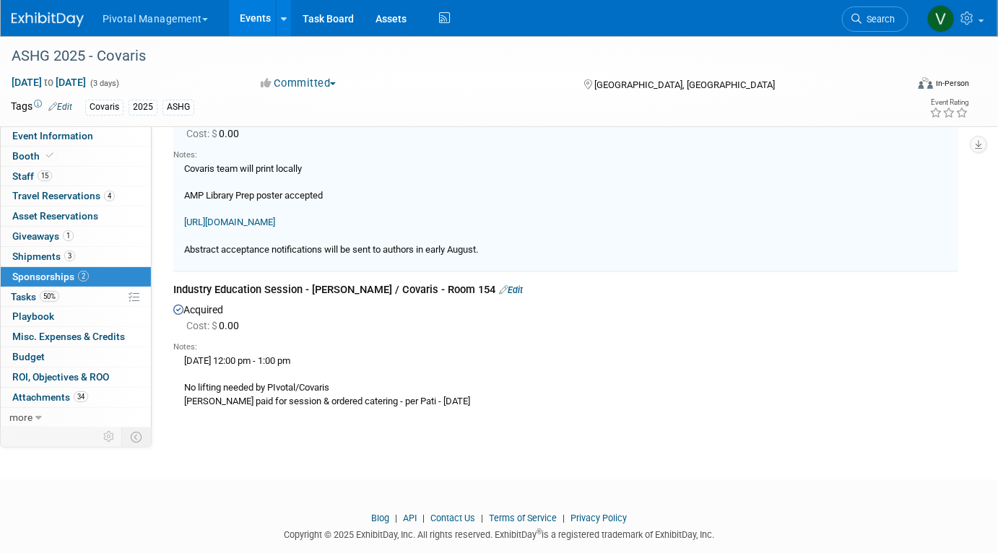
scroll to position [107, 0]
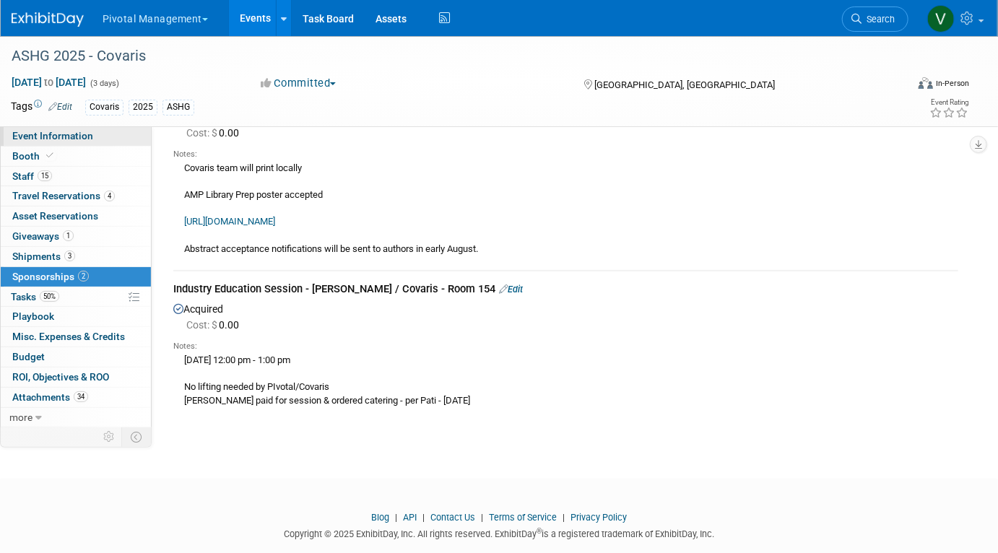
click at [92, 137] on link "Event Information" at bounding box center [76, 136] width 150 height 20
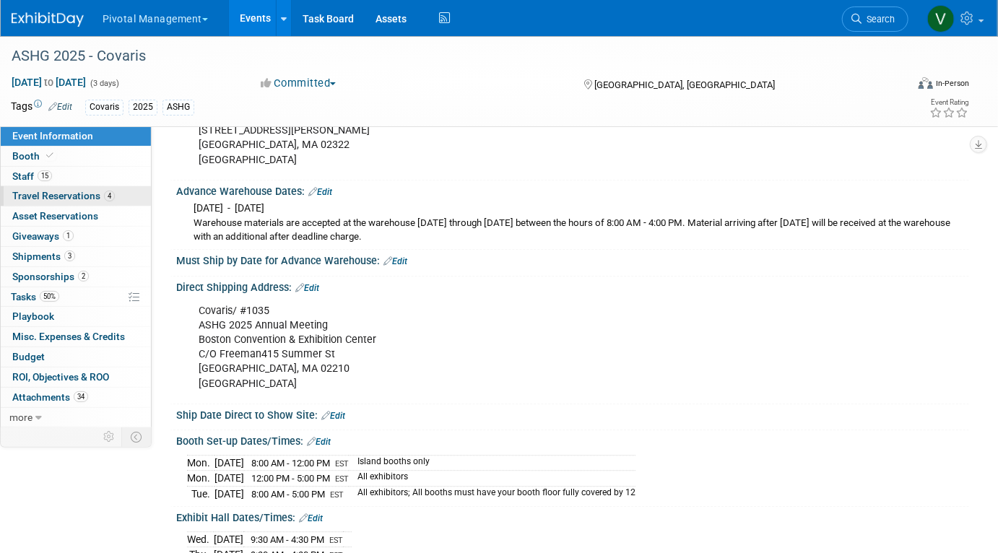
scroll to position [1520, 0]
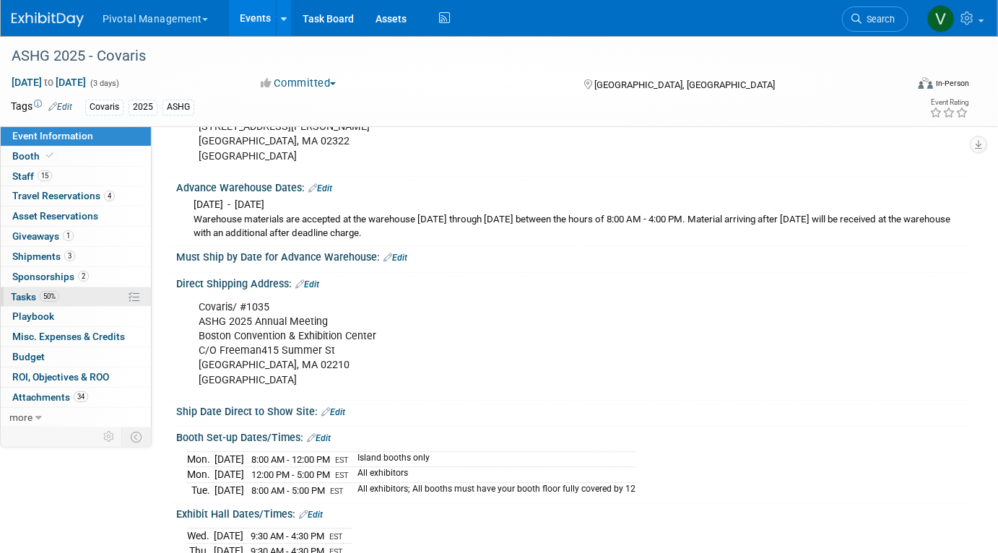
click at [29, 294] on span "Tasks 50%" at bounding box center [35, 297] width 48 height 12
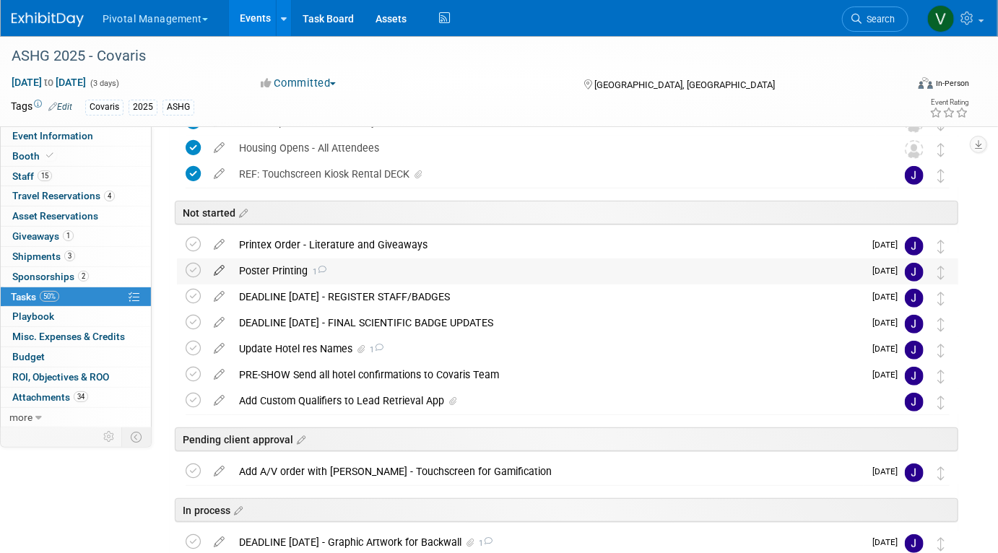
scroll to position [160, 0]
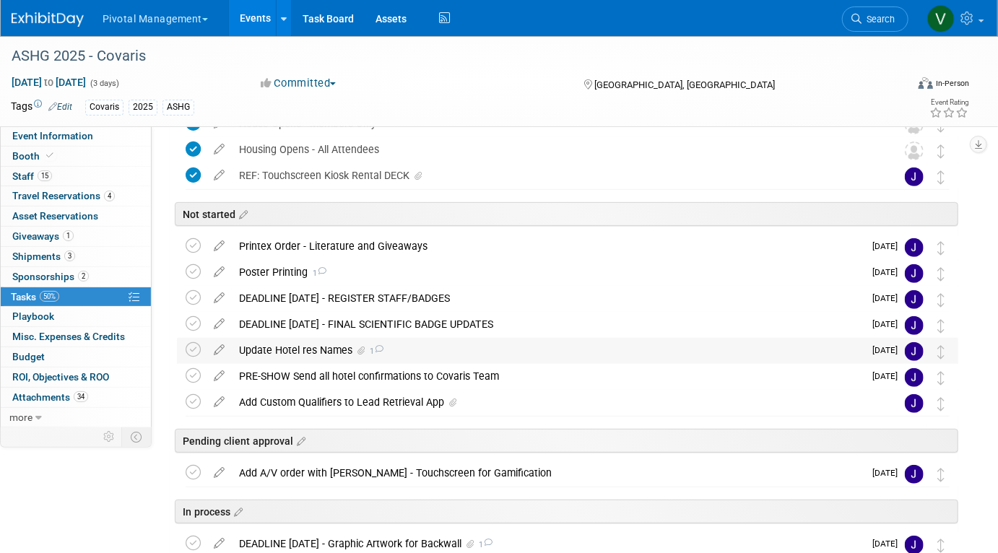
click at [294, 347] on div "Update Hotel res Names 1" at bounding box center [548, 350] width 632 height 25
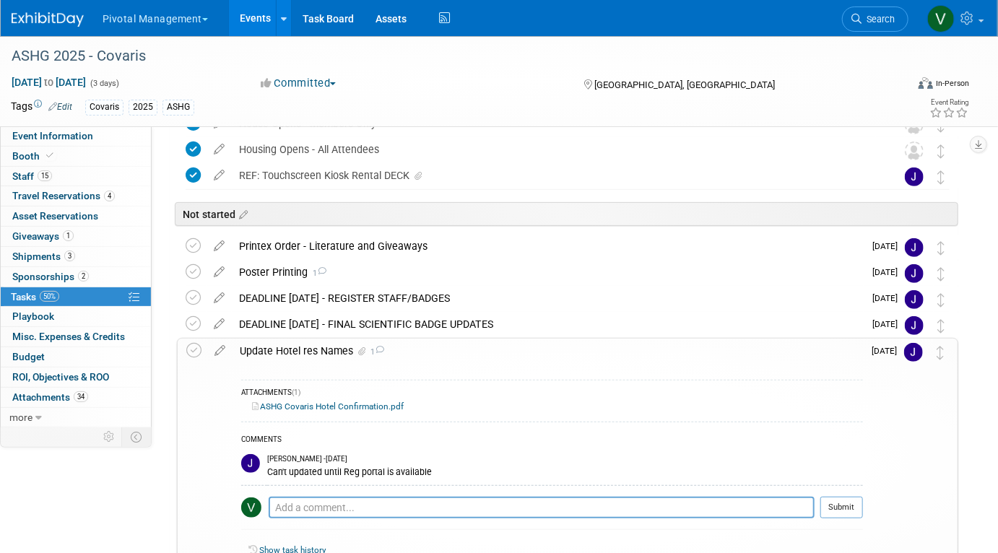
click at [323, 407] on link "ASHG Covaris Hotel Confirmation.pdf" at bounding box center [328, 407] width 152 height 10
click at [298, 349] on div "Update Hotel res Names 1" at bounding box center [548, 351] width 631 height 25
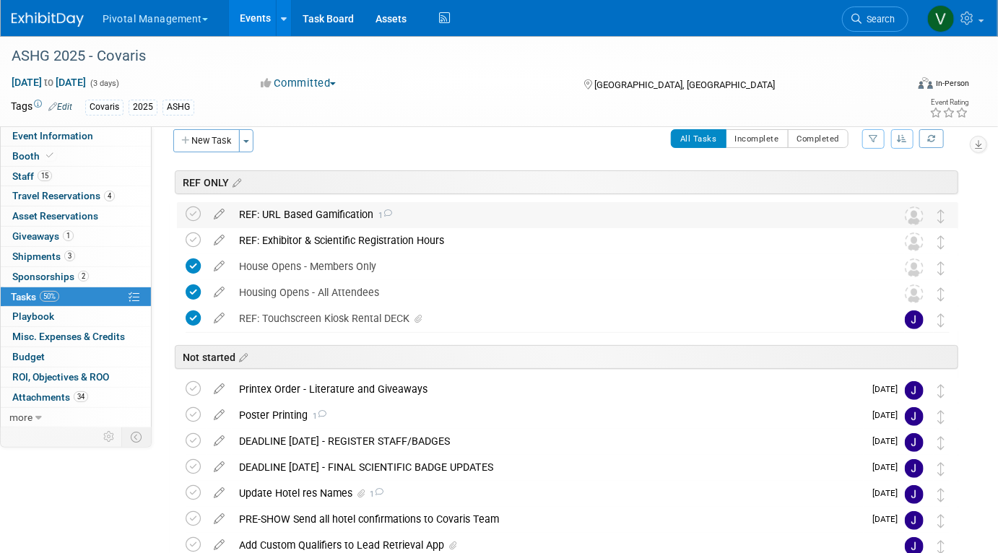
scroll to position [0, 0]
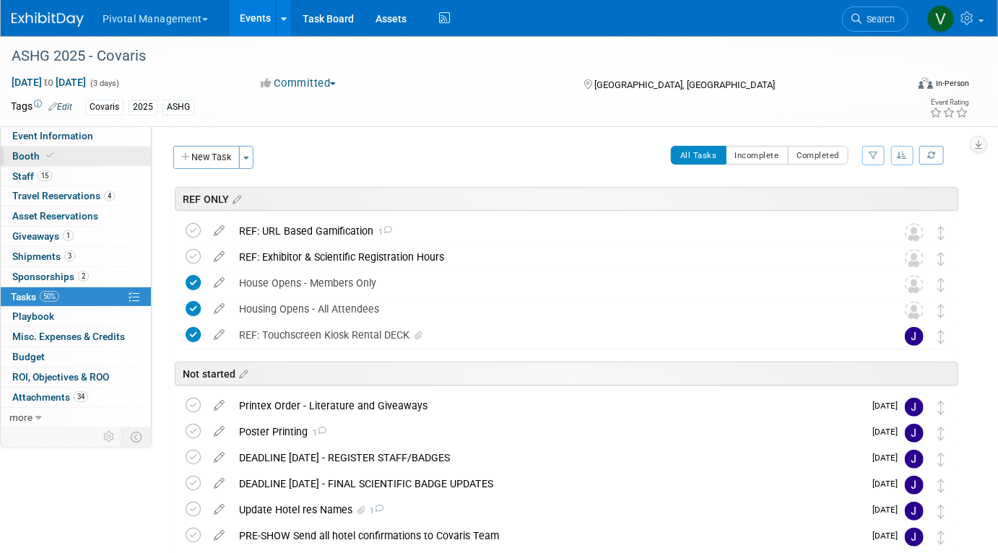
click at [95, 153] on link "Booth" at bounding box center [76, 157] width 150 height 20
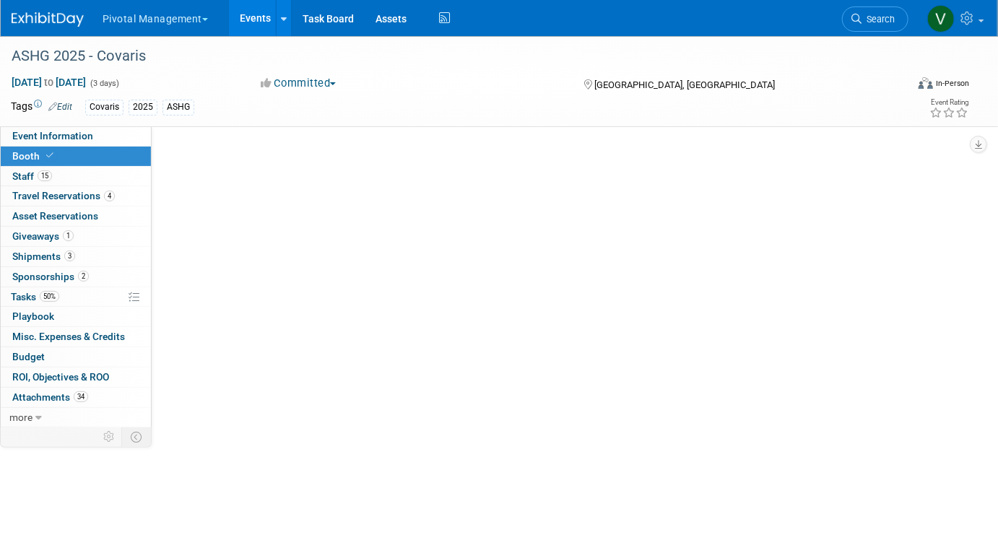
select select "No"
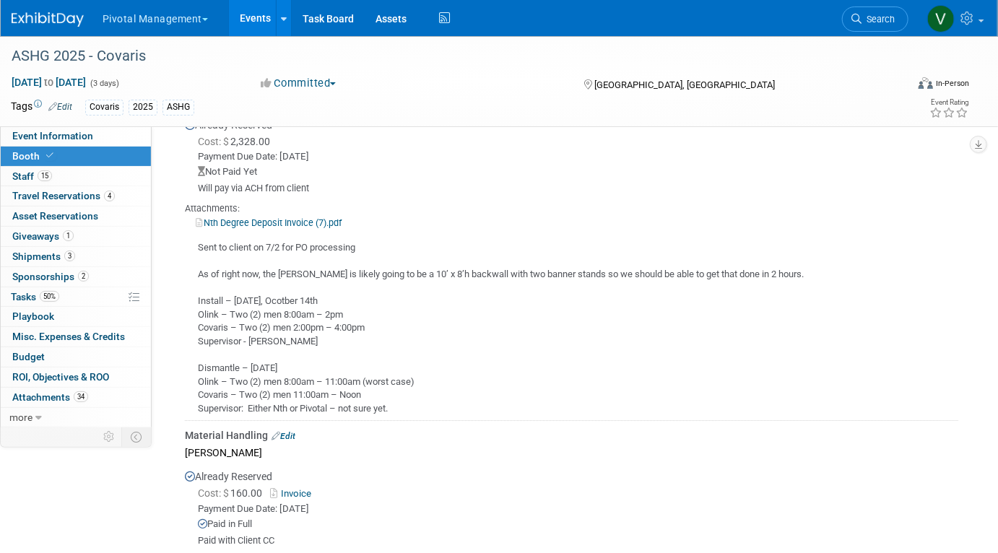
scroll to position [2014, 0]
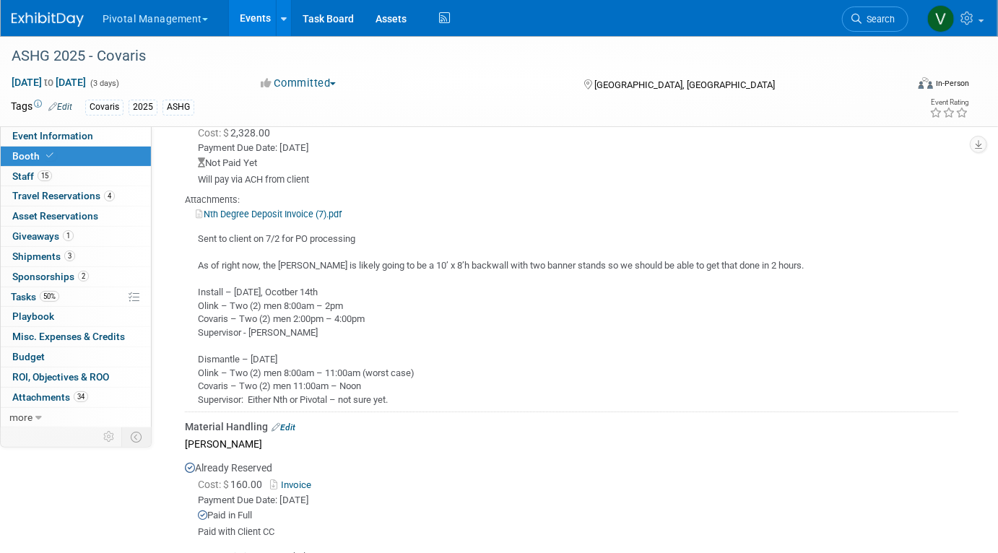
click at [249, 15] on link "Events" at bounding box center [255, 18] width 53 height 36
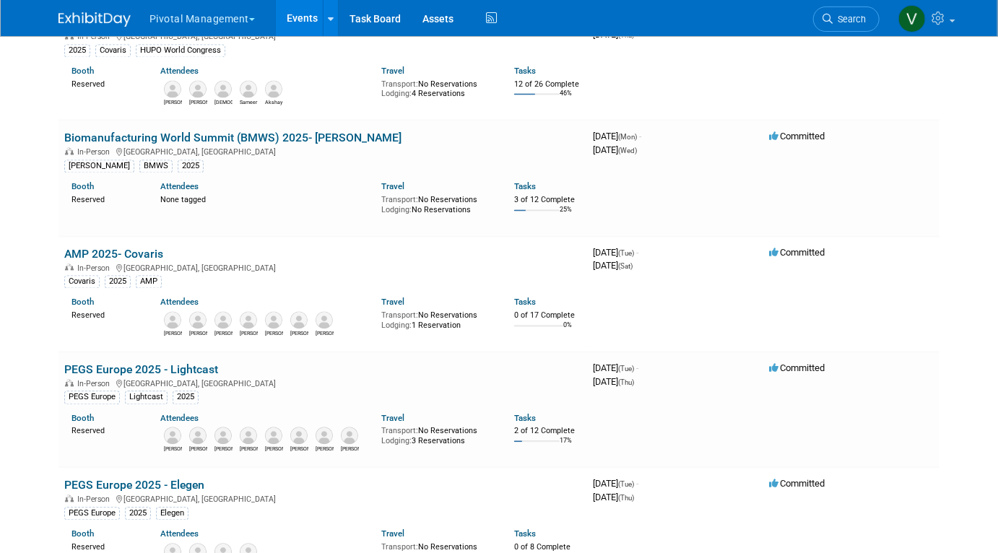
scroll to position [3731, 0]
